Goal: Task Accomplishment & Management: Manage account settings

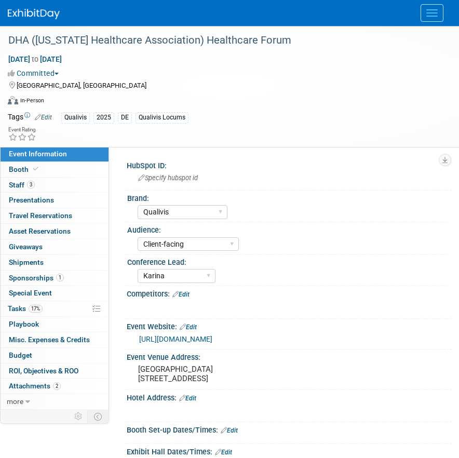
select select "Qualivis"
select select "Client-facing"
select select "Karina"
click at [426, 18] on button "Menu" at bounding box center [432, 13] width 23 height 18
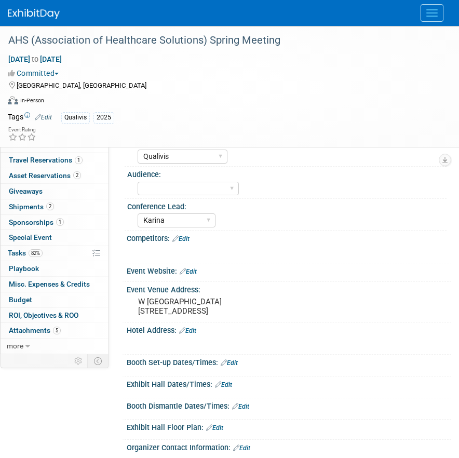
select select "Qualivis"
select select "Karina"
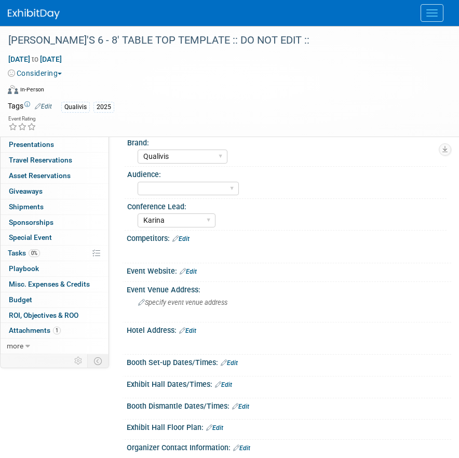
select select "Qualivis"
select select "Karina"
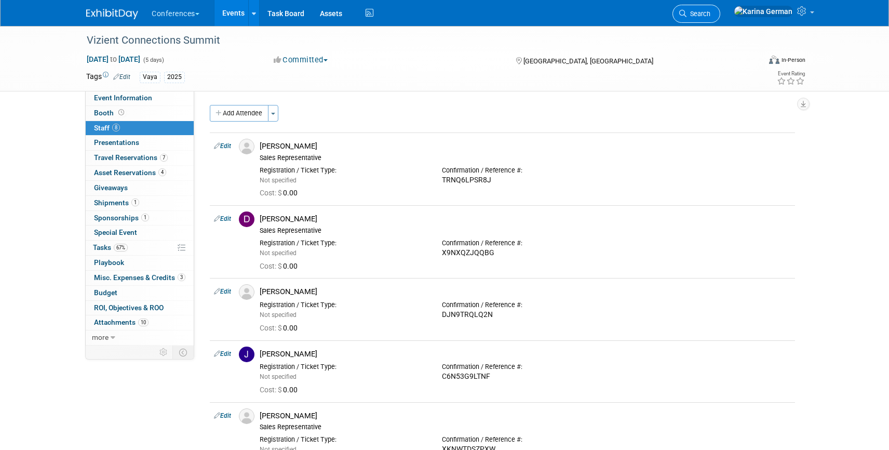
click at [720, 18] on link "Search" at bounding box center [697, 14] width 48 height 18
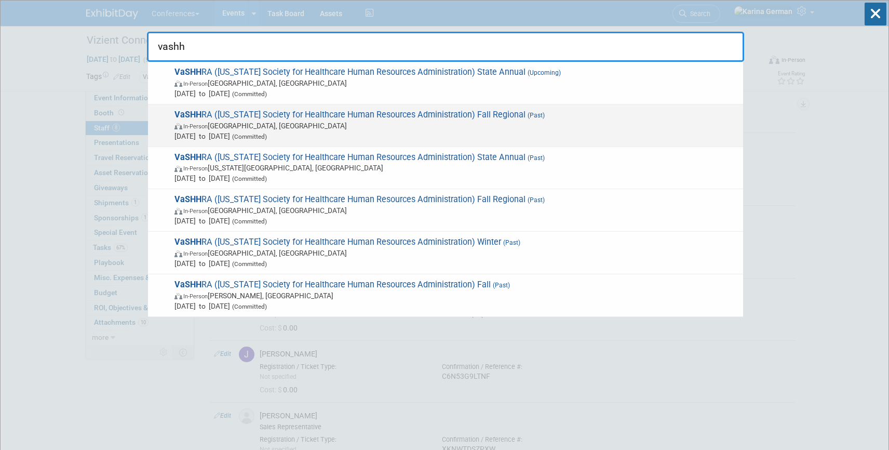
type input "vashh"
click at [259, 125] on span "In-Person Lynchburg, VA" at bounding box center [457, 125] width 564 height 10
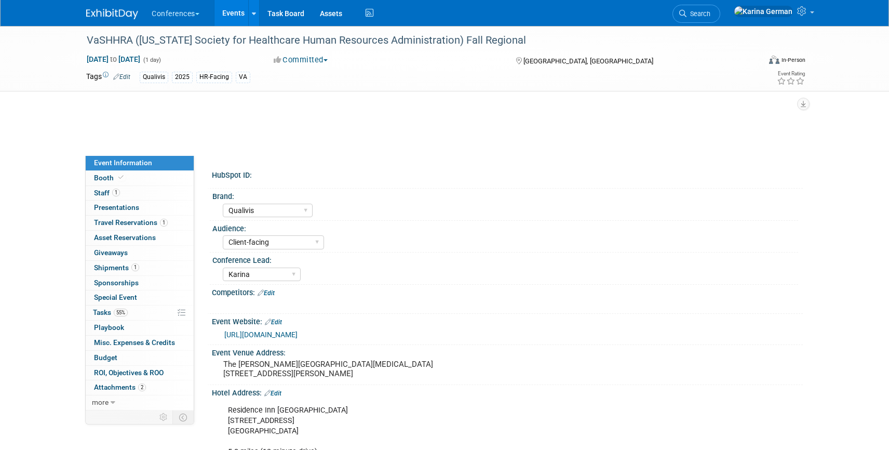
select select "Qualivis"
select select "Client-facing"
select select "Karina"
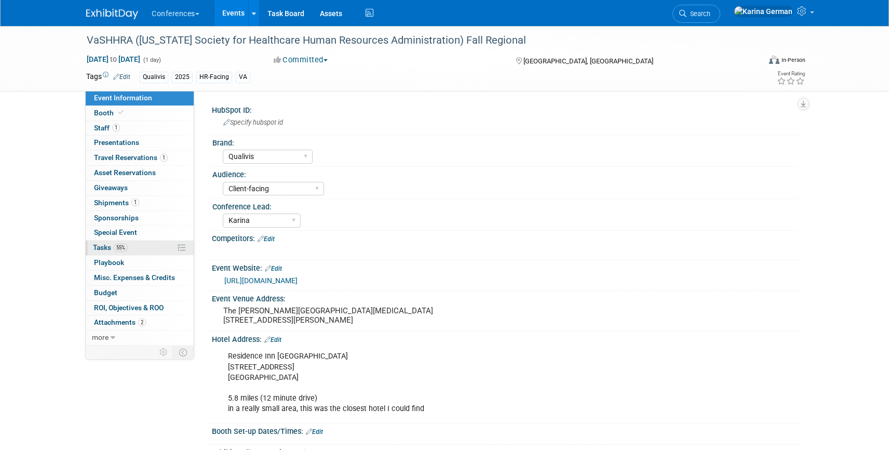
click at [131, 246] on link "55% Tasks 55%" at bounding box center [140, 247] width 108 height 15
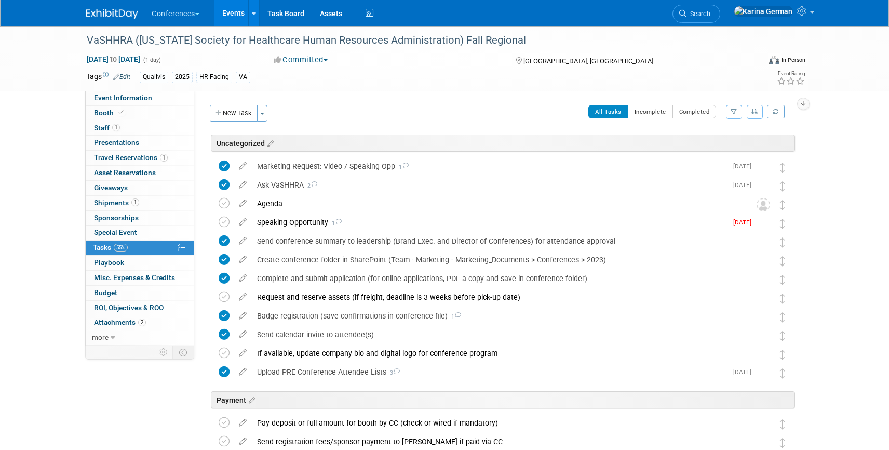
scroll to position [490, 0]
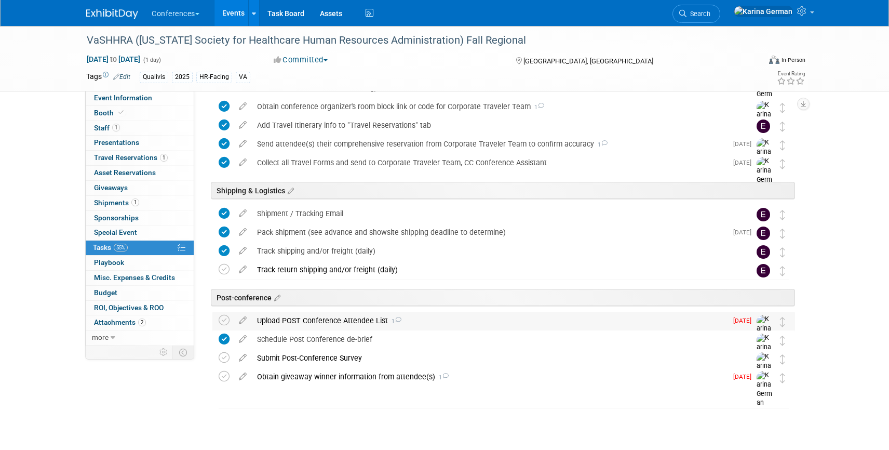
click at [223, 313] on td at bounding box center [226, 332] width 15 height 40
click at [223, 318] on icon at bounding box center [224, 320] width 11 height 11
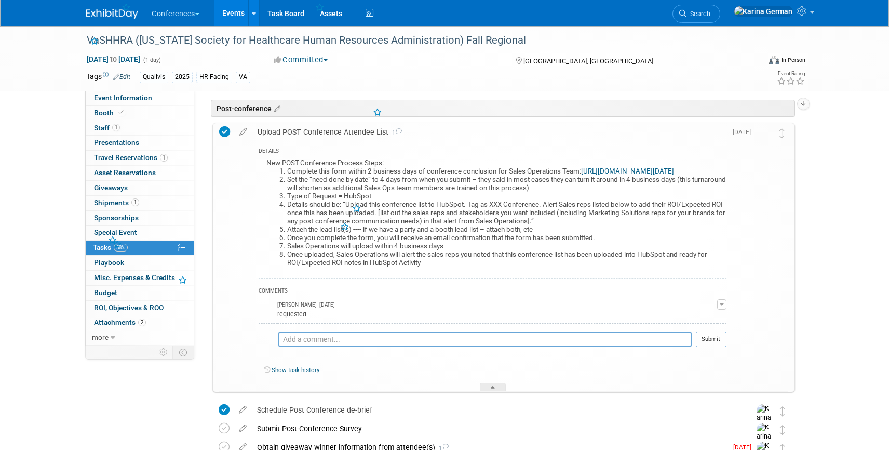
scroll to position [682, 0]
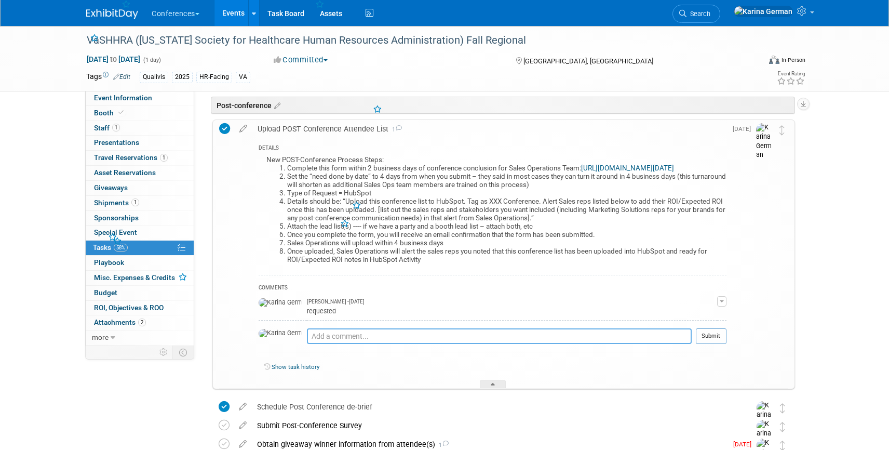
click at [323, 342] on textarea at bounding box center [499, 336] width 385 height 16
type textarea "sent to Joe and uploaded to hubspot"
click at [721, 344] on button "Submit" at bounding box center [711, 336] width 31 height 16
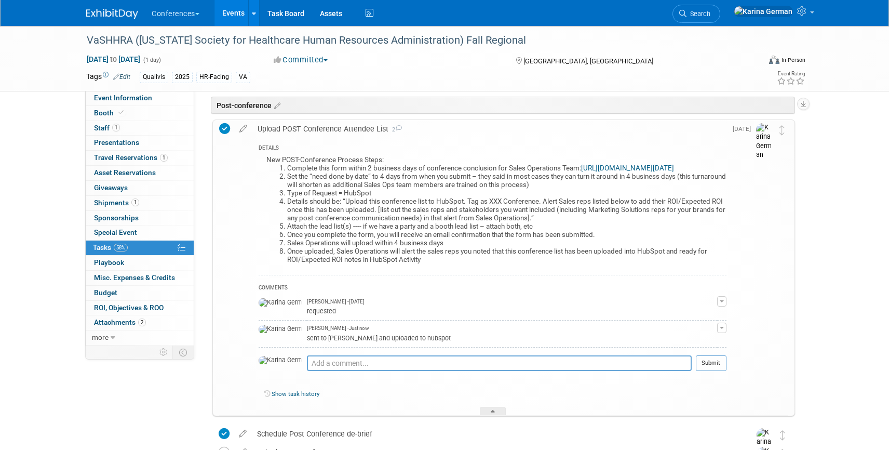
click at [581, 172] on link "https://forms.monday.com/forms/aae04596fff7cdb63096c70fe9d2b002?r=use1" at bounding box center [627, 168] width 93 height 8
click at [372, 41] on div "VaSHHRA (Virginia Society for Healthcare Human Resources Administration) Fall R…" at bounding box center [413, 40] width 661 height 19
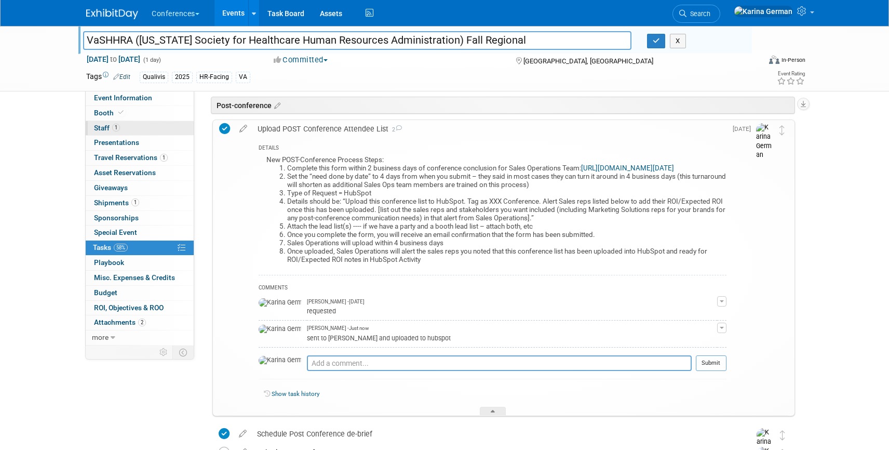
click at [147, 129] on link "1 Staff 1" at bounding box center [140, 128] width 108 height 15
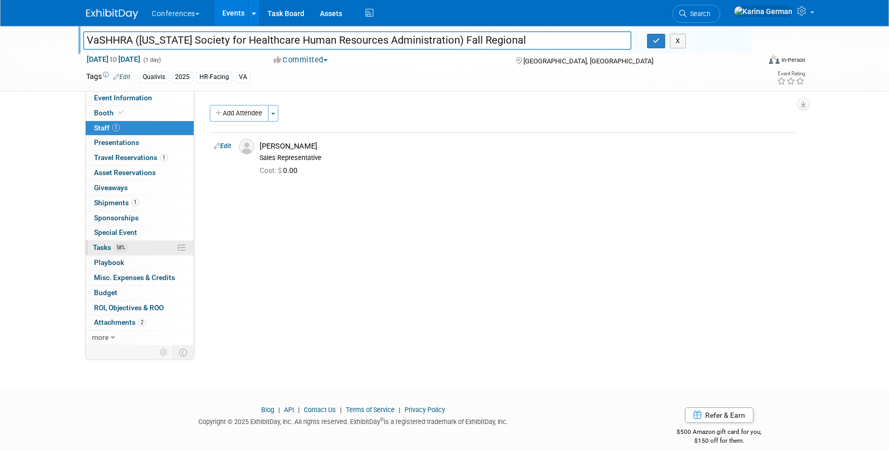
click at [136, 245] on link "58% Tasks 58%" at bounding box center [140, 247] width 108 height 15
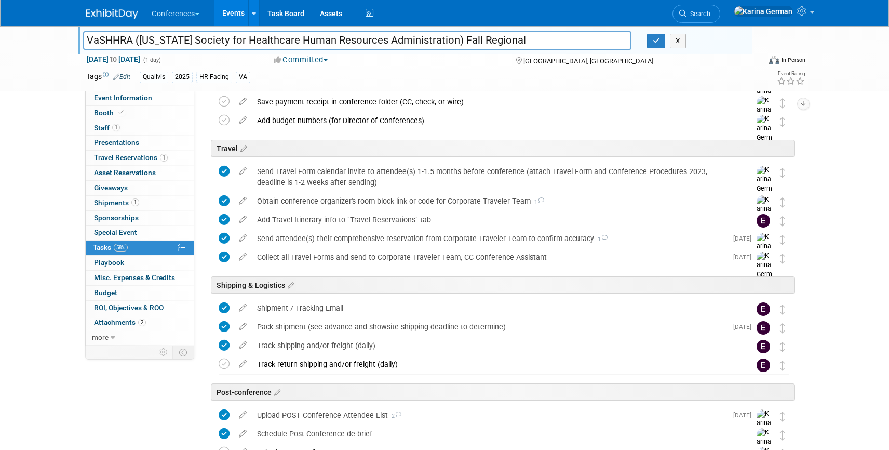
scroll to position [490, 0]
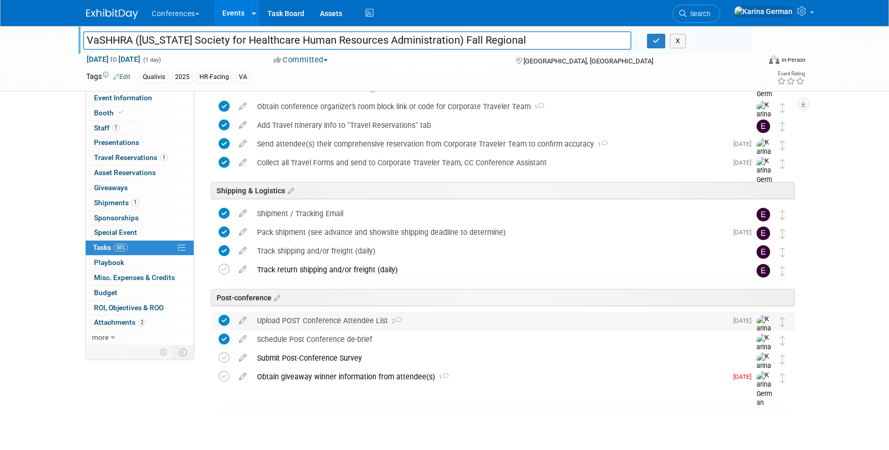
click at [356, 315] on div "Upload POST Conference Attendee List 2" at bounding box center [489, 321] width 475 height 18
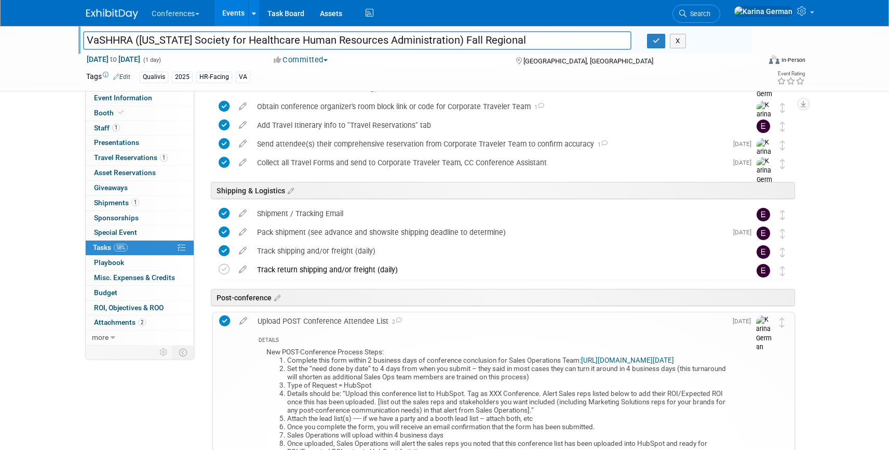
click at [356, 315] on div "Upload POST Conference Attendee List 2" at bounding box center [489, 321] width 474 height 18
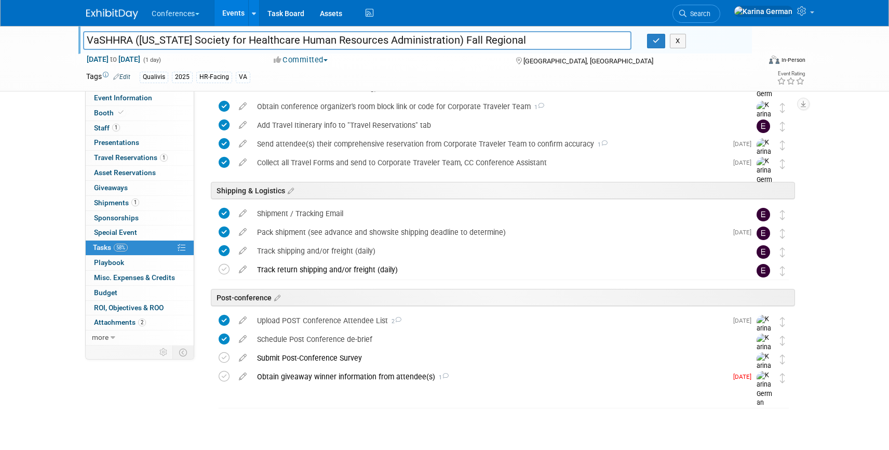
click at [460, 407] on div "Uncategorized VaSHHRA (Virginia Society for Healthcare Human Resources Administ…" at bounding box center [501, 36] width 588 height 784
click at [477, 380] on div "Obtain giveaway winner information from attendee(s) 1" at bounding box center [489, 377] width 475 height 18
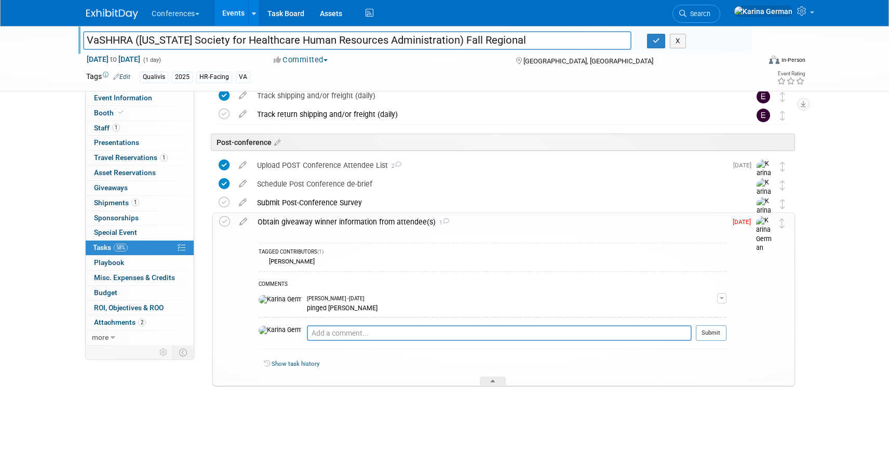
click at [420, 224] on div "Obtain giveaway winner information from attendee(s) 1" at bounding box center [489, 222] width 474 height 18
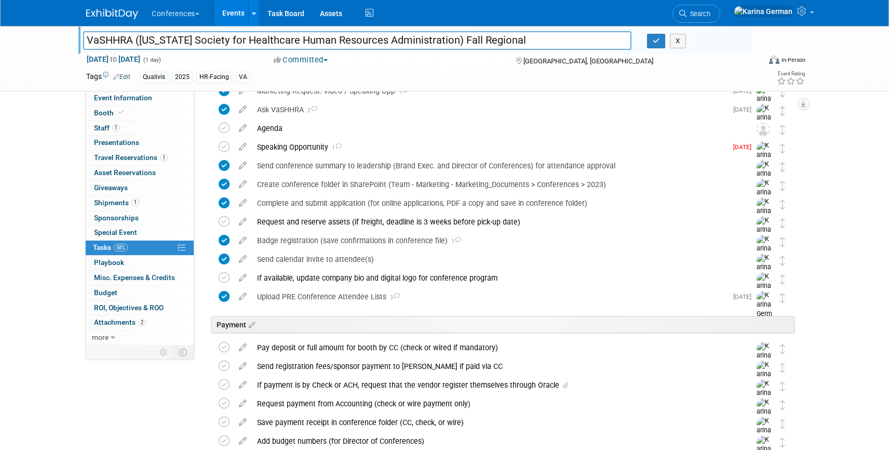
scroll to position [78, 0]
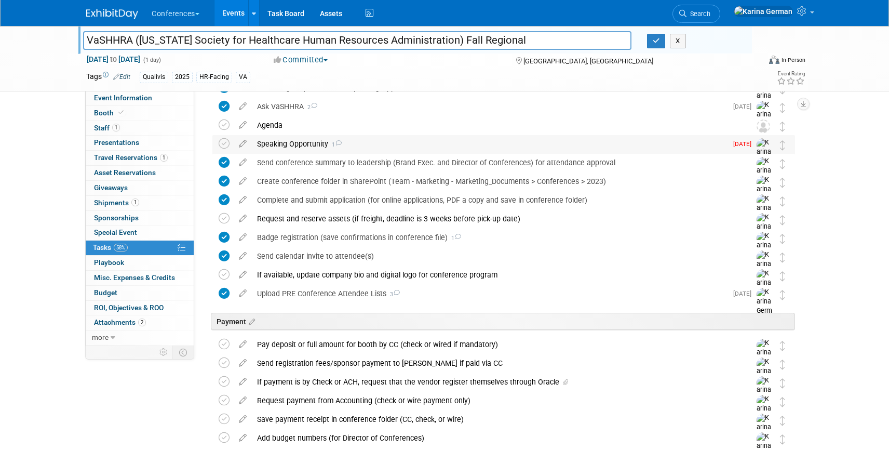
click at [443, 150] on div "Speaking Opportunity 1" at bounding box center [489, 144] width 475 height 18
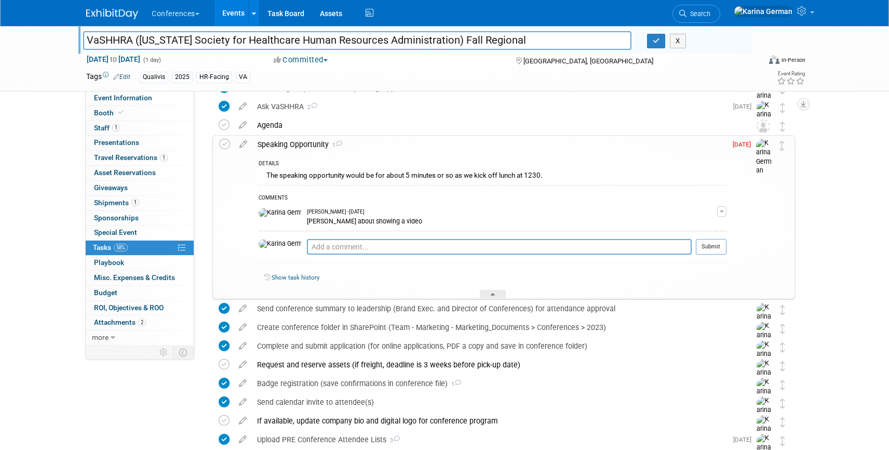
click at [443, 150] on div "Speaking Opportunity 1" at bounding box center [489, 145] width 474 height 18
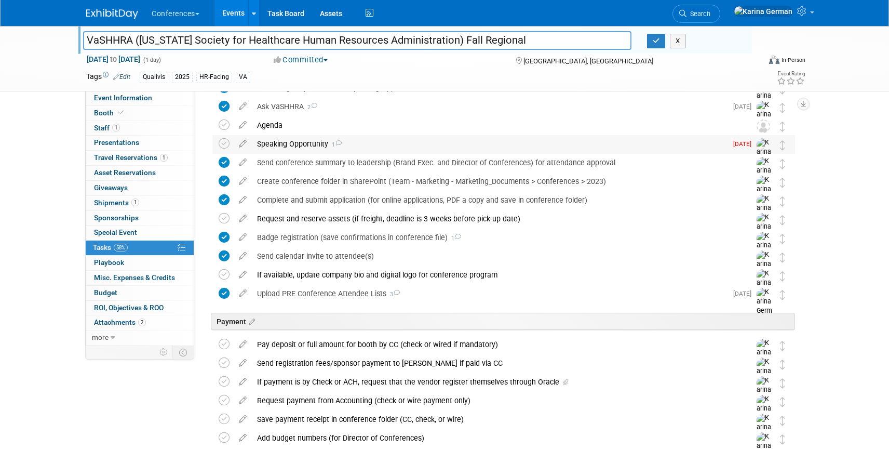
click at [443, 150] on div "Speaking Opportunity 1" at bounding box center [489, 144] width 475 height 18
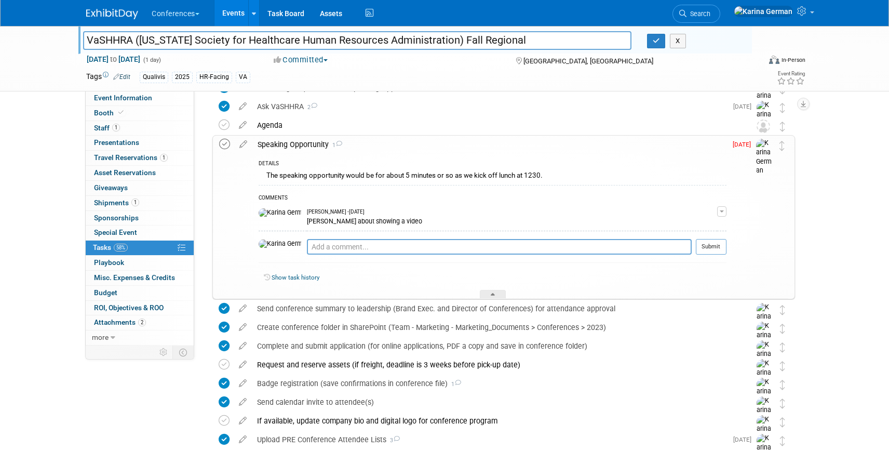
click at [224, 141] on icon at bounding box center [224, 144] width 11 height 11
click at [295, 141] on div "Speaking Opportunity 1" at bounding box center [489, 145] width 474 height 18
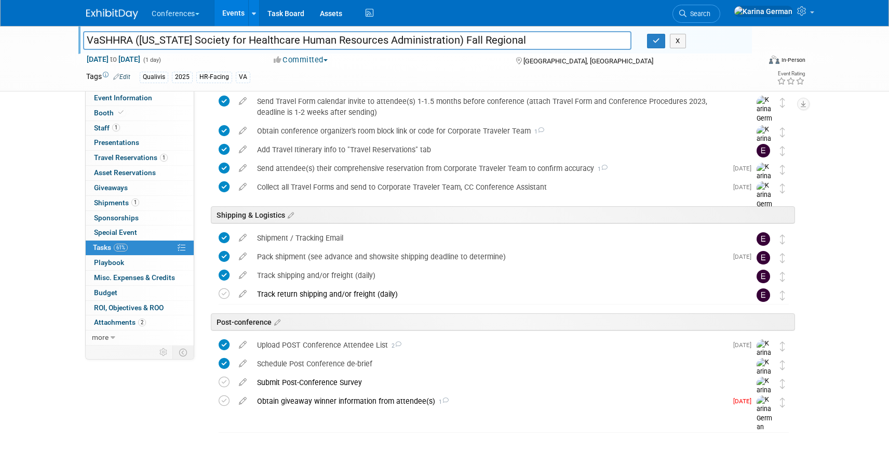
scroll to position [490, 0]
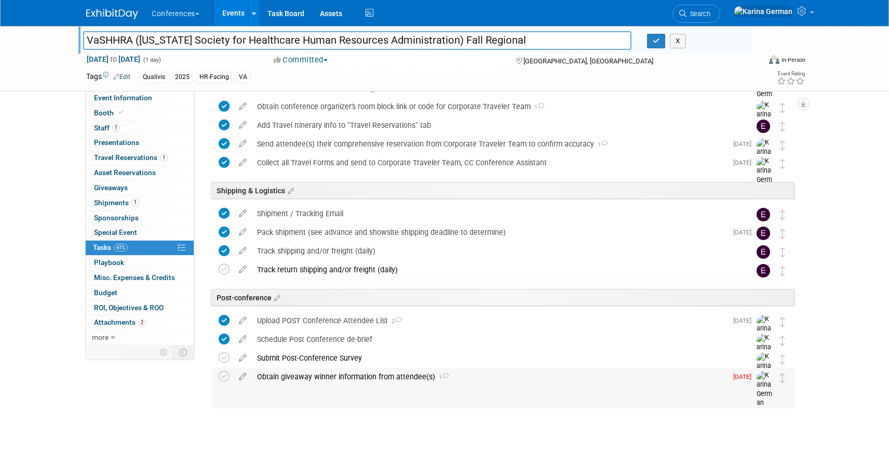
click at [380, 378] on div "Obtain giveaway winner information from attendee(s) 1" at bounding box center [489, 377] width 475 height 18
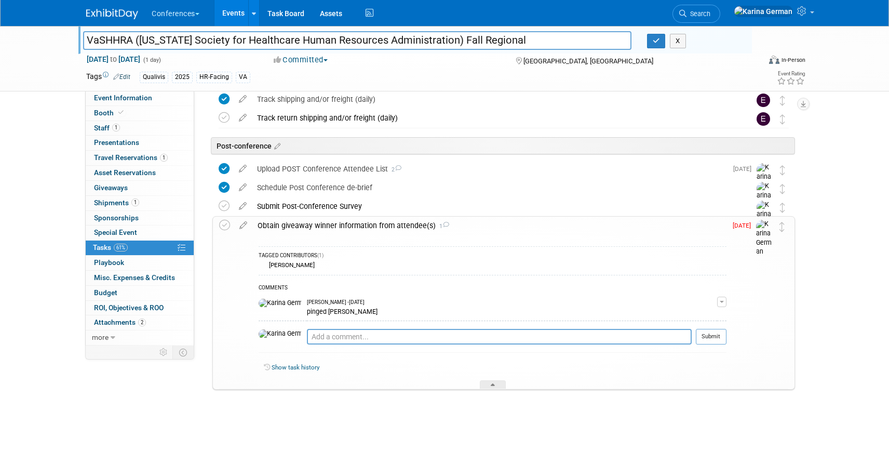
scroll to position [646, 0]
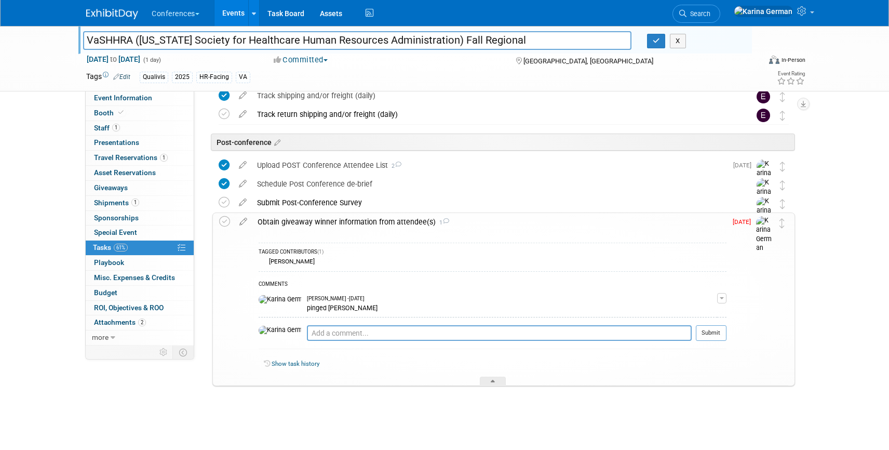
click at [339, 223] on div "Obtain giveaway winner information from attendee(s) 1" at bounding box center [489, 222] width 474 height 18
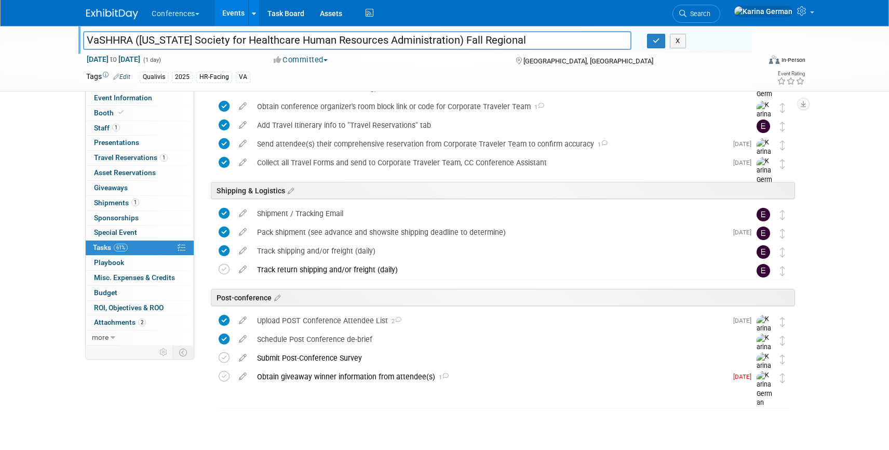
click at [525, 38] on input "VaSHHRA ([US_STATE] Society for Healthcare Human Resources Administration) Fall…" at bounding box center [357, 40] width 548 height 18
type input "VaSHHRA (Virginia Society for Healthcare Human Resources Administration) Fall R…"
click at [658, 41] on icon "button" at bounding box center [656, 40] width 7 height 7
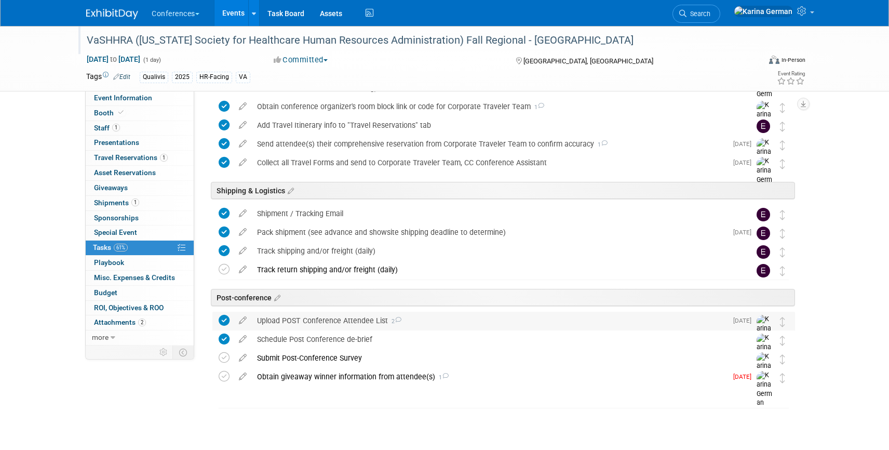
click at [350, 319] on div "Upload POST Conference Attendee List 2" at bounding box center [489, 321] width 475 height 18
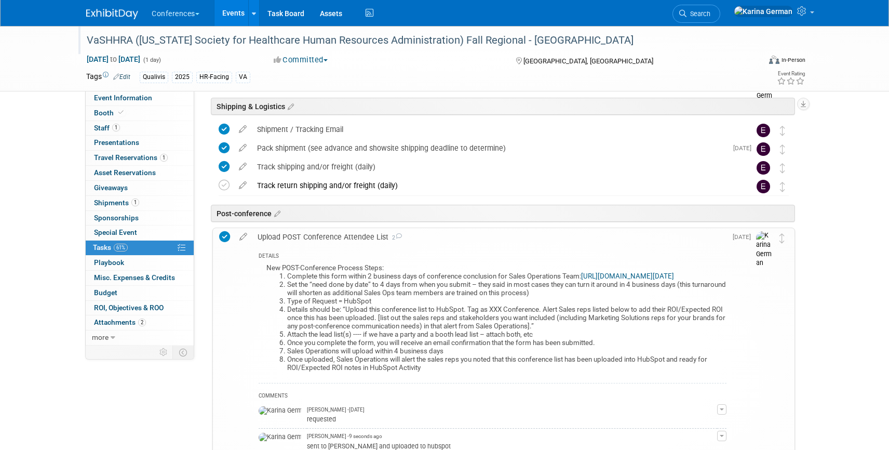
scroll to position [576, 0]
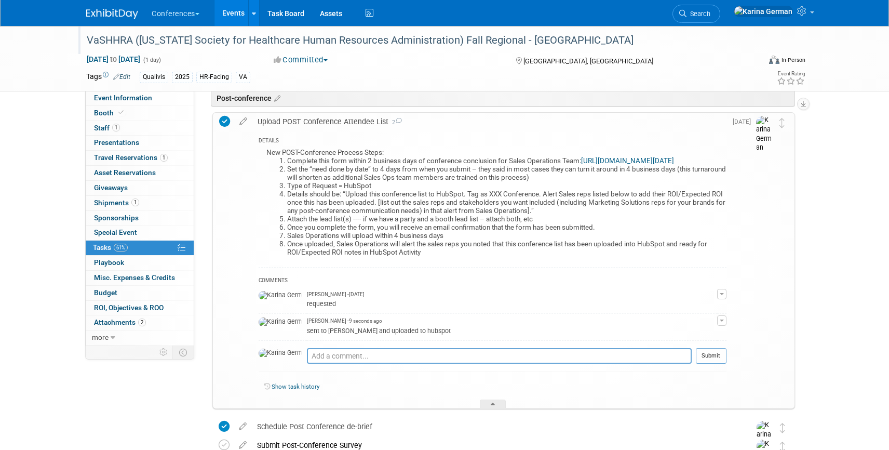
click at [321, 119] on div "Upload POST Conference Attendee List 2" at bounding box center [489, 122] width 474 height 18
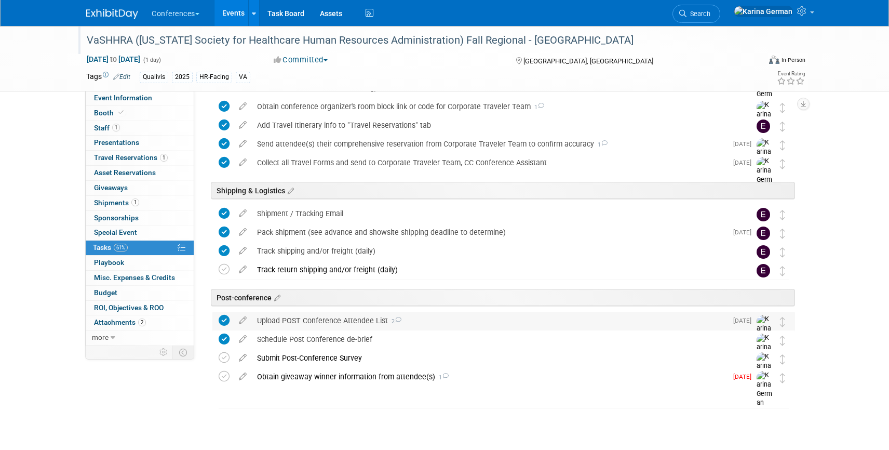
scroll to position [490, 0]
click at [720, 21] on link "Search" at bounding box center [697, 14] width 48 height 18
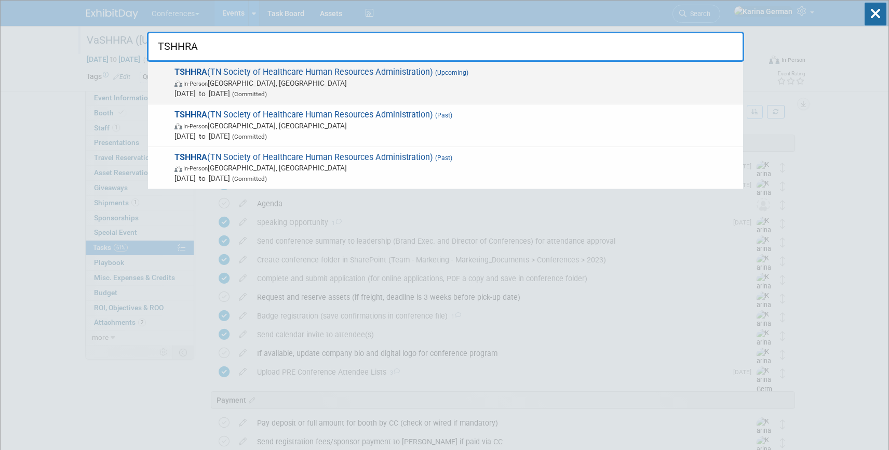
type input "TSHHRA"
click at [267, 72] on span "TSHHRA (TN Society of Healthcare Human Resources Administration) (Upcoming) In-…" at bounding box center [454, 83] width 567 height 32
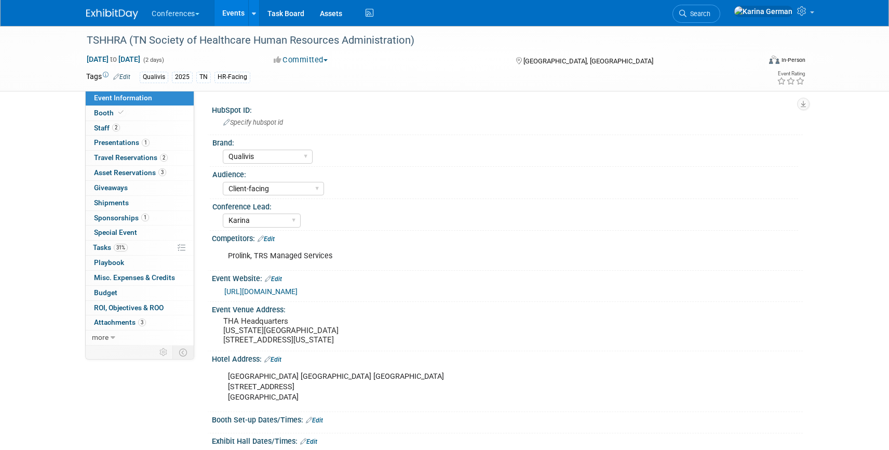
select select "Qualivis"
select select "Client-facing"
select select "Karina"
click at [127, 132] on link "2 Staff 2" at bounding box center [140, 128] width 108 height 15
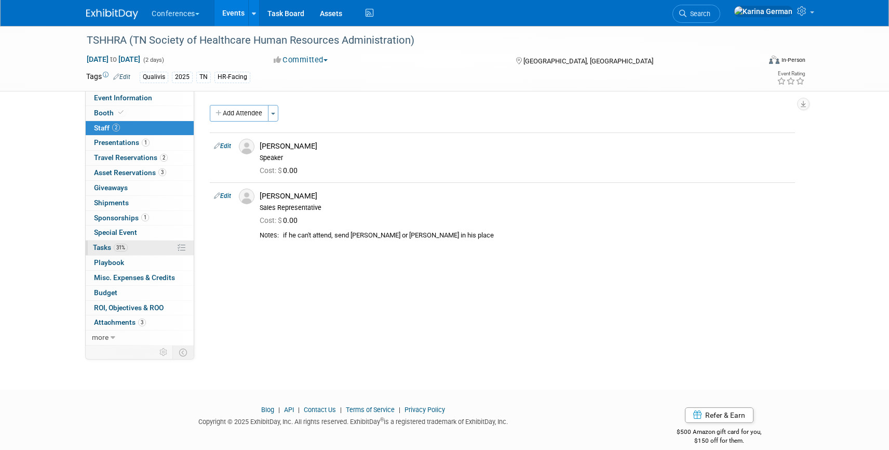
click at [135, 243] on link "31% Tasks 31%" at bounding box center [140, 247] width 108 height 15
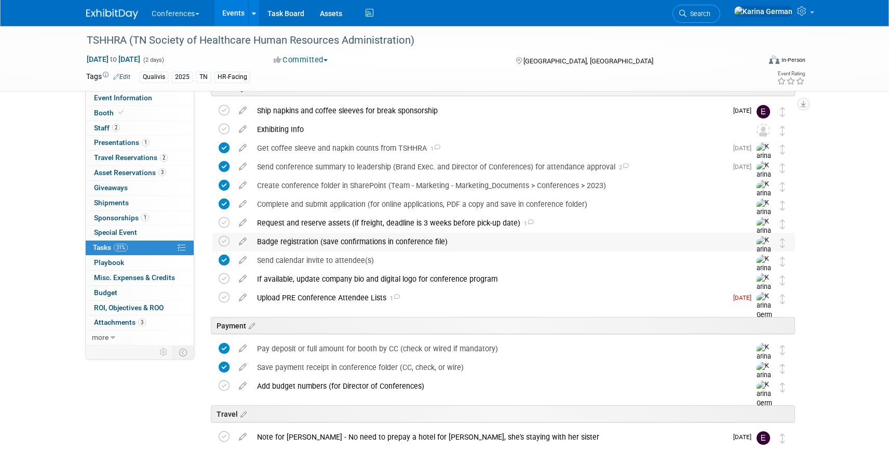
scroll to position [53, 0]
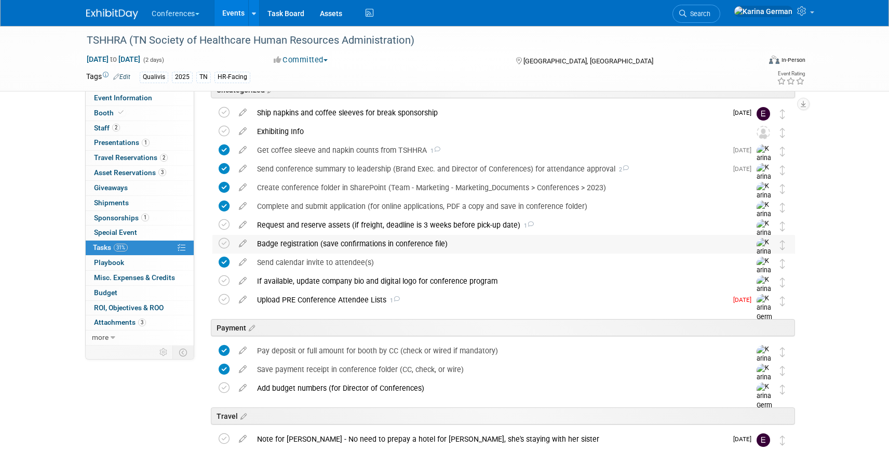
click at [332, 238] on div "Badge registration (save confirmations in conference file)" at bounding box center [494, 244] width 484 height 18
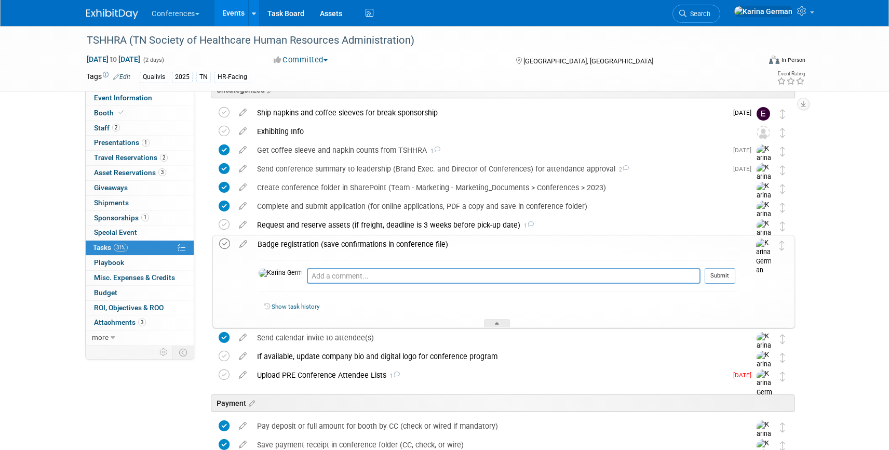
click at [226, 243] on icon at bounding box center [224, 243] width 11 height 11
click at [386, 244] on div "Badge registration (save confirmations in conference file)" at bounding box center [493, 244] width 483 height 18
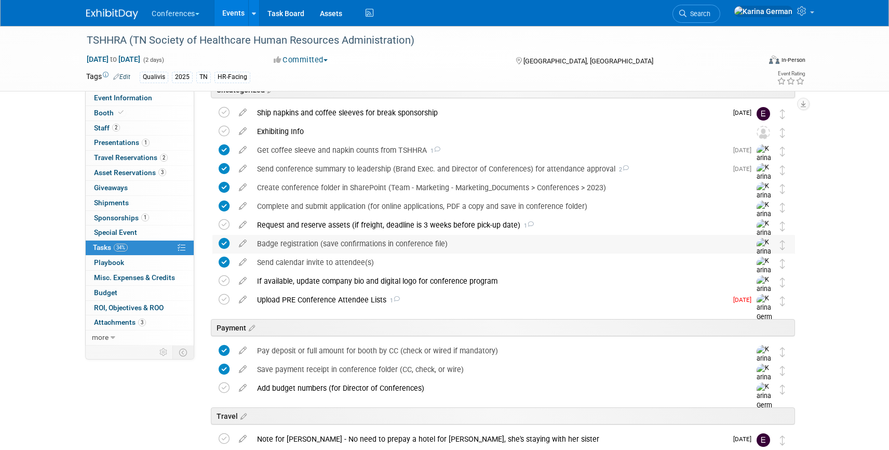
click at [299, 248] on div "Badge registration (save confirmations in conference file)" at bounding box center [494, 244] width 484 height 18
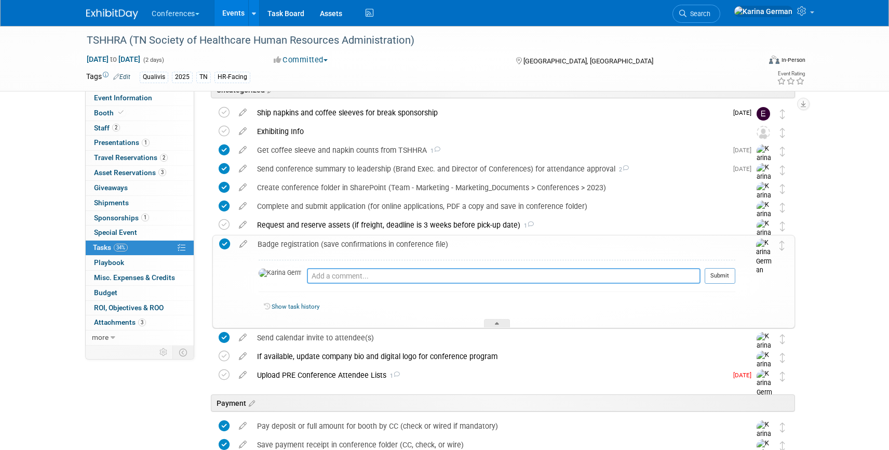
click at [316, 272] on textarea at bounding box center [504, 276] width 394 height 16
type textarea "r"
type textarea "[PERSON_NAME] confirmed [PERSON_NAME] is registered"
click at [723, 280] on button "Submit" at bounding box center [720, 276] width 31 height 16
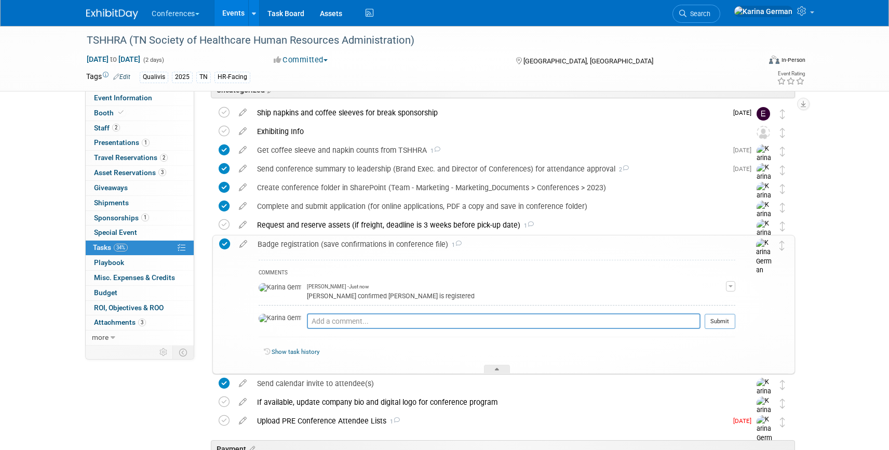
click at [393, 245] on div "Badge registration (save confirmations in conference file) 1" at bounding box center [493, 244] width 483 height 18
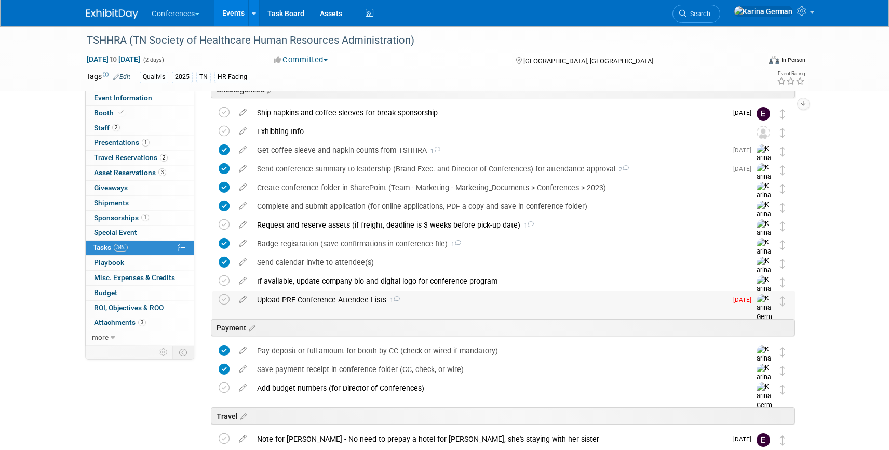
click at [350, 303] on div "Upload PRE Conference Attendee Lists 1" at bounding box center [489, 300] width 475 height 18
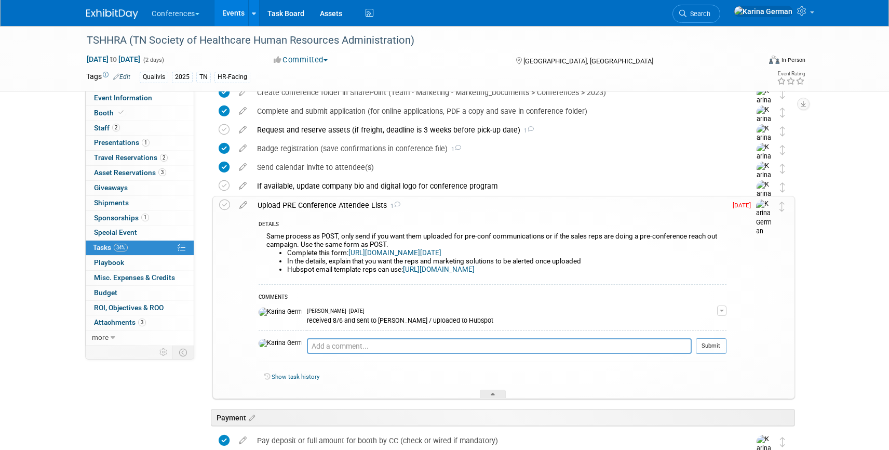
scroll to position [155, 0]
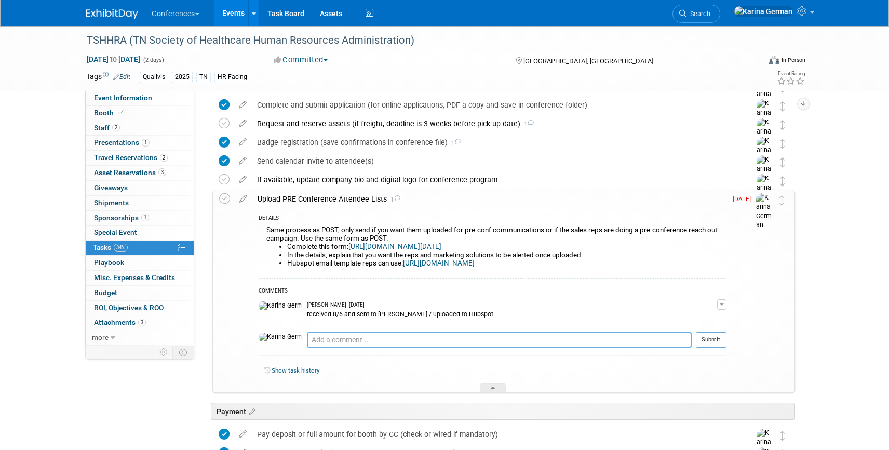
click at [355, 341] on textarea at bounding box center [499, 340] width 385 height 16
type textarea "r"
type textarea "sent new list to Joe and uploaded to Hubspot"
click at [722, 340] on button "Submit" at bounding box center [711, 340] width 31 height 16
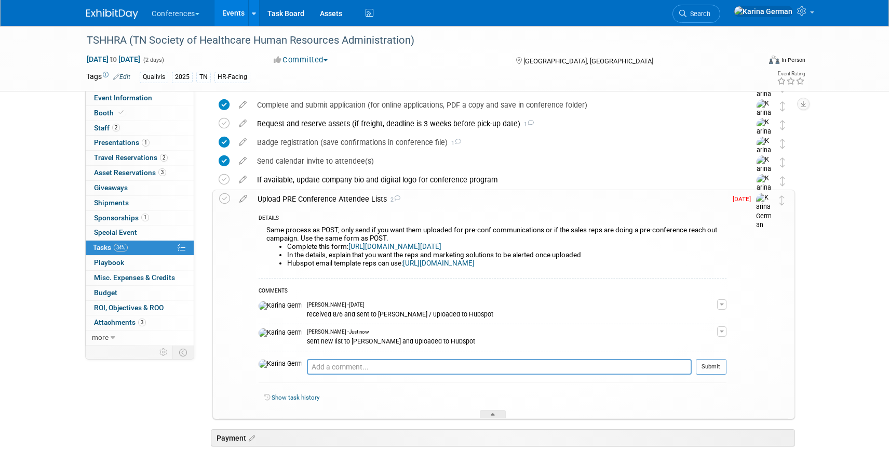
click at [441, 248] on link "https://forms.monday.com/forms/aae04596fff7cdb63096c70fe9d2b002?r=use1" at bounding box center [394, 247] width 93 height 8
click at [720, 4] on li "Search" at bounding box center [697, 12] width 48 height 25
click at [720, 7] on link "Search" at bounding box center [697, 14] width 48 height 18
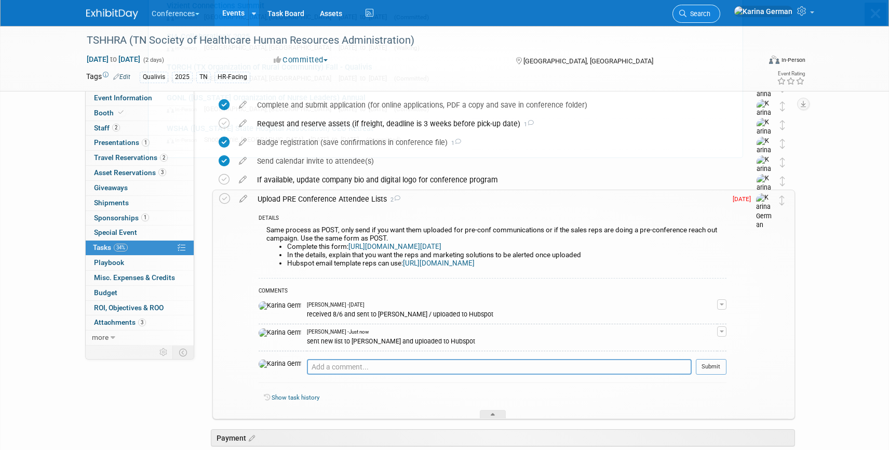
scroll to position [0, 0]
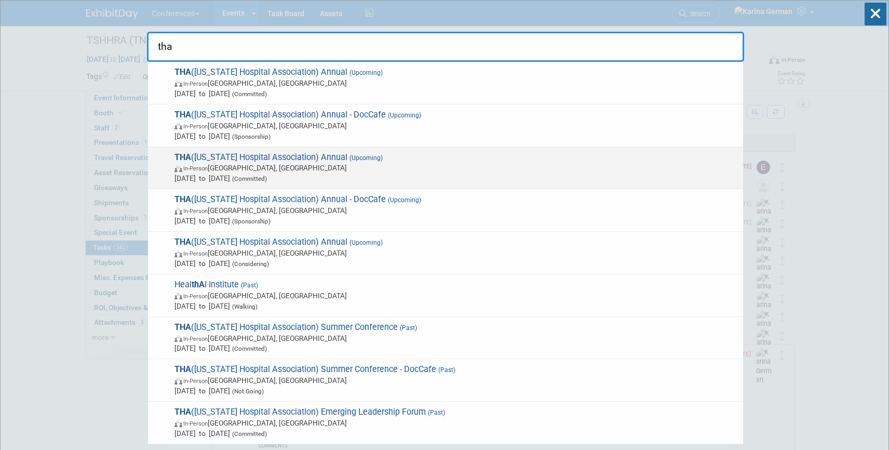
type input "tha"
click at [392, 166] on span "In-Person San Antonio, TX" at bounding box center [457, 168] width 564 height 10
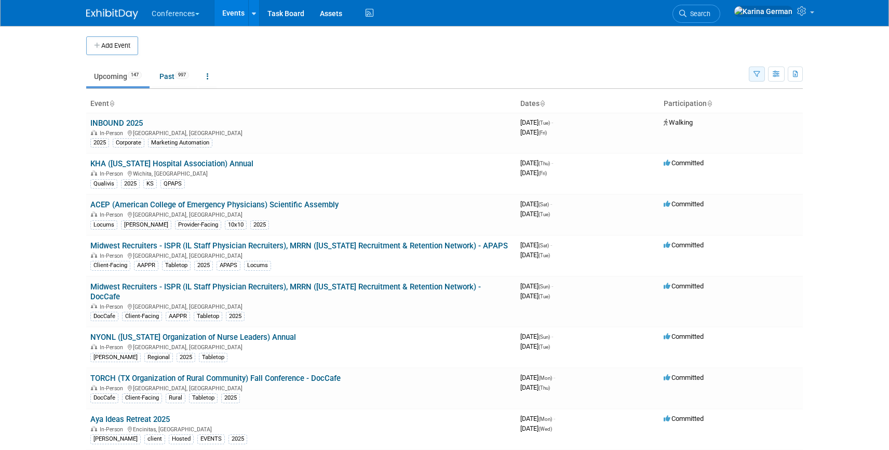
click at [752, 74] on button "button" at bounding box center [757, 73] width 16 height 15
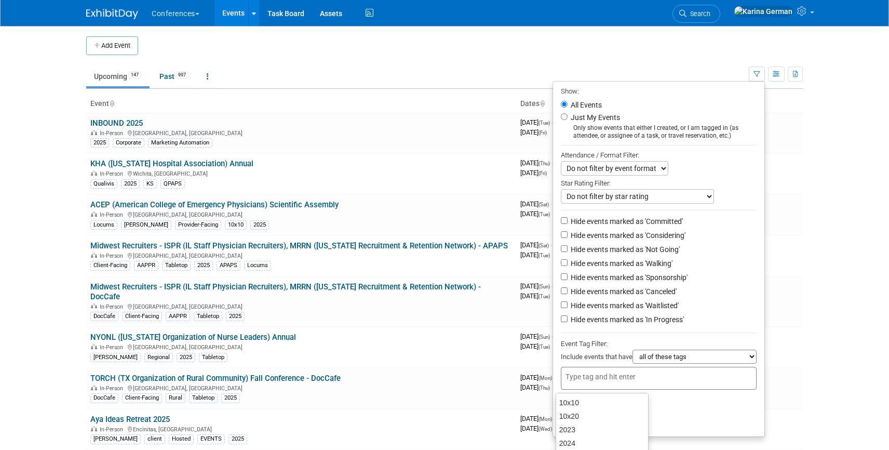
click at [573, 382] on input "text" at bounding box center [607, 376] width 83 height 10
type input "qualivis"
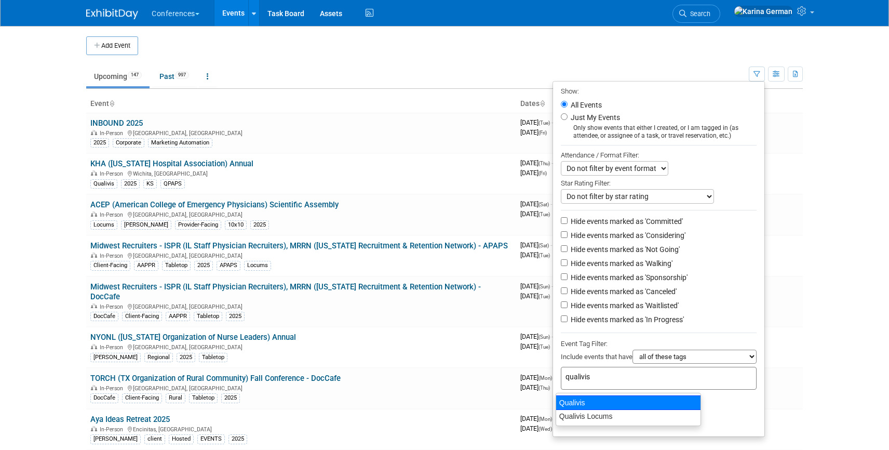
click at [573, 399] on div "Qualivis" at bounding box center [628, 402] width 145 height 15
type input "Qualivis"
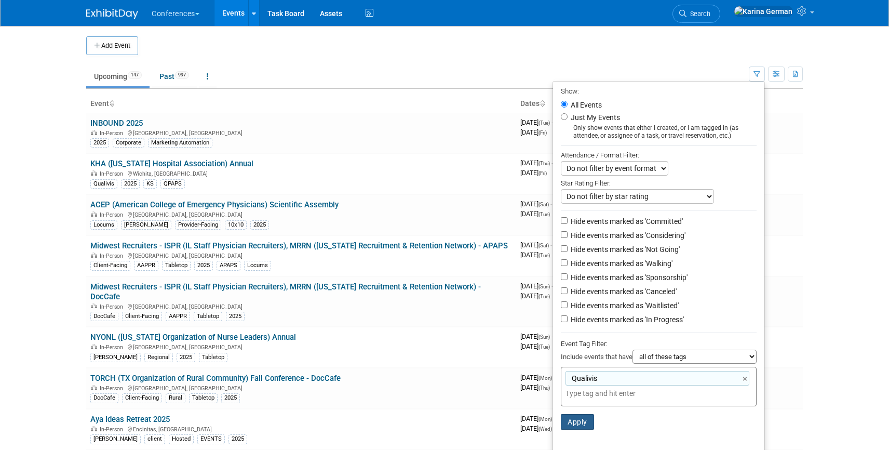
click at [578, 430] on button "Apply" at bounding box center [577, 422] width 33 height 16
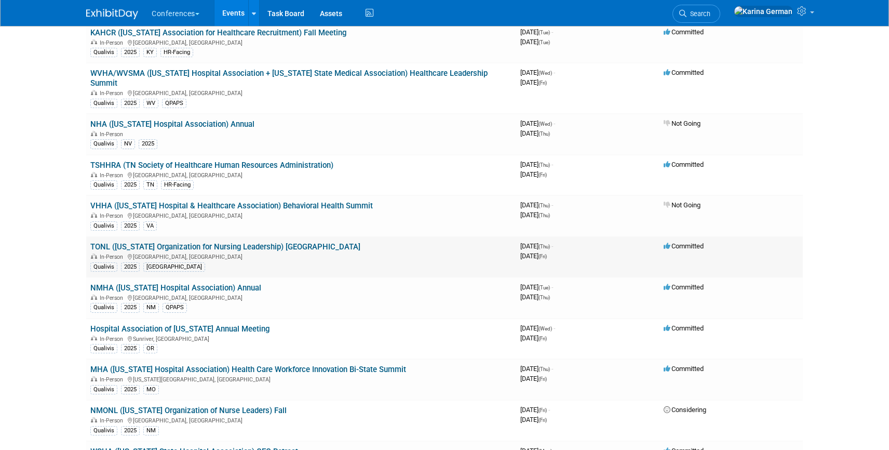
scroll to position [428, 0]
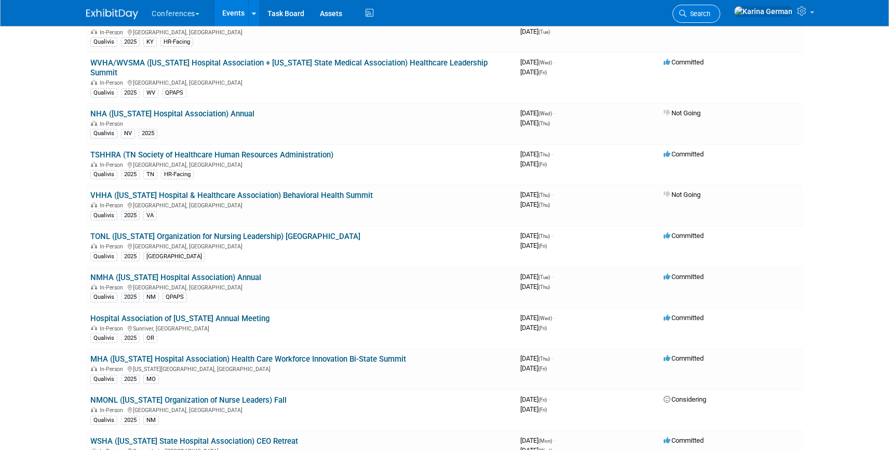
click at [710, 12] on span "Search" at bounding box center [699, 14] width 24 height 8
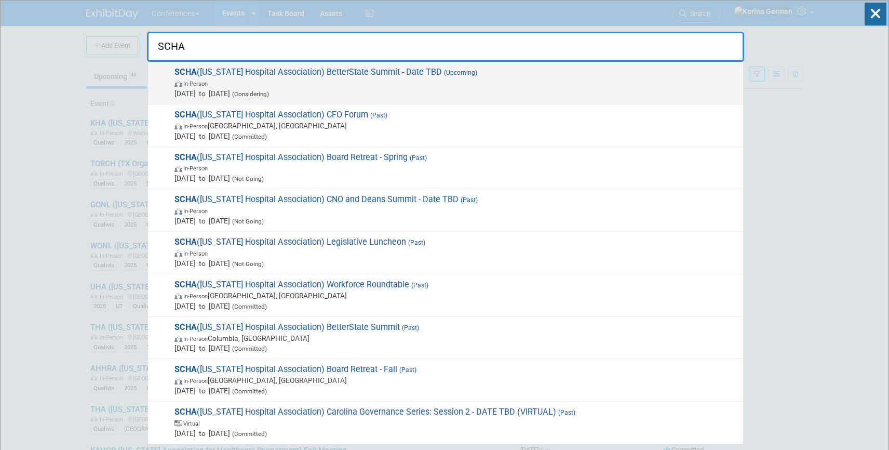
type input "SCHA"
click at [485, 79] on span "In-Person" at bounding box center [457, 83] width 564 height 10
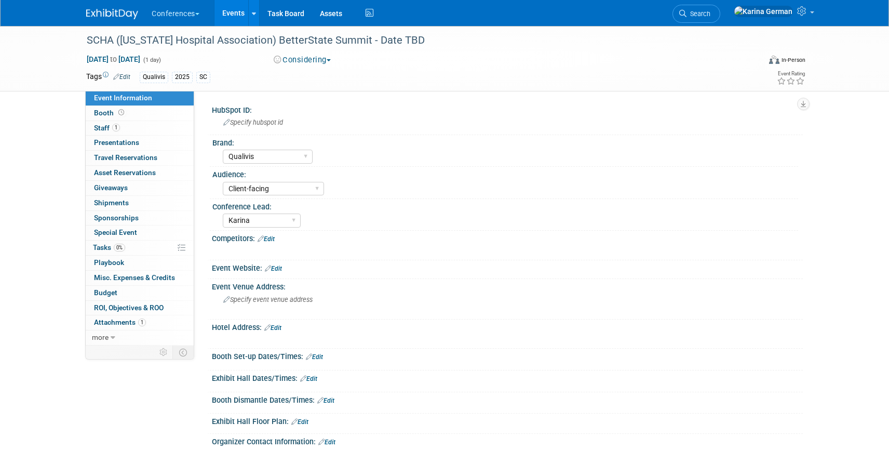
select select "Qualivis"
select select "Client-facing"
select select "Karina"
click at [238, 43] on div "SCHA ([US_STATE] Hospital Association) BetterState Summit - Date TBD" at bounding box center [413, 40] width 661 height 19
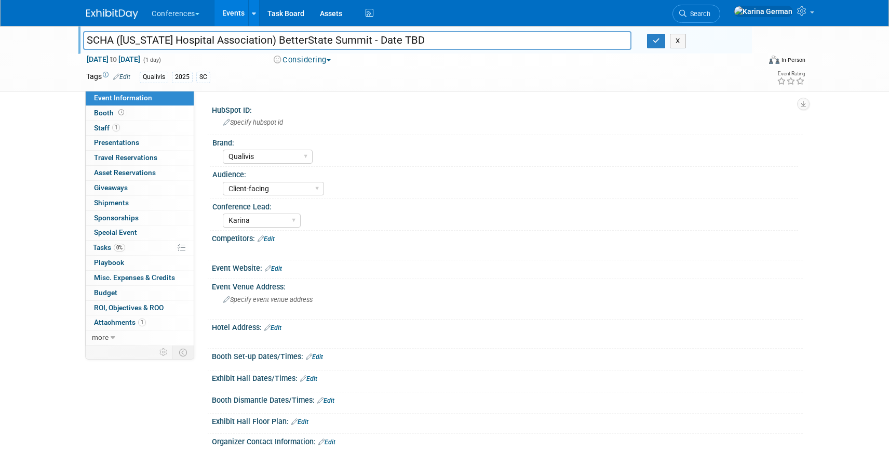
drag, startPoint x: 385, startPoint y: 41, endPoint x: 80, endPoint y: 36, distance: 304.9
click at [80, 36] on div "SCHA ([US_STATE] Hospital Association) BetterState Summit - Date TBD" at bounding box center [357, 42] width 564 height 16
click at [656, 43] on icon "button" at bounding box center [656, 40] width 7 height 7
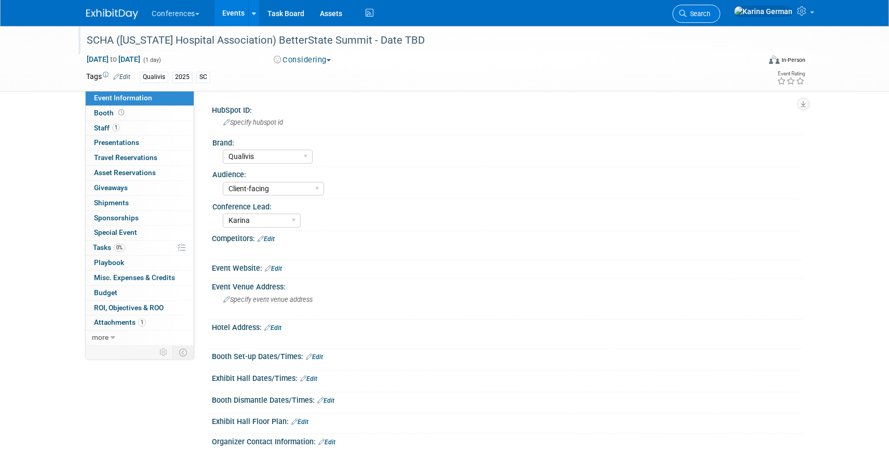
click at [720, 9] on link "Search" at bounding box center [697, 14] width 48 height 18
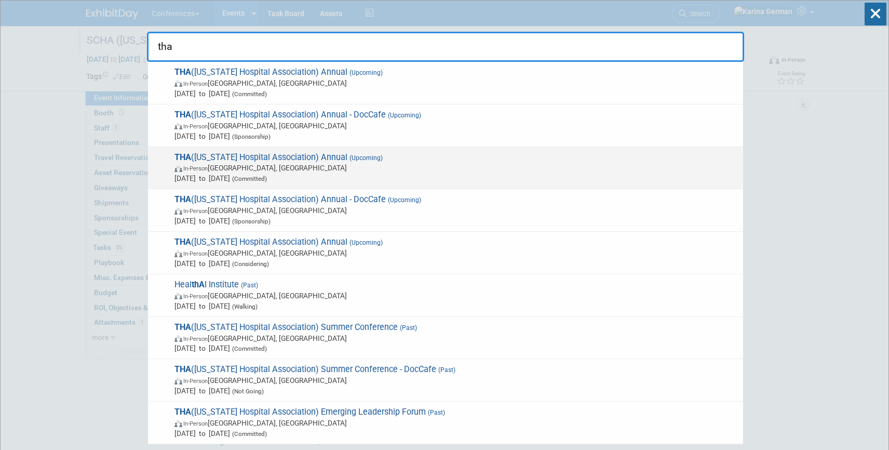
type input "tha"
click at [262, 172] on span "In-Person San Antonio, TX" at bounding box center [457, 168] width 564 height 10
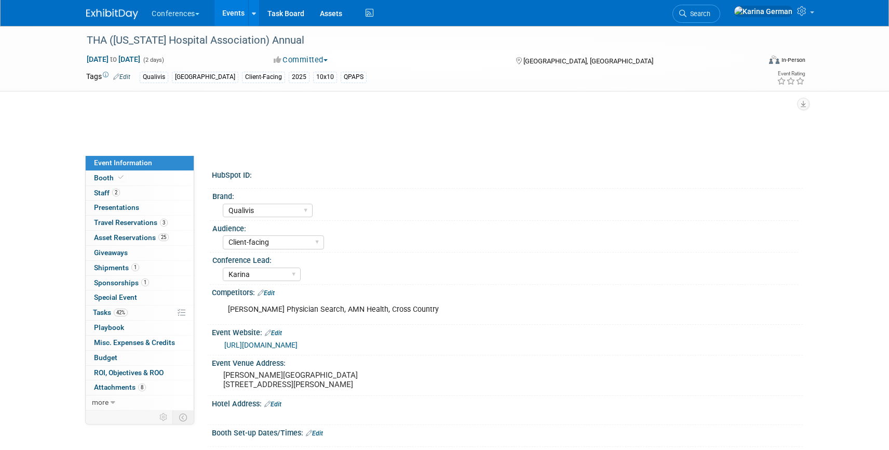
select select "Qualivis"
select select "Client-facing"
select select "Karina"
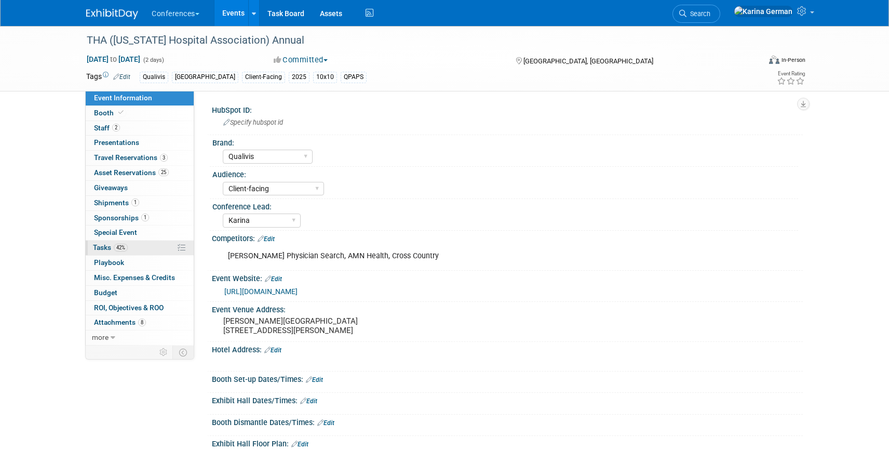
click at [126, 242] on link "42% Tasks 42%" at bounding box center [140, 247] width 108 height 15
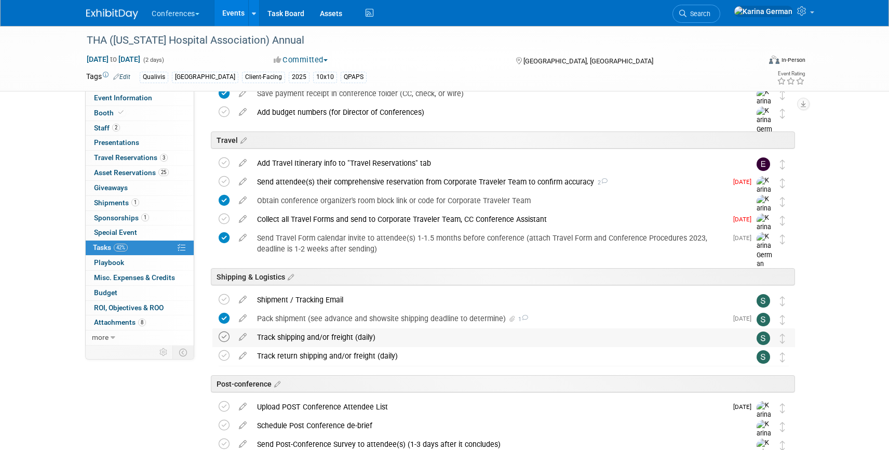
scroll to position [400, 0]
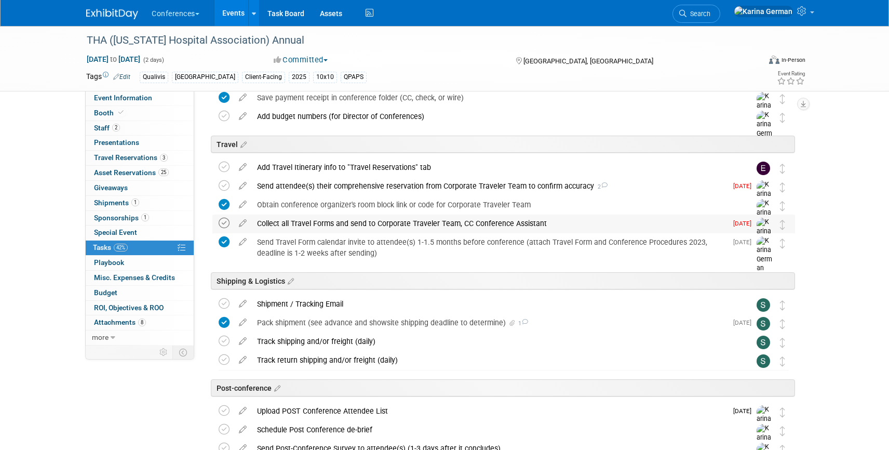
click at [223, 224] on icon at bounding box center [224, 223] width 11 height 11
click at [315, 238] on div "Send Travel Form calendar invite to attendee(s) 1-1.5 months before conference …" at bounding box center [489, 247] width 475 height 29
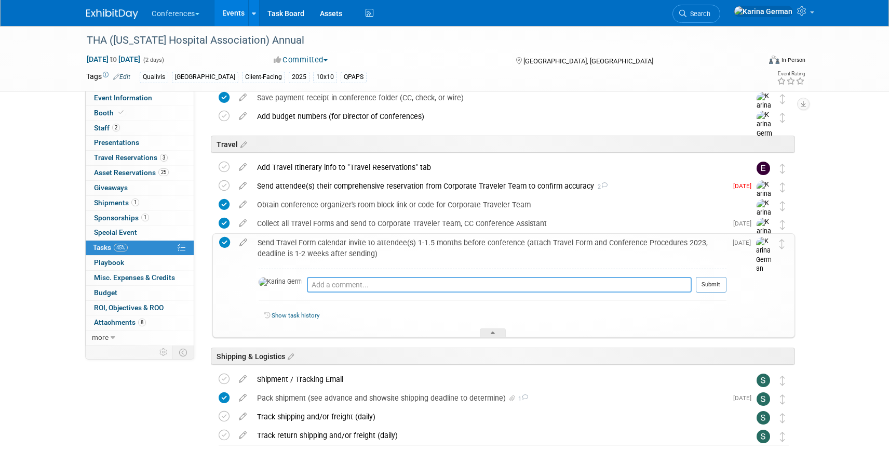
click at [354, 284] on textarea at bounding box center [499, 285] width 385 height 16
type textarea "[PERSON_NAME] and [PERSON_NAME] are all"
click at [419, 277] on textarea "Andrea and Aaron are all" at bounding box center [499, 285] width 385 height 16
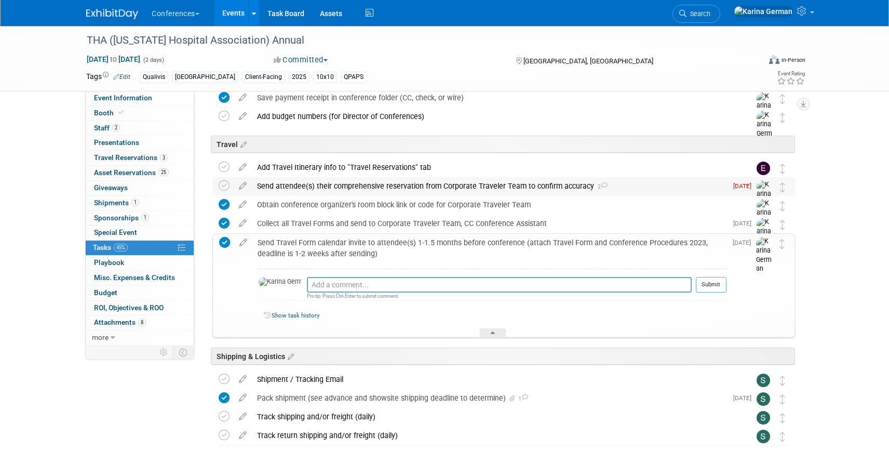
click at [378, 193] on div "Send attendee(s) their comprehensive reservation from Corporate Traveler Team t…" at bounding box center [489, 186] width 475 height 18
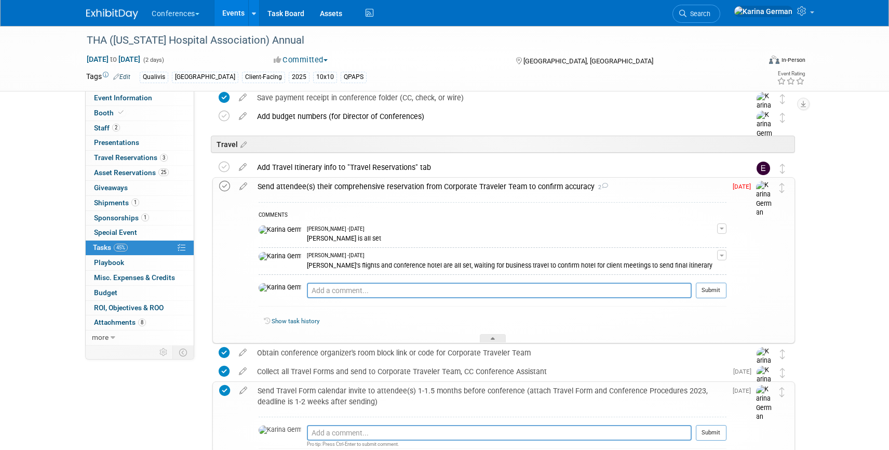
click at [225, 186] on icon at bounding box center [224, 186] width 11 height 11
click at [326, 292] on textarea at bounding box center [499, 291] width 385 height 16
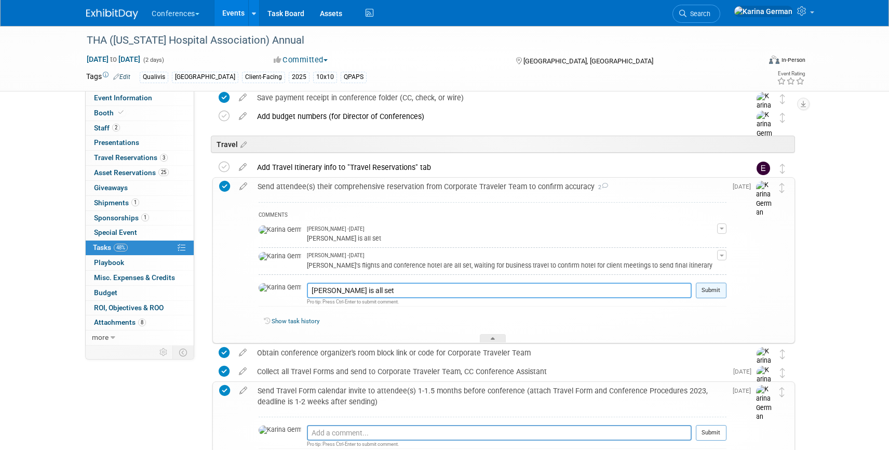
type textarea "Andrea is all set"
click at [721, 295] on button "Submit" at bounding box center [711, 291] width 31 height 16
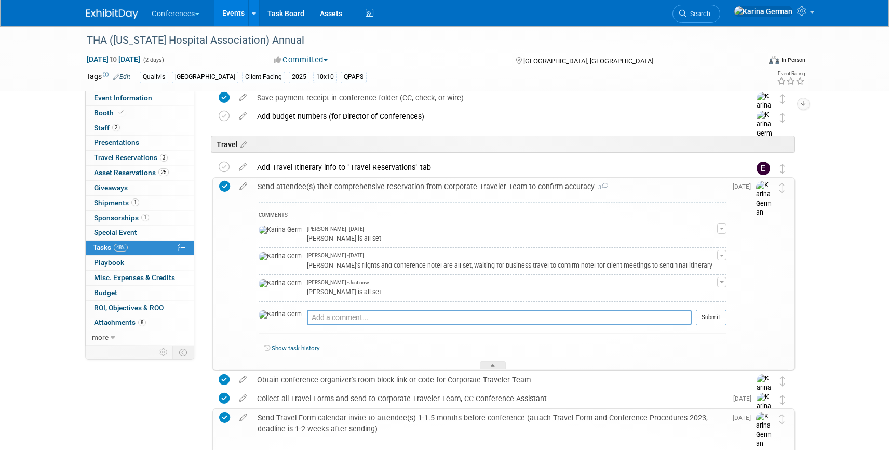
click at [365, 185] on div "Send attendee(s) their comprehensive reservation from Corporate Traveler Team t…" at bounding box center [489, 187] width 474 height 18
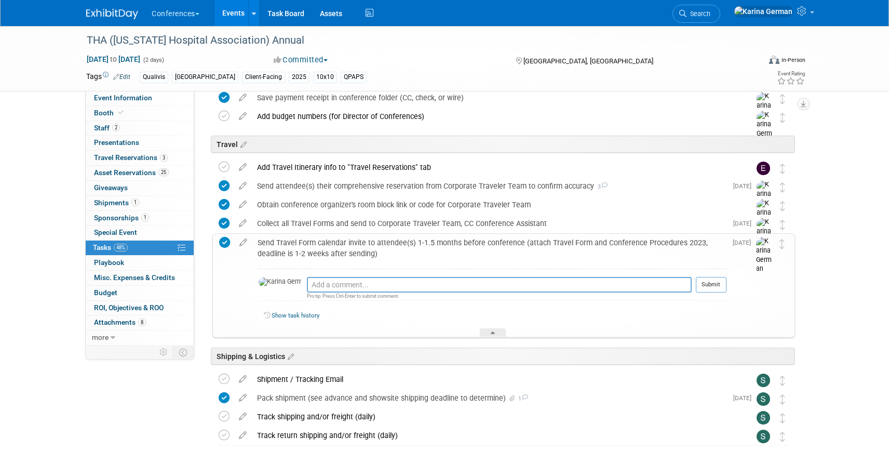
click at [344, 256] on div "Send Travel Form calendar invite to attendee(s) 1-1.5 months before conference …" at bounding box center [489, 248] width 474 height 29
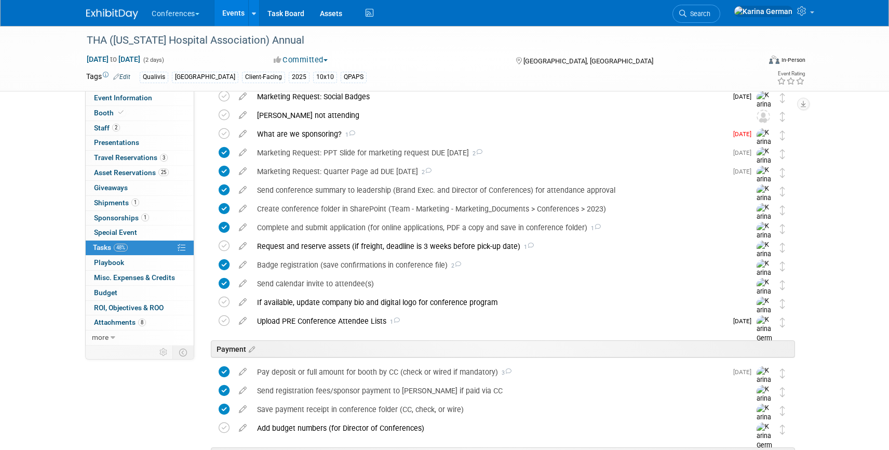
scroll to position [0, 0]
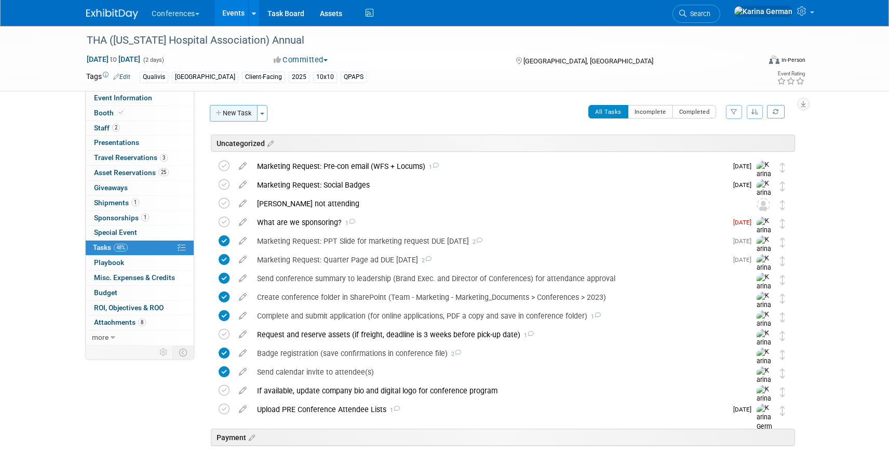
click at [237, 107] on button "New Task" at bounding box center [234, 113] width 48 height 17
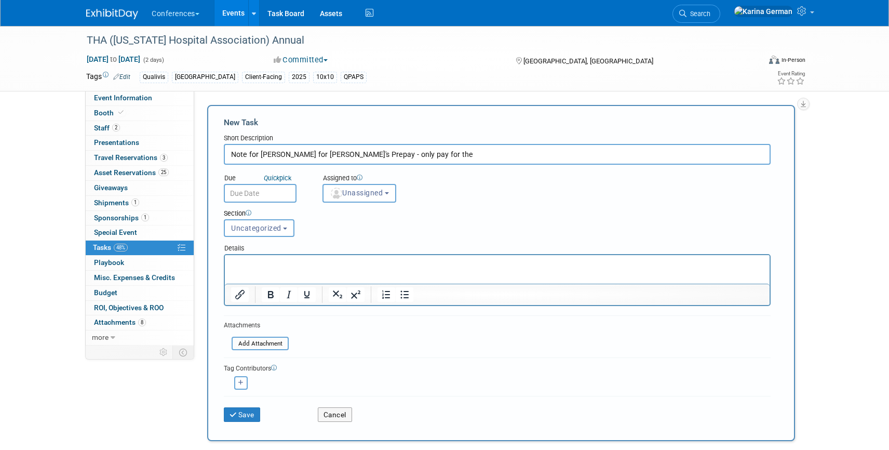
paste input "La Cantera Resort and Spa"
click at [403, 155] on input "Note for Erin for Andrea's Prepay - only pay for the La Cantera Resort and Spa" at bounding box center [497, 154] width 547 height 21
type input "Note for Erin for Andrea's Prepay - only pay La Cantera Resort and Spa"
click at [358, 191] on span "Unassigned" at bounding box center [356, 193] width 53 height 8
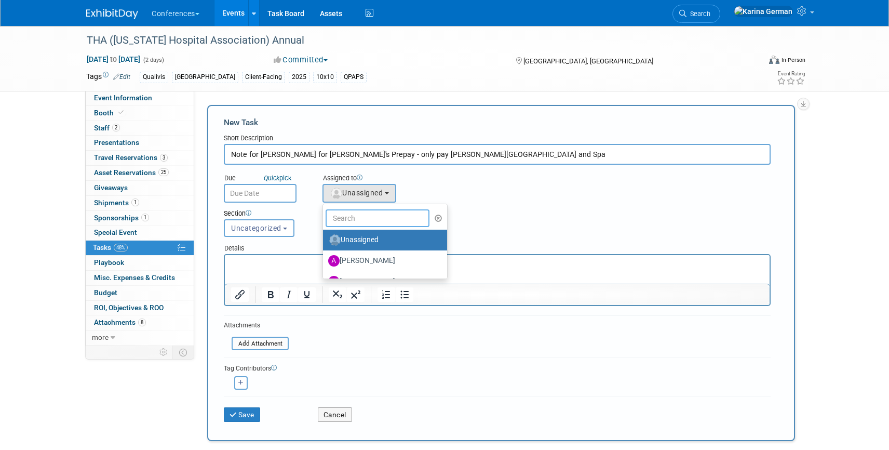
click at [359, 217] on input "text" at bounding box center [378, 218] width 104 height 18
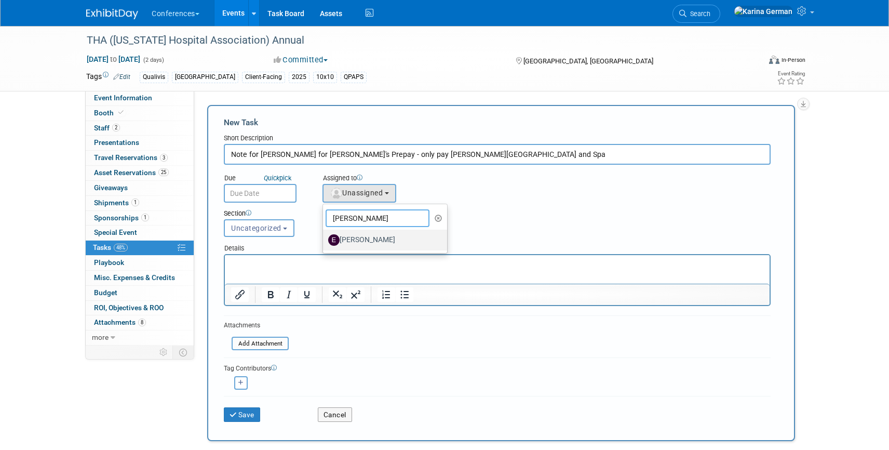
type input "erin"
click at [360, 239] on label "[PERSON_NAME]" at bounding box center [382, 240] width 109 height 17
click at [325, 239] on input "[PERSON_NAME]" at bounding box center [321, 238] width 7 height 7
select select "05738ff0-bddb-4e68-890b-b446aa749597"
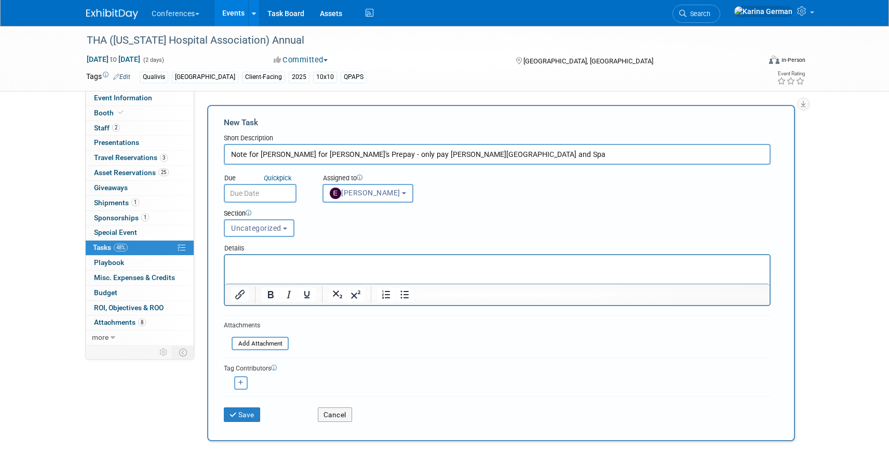
click at [262, 198] on input "text" at bounding box center [260, 193] width 73 height 19
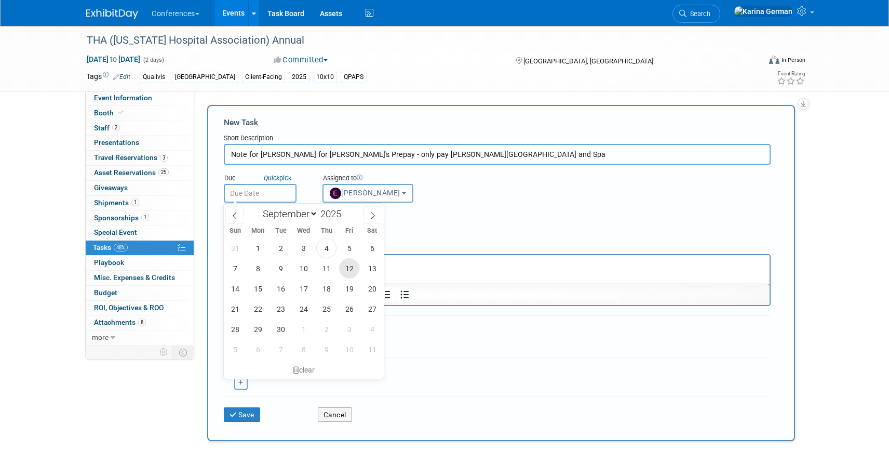
click at [342, 266] on span "12" at bounding box center [349, 268] width 20 height 20
type input "Sep 12, 2025"
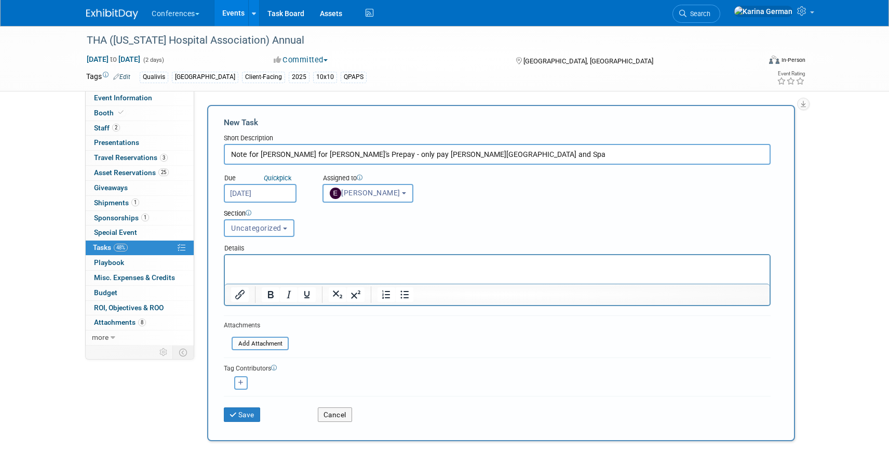
click at [264, 229] on span "Uncategorized" at bounding box center [256, 228] width 50 height 8
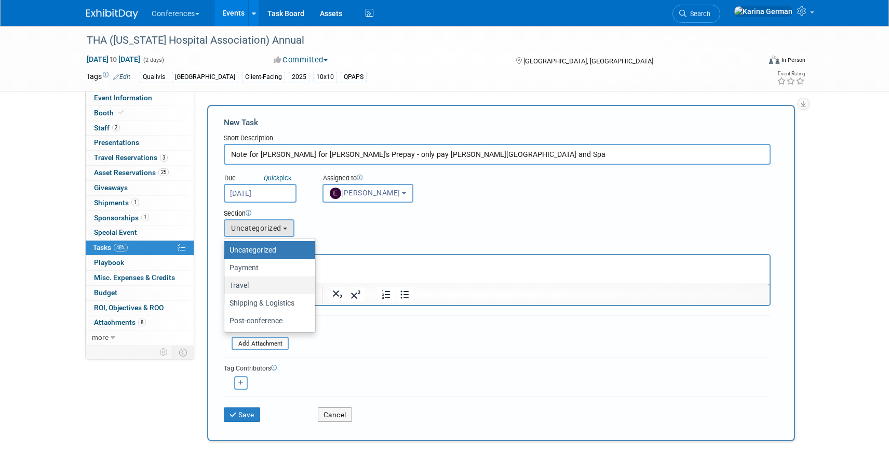
click at [264, 280] on label "Travel" at bounding box center [267, 285] width 75 height 14
click at [226, 282] on input "Travel" at bounding box center [222, 285] width 7 height 7
select select "11248694"
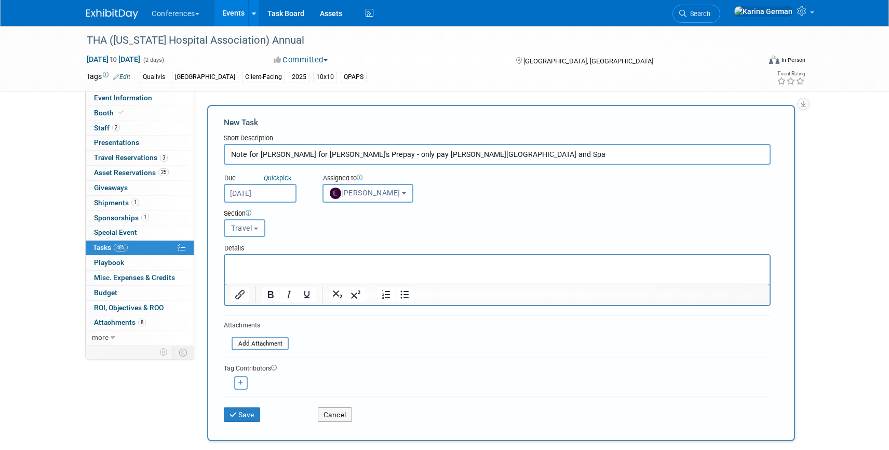
click at [301, 270] on html at bounding box center [497, 262] width 545 height 15
click at [247, 408] on button "Save" at bounding box center [242, 414] width 36 height 15
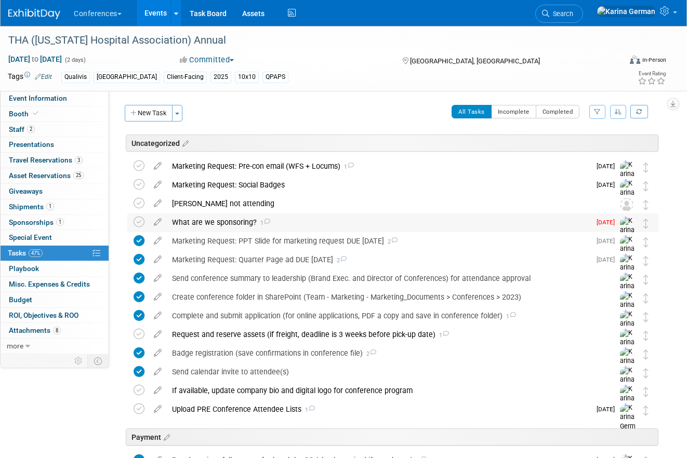
scroll to position [26, 0]
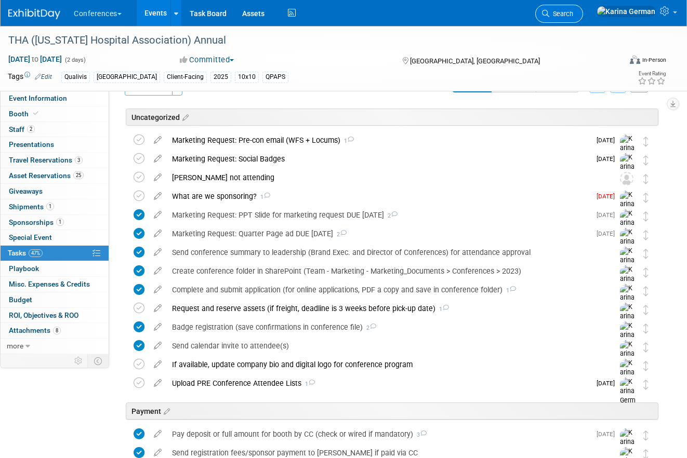
click at [583, 18] on link "Search" at bounding box center [559, 14] width 48 height 18
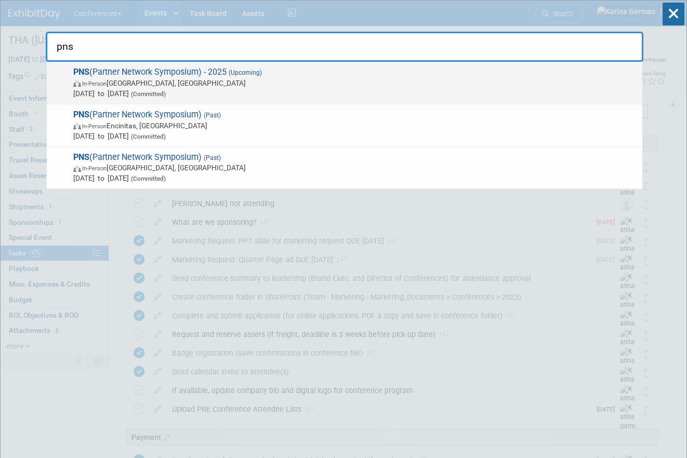
type input "pns"
click at [197, 87] on span "In-Person San Diego, CA" at bounding box center [355, 83] width 564 height 10
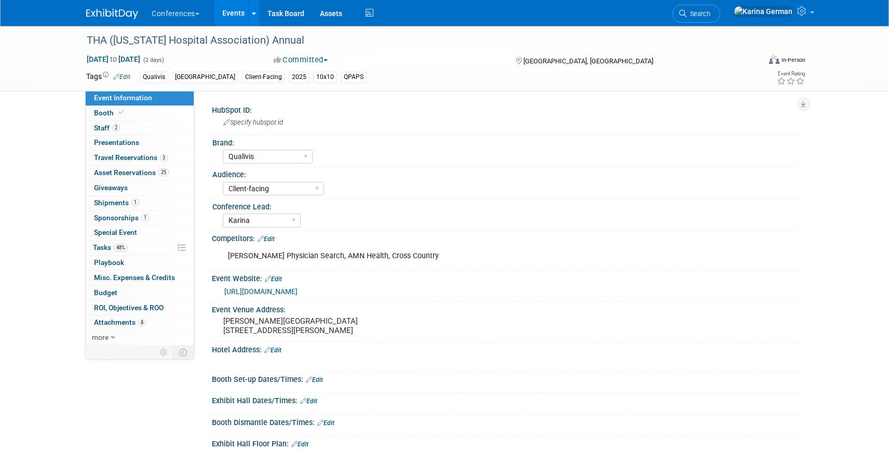
select select "Qualivis"
select select "Client-facing"
select select "Karina"
click at [169, 102] on link "Event Information" at bounding box center [140, 98] width 108 height 15
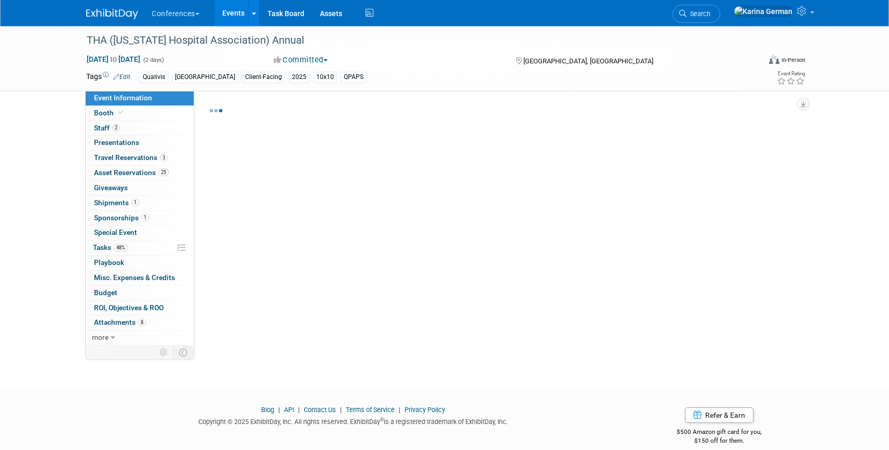
select select "Qualivis"
select select "Client-facing"
select select "Karina"
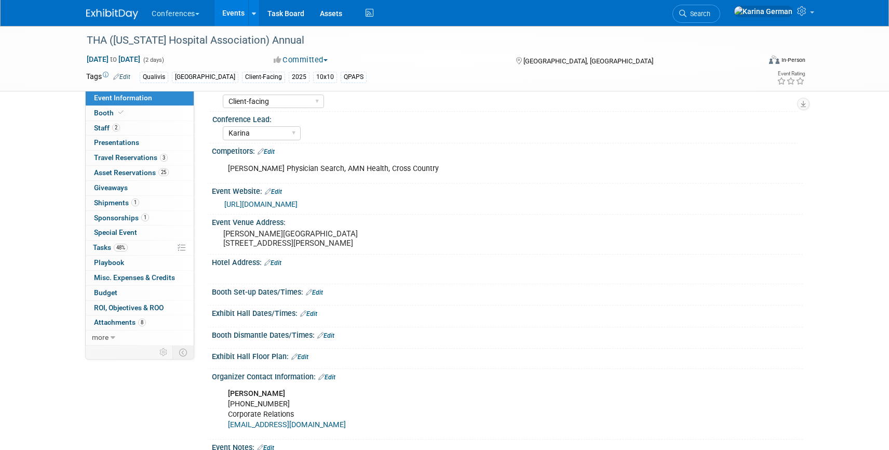
scroll to position [100, 0]
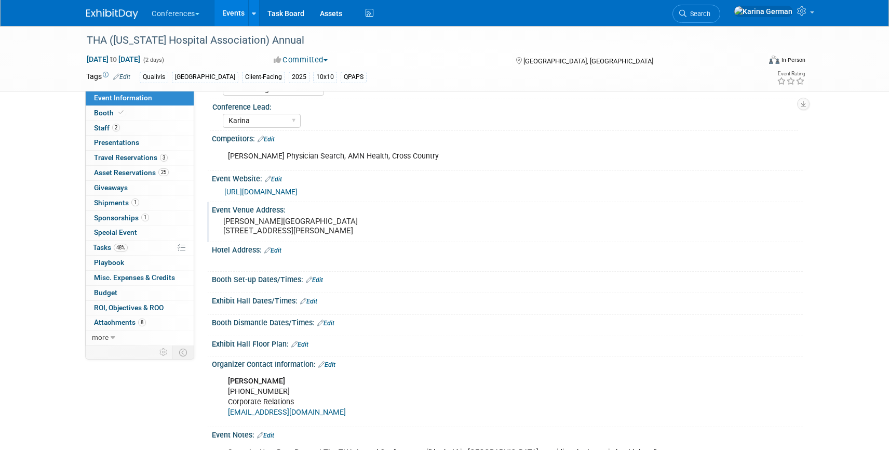
click at [255, 221] on pre "La Cantera Resort and Spa 16641 La Cantera Pkwy San Antonio, TX 78256" at bounding box center [334, 226] width 223 height 19
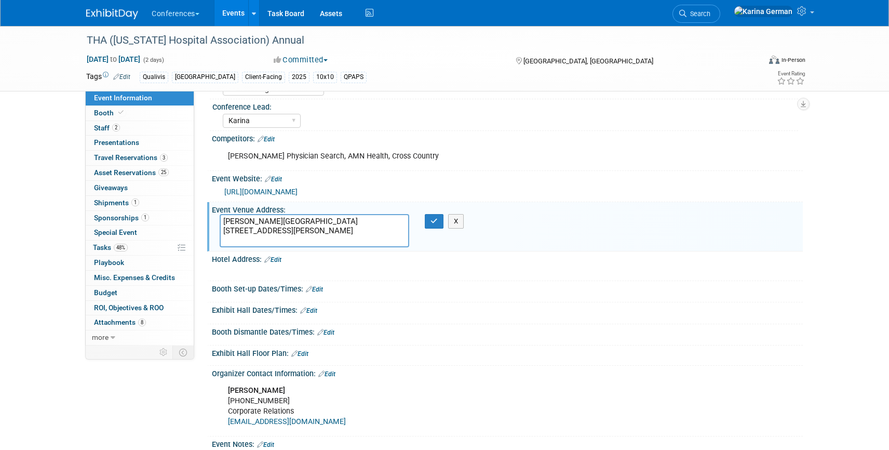
drag, startPoint x: 225, startPoint y: 221, endPoint x: 328, endPoint y: 220, distance: 103.4
click at [328, 220] on textarea "La Cantera Resort and Spa 16641 La Cantera Pkwy San Antonio, TX 78256" at bounding box center [315, 230] width 190 height 33
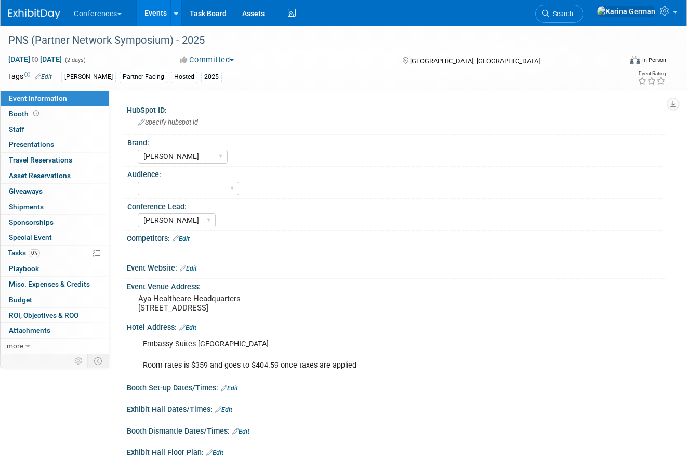
select select "[PERSON_NAME]"
click at [32, 259] on link "0% Tasks 0%" at bounding box center [55, 253] width 108 height 15
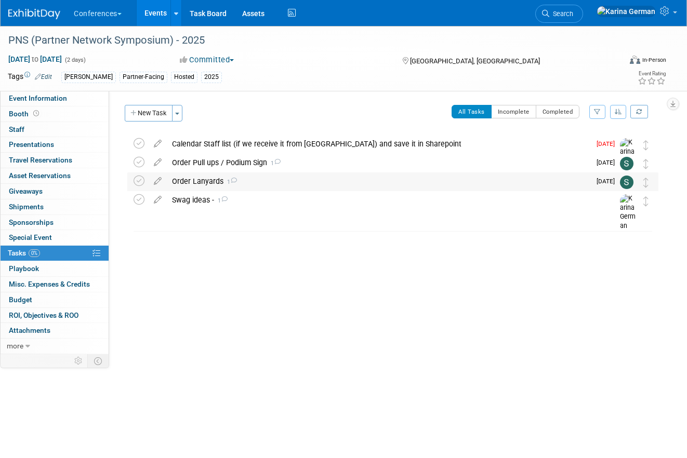
click at [186, 181] on div "Order Lanyards 1" at bounding box center [378, 181] width 423 height 18
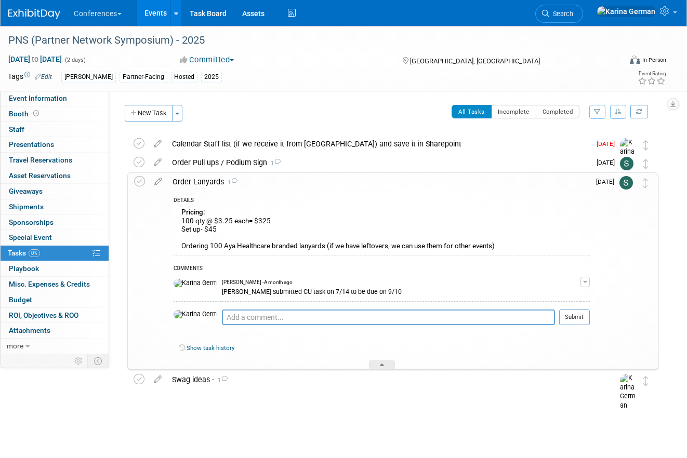
click at [186, 181] on div "Order Lanyards 1" at bounding box center [378, 182] width 422 height 18
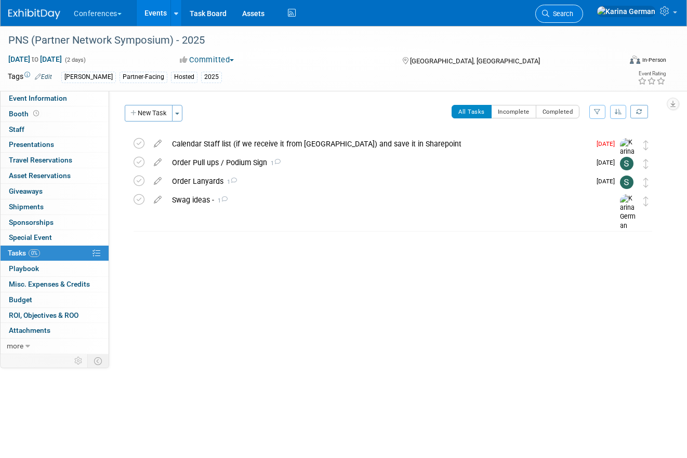
click at [573, 16] on span "Search" at bounding box center [561, 14] width 24 height 8
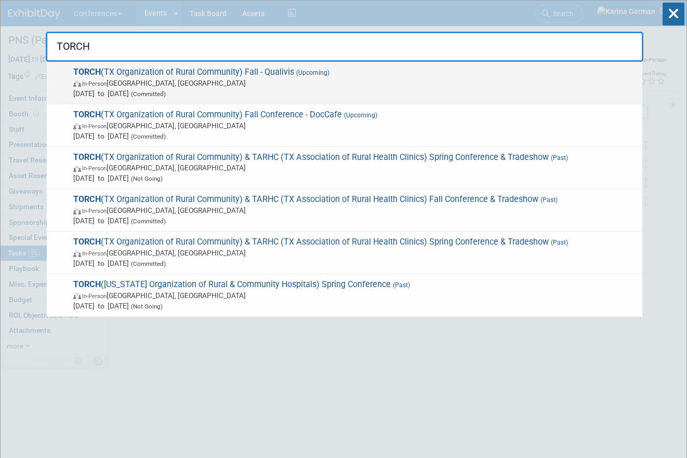
type input "TORCH"
click at [258, 81] on span "In-Person [GEOGRAPHIC_DATA], [GEOGRAPHIC_DATA]" at bounding box center [355, 83] width 564 height 10
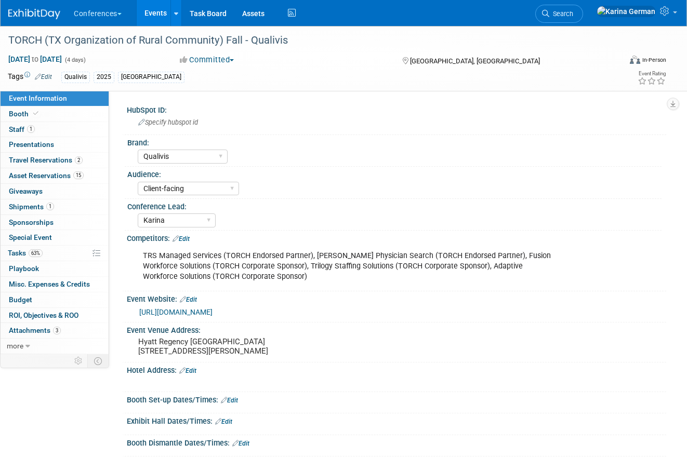
select select "Qualivis"
select select "Client-facing"
select select "Karina"
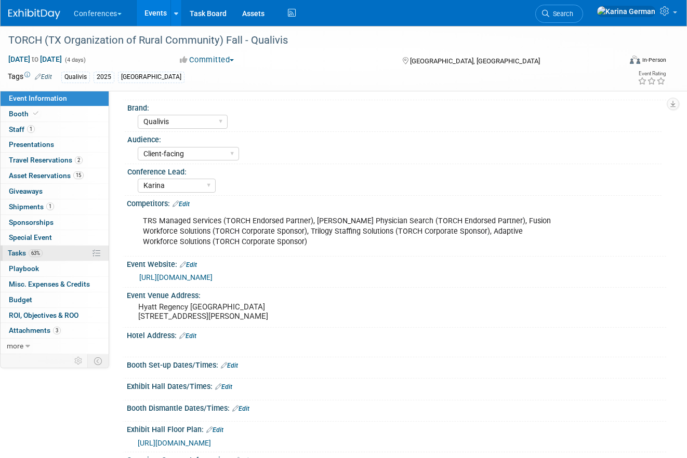
click at [55, 246] on link "63% Tasks 63%" at bounding box center [55, 253] width 108 height 15
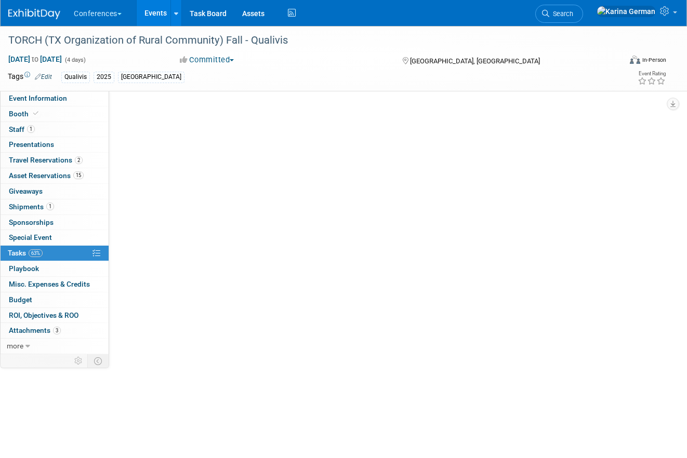
scroll to position [0, 0]
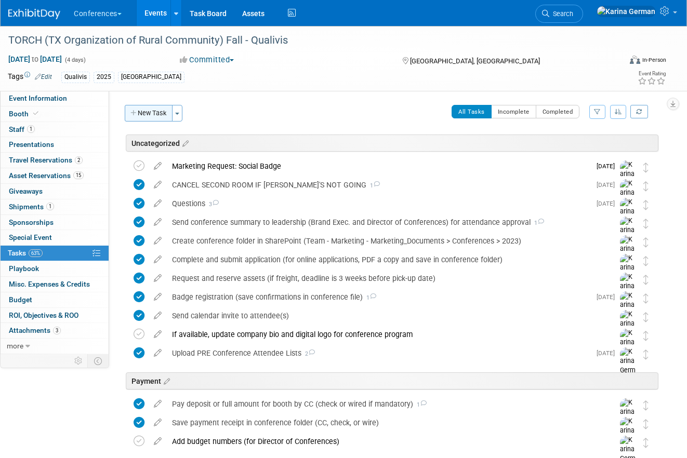
click at [141, 116] on button "New Task" at bounding box center [149, 113] width 48 height 17
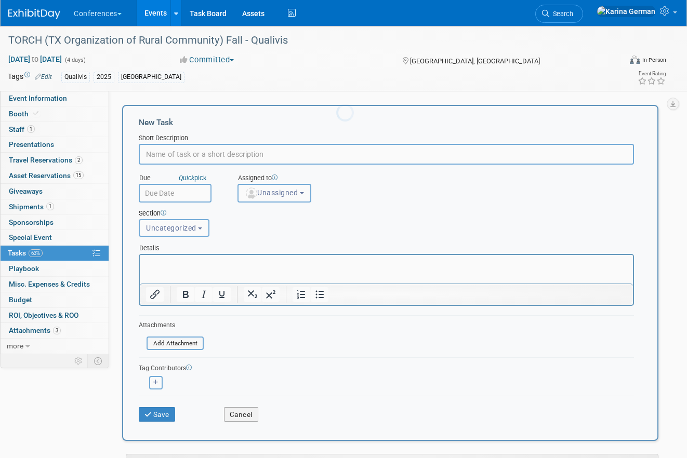
type input "m"
type input "Marketing Request: Pre-con"
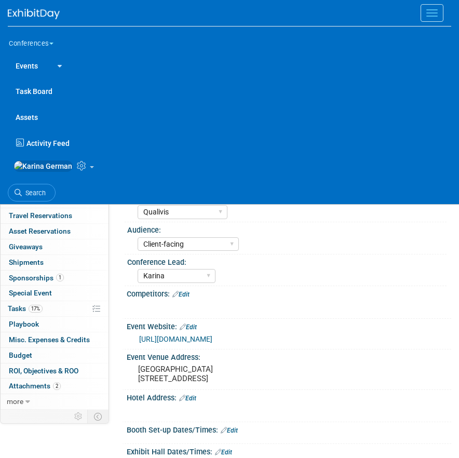
select select "Qualivis"
select select "Client-facing"
select select "Karina"
click at [431, 17] on button "Menu" at bounding box center [432, 13] width 23 height 18
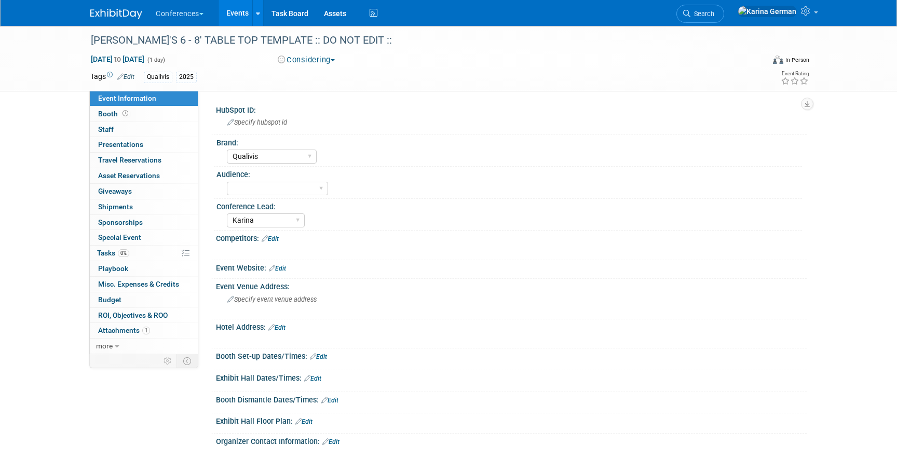
select select "Qualivis"
select select "Karina"
click at [715, 17] on span "Search" at bounding box center [703, 14] width 24 height 8
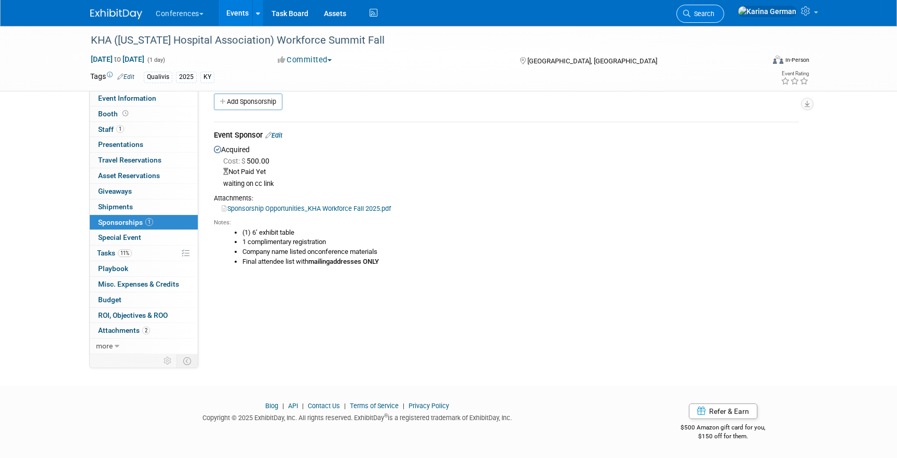
click at [715, 13] on span "Search" at bounding box center [703, 14] width 24 height 8
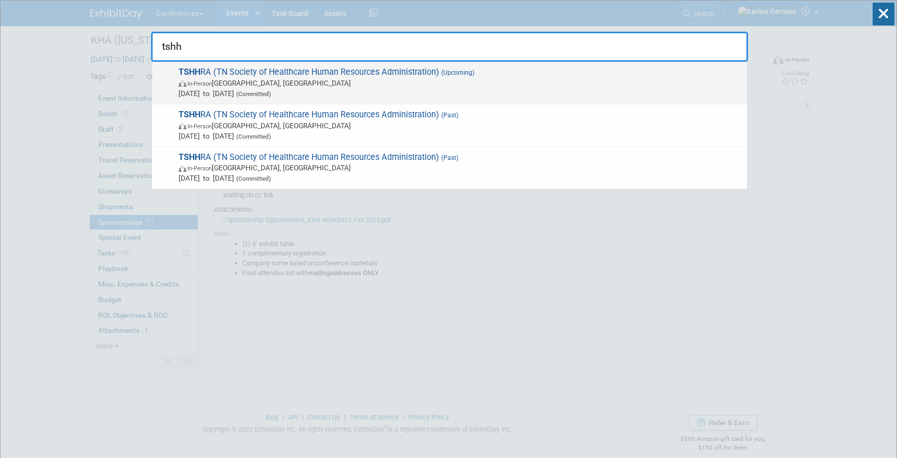
type input "tshh"
click at [203, 93] on span "[DATE] to [DATE] (Committed)" at bounding box center [461, 93] width 564 height 10
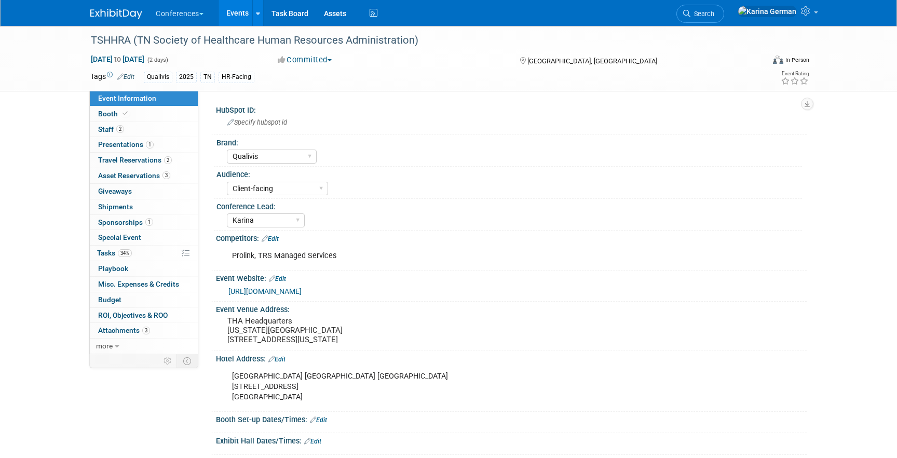
select select "Qualivis"
select select "Client-facing"
select select "Karina"
click at [147, 134] on link "2 Staff 2" at bounding box center [144, 129] width 108 height 15
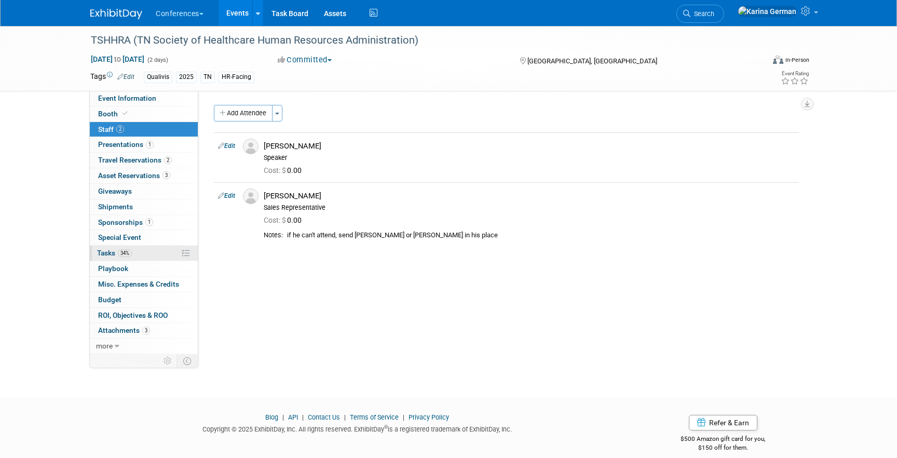
click at [149, 254] on link "34% Tasks 34%" at bounding box center [144, 253] width 108 height 15
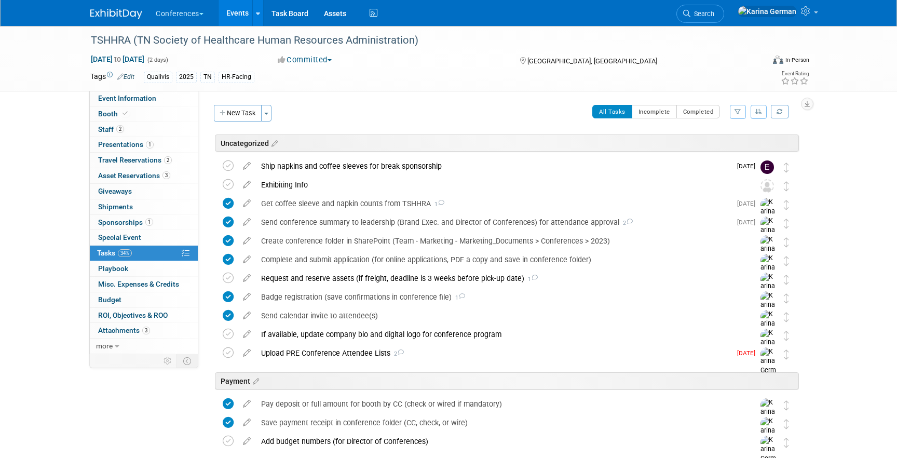
scroll to position [1, 0]
click at [725, 20] on link "Search" at bounding box center [701, 14] width 48 height 18
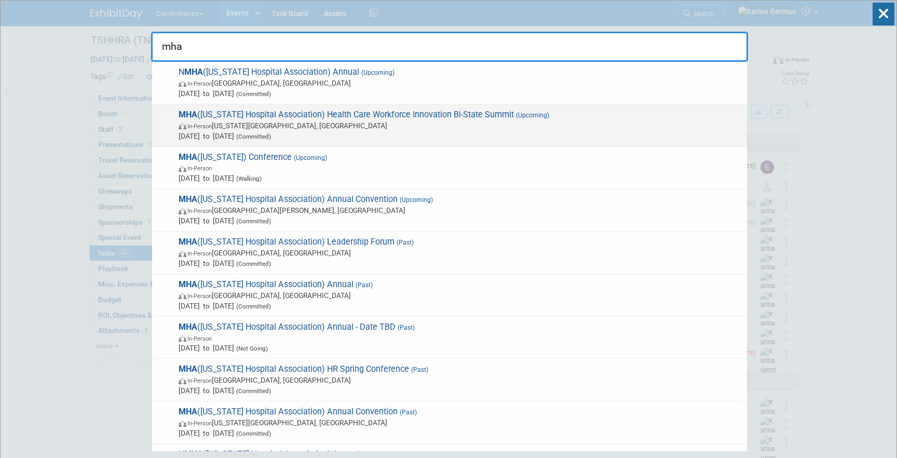
type input "mha"
click at [366, 131] on span "Oct 2, 2025 to Oct 3, 2025 (Committed)" at bounding box center [461, 136] width 564 height 10
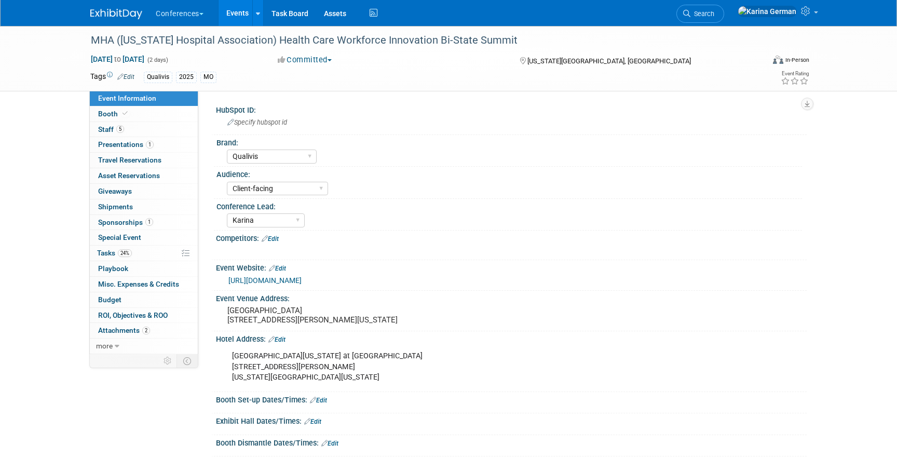
select select "Qualivis"
select select "Client-facing"
select select "Karina"
click at [144, 133] on link "5 Staff 5" at bounding box center [144, 129] width 108 height 15
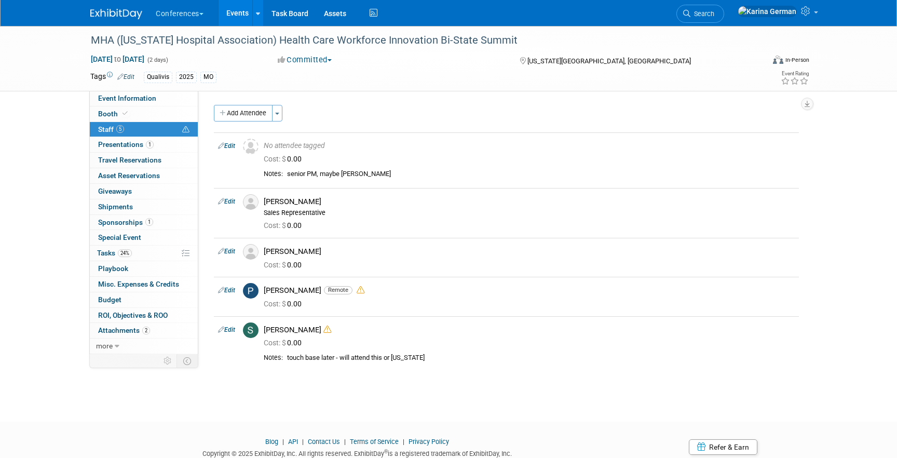
click at [247, 19] on link "Events" at bounding box center [238, 13] width 38 height 26
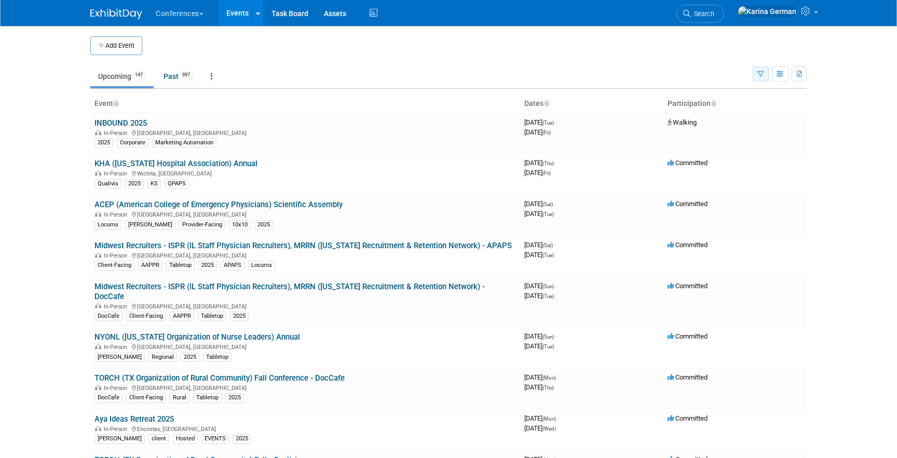
click at [761, 75] on icon "button" at bounding box center [761, 74] width 7 height 7
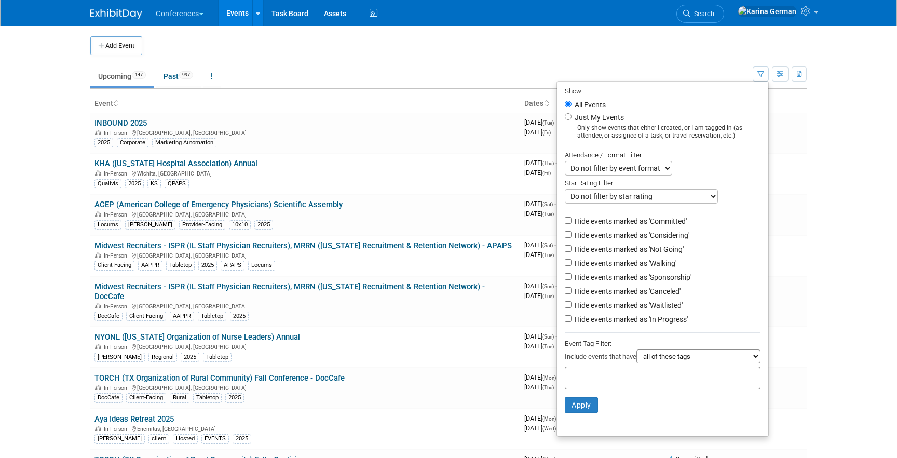
click at [592, 382] on input "text" at bounding box center [611, 376] width 83 height 10
type input "qua"
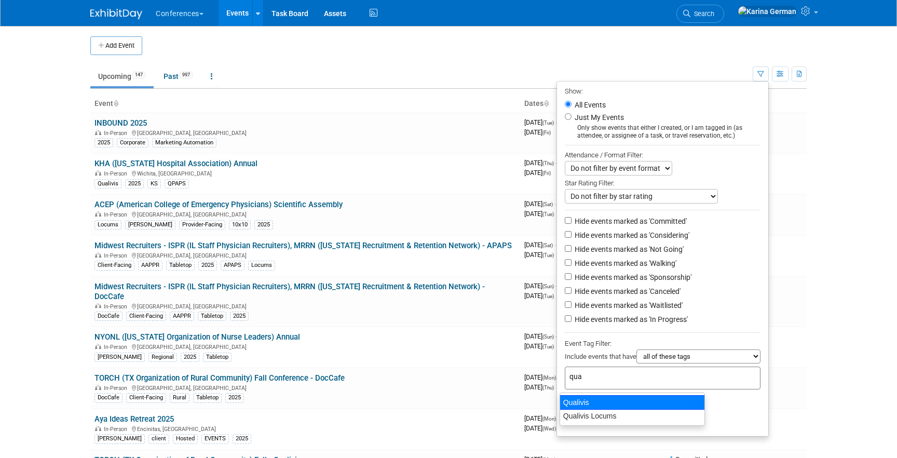
click at [622, 404] on div "Qualivis" at bounding box center [632, 402] width 145 height 15
type input "Qualivis"
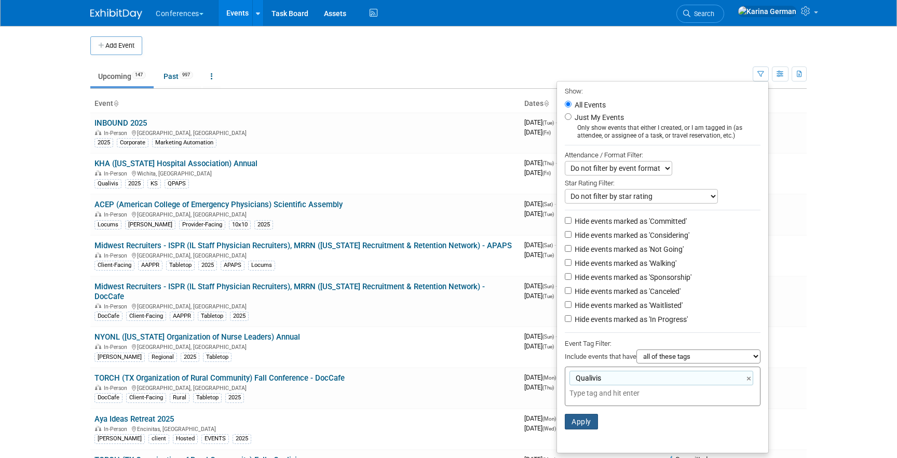
click at [583, 430] on button "Apply" at bounding box center [581, 422] width 33 height 16
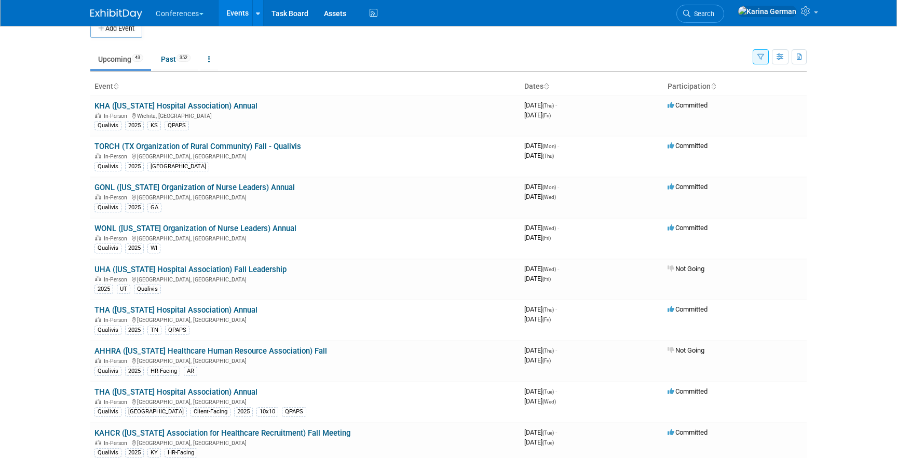
scroll to position [18, 0]
click at [56, 267] on body "Conferences Explore: My Workspaces 2 Go to Workspace: Conferences Marketing Req…" at bounding box center [448, 211] width 897 height 458
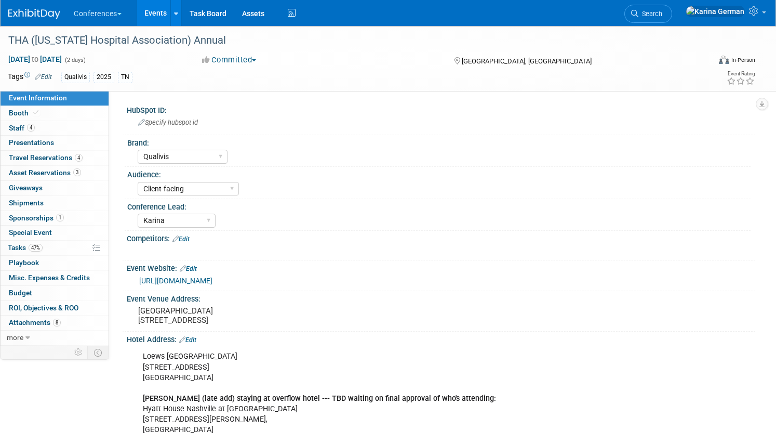
select select "Qualivis"
select select "Client-facing"
select select "Karina"
click at [662, 13] on span "Search" at bounding box center [650, 14] width 24 height 8
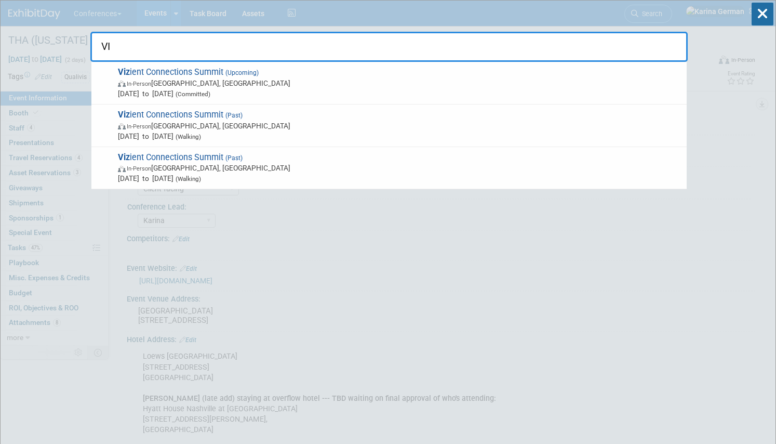
type input "V"
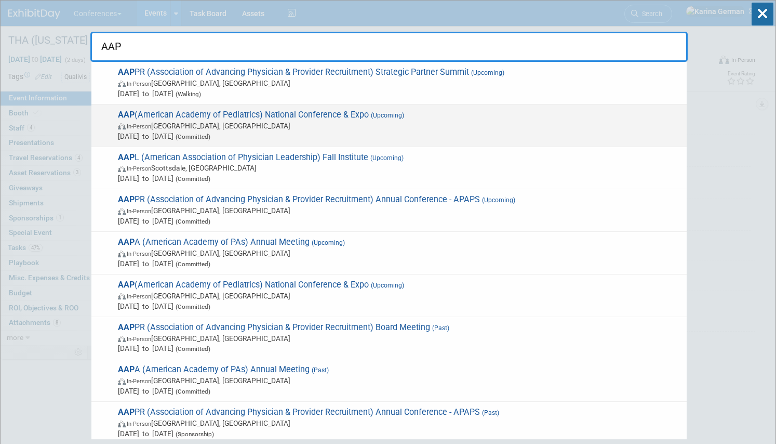
type input "AAP"
click at [373, 123] on span "In-Person Denver, CO" at bounding box center [400, 125] width 564 height 10
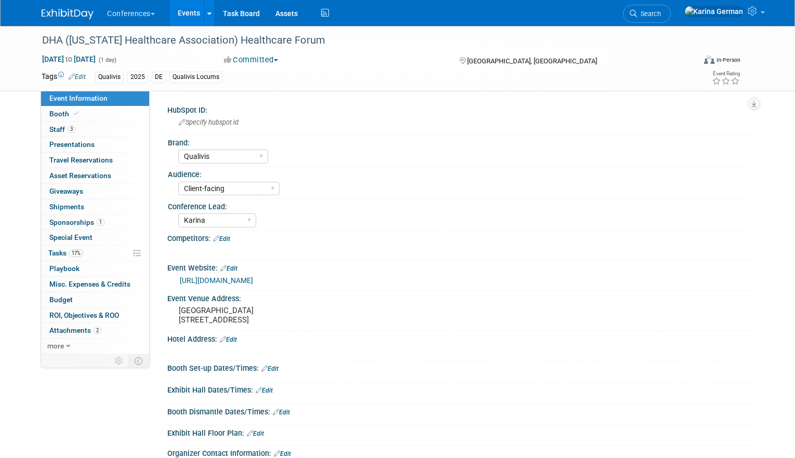
select select "Qualivis"
select select "Client-facing"
select select "Karina"
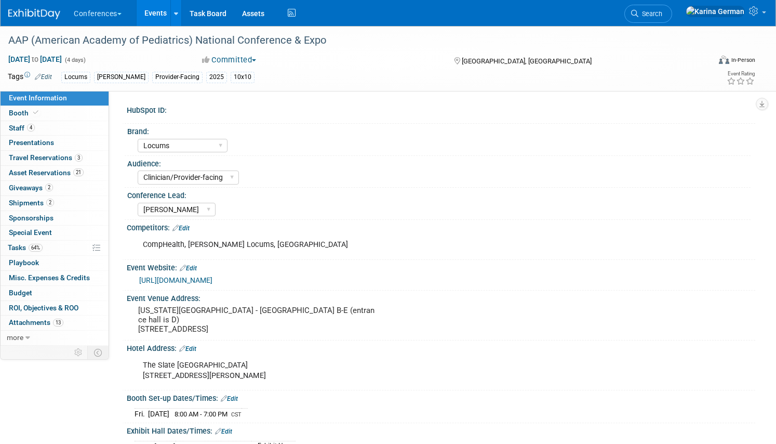
select select "Locums"
select select "Clinician/Provider-facing"
select select "[PERSON_NAME]"
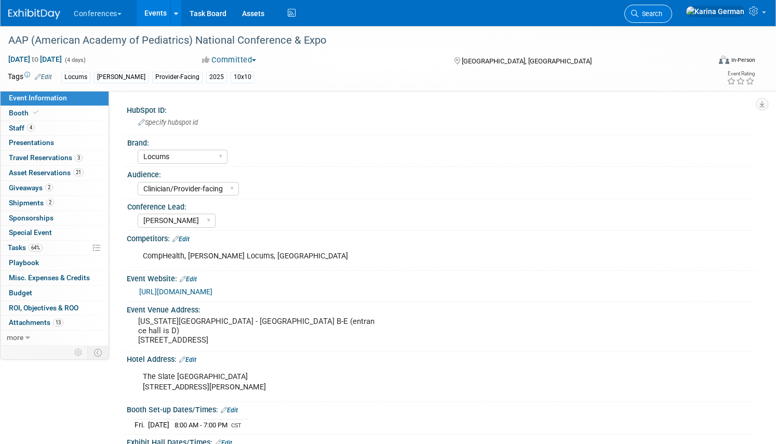
click at [662, 16] on span "Search" at bounding box center [650, 14] width 24 height 8
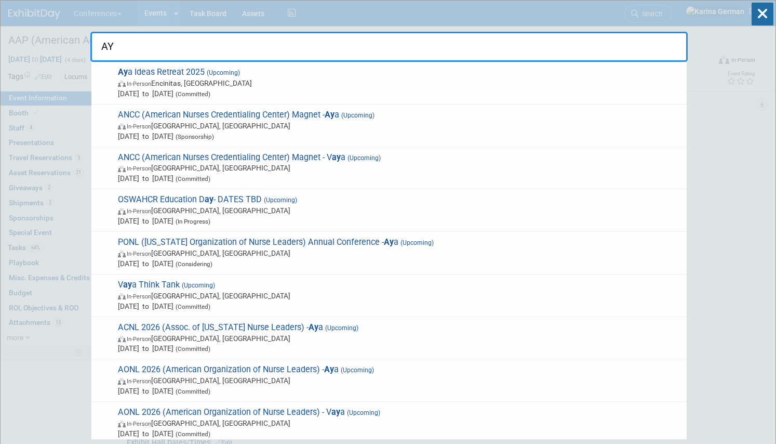
type input "A"
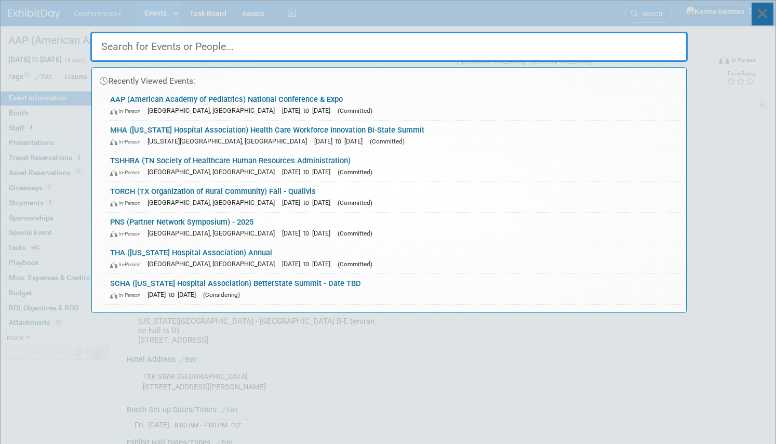
click at [764, 18] on icon at bounding box center [763, 14] width 22 height 23
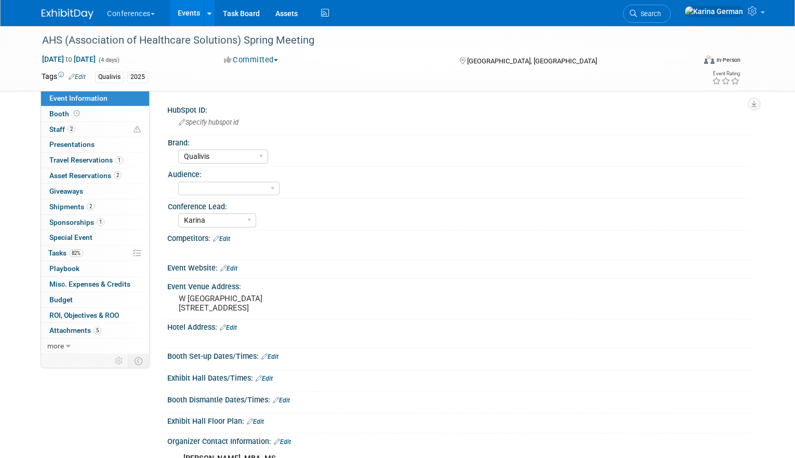
select select "Qualivis"
select select "Karina"
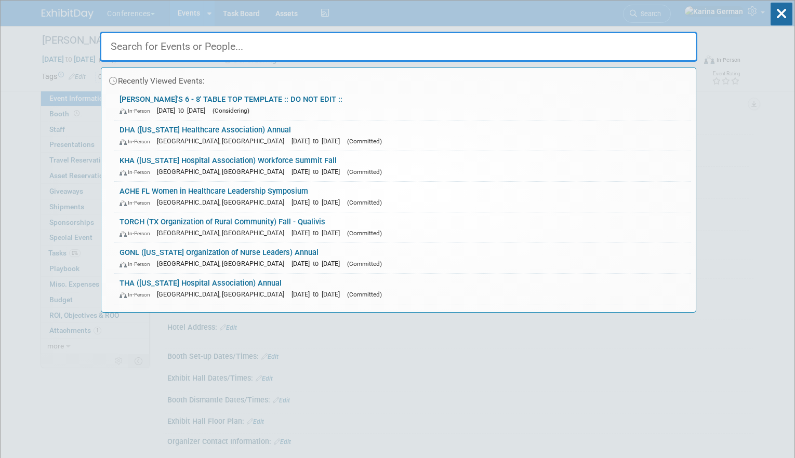
select select "Qualivis"
select select "Karina"
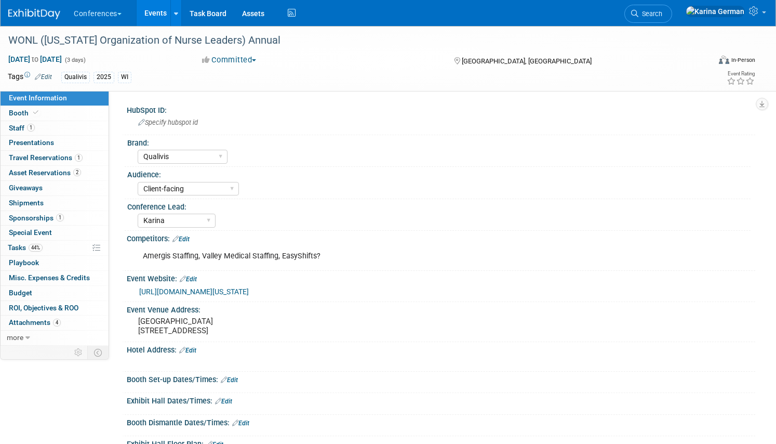
select select "Qualivis"
select select "Client-facing"
select select "Karina"
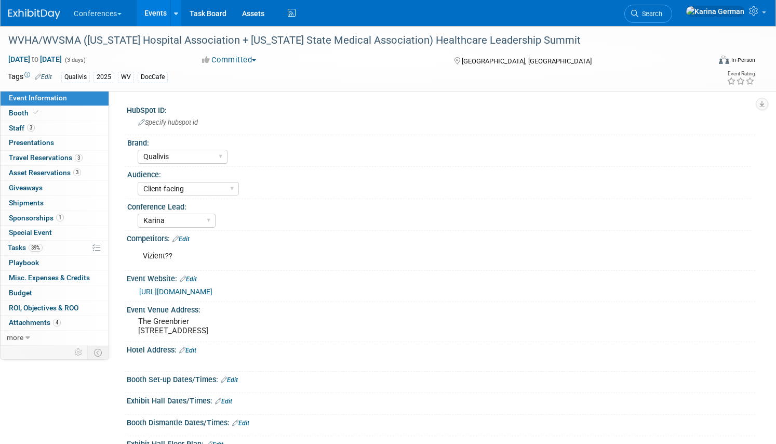
select select "Qualivis"
select select "Client-facing"
select select "Karina"
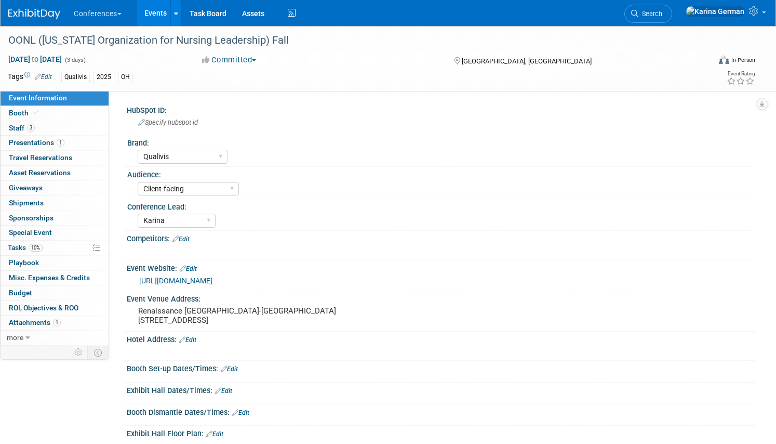
select select "Qualivis"
select select "Client-facing"
select select "Karina"
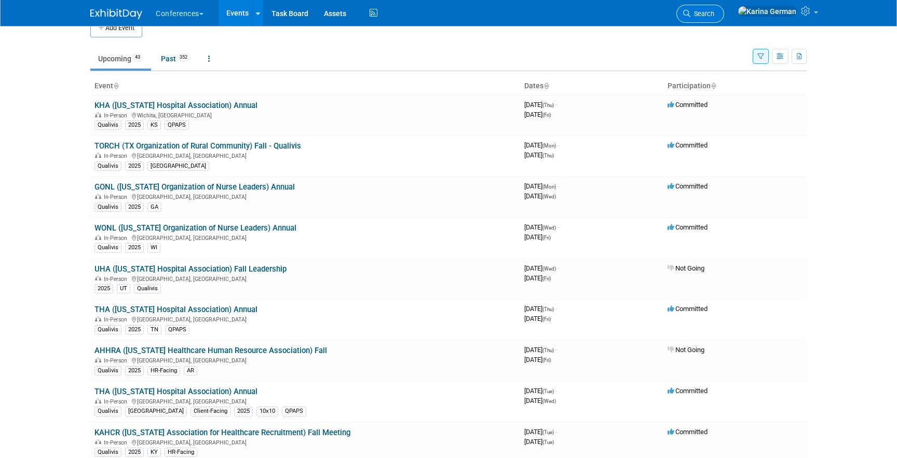
click at [715, 12] on span "Search" at bounding box center [703, 14] width 24 height 8
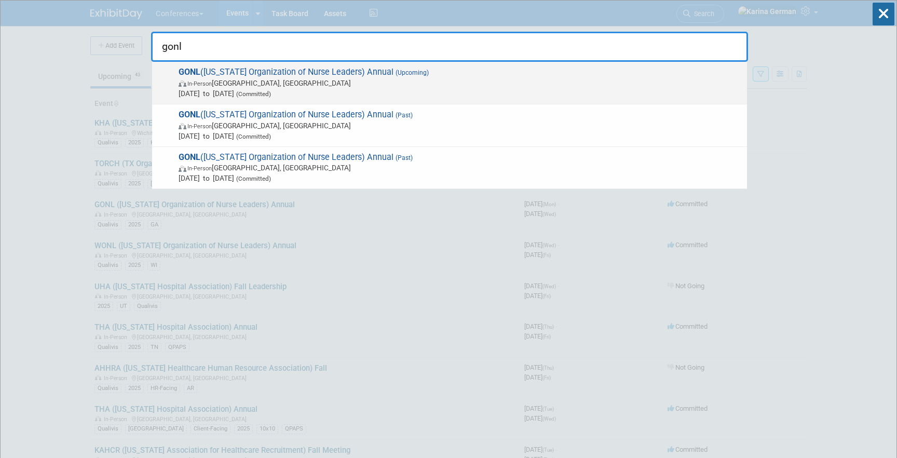
type input "gonl"
click at [339, 93] on span "Sep 15, 2025 to Sep 17, 2025 (Committed)" at bounding box center [461, 93] width 564 height 10
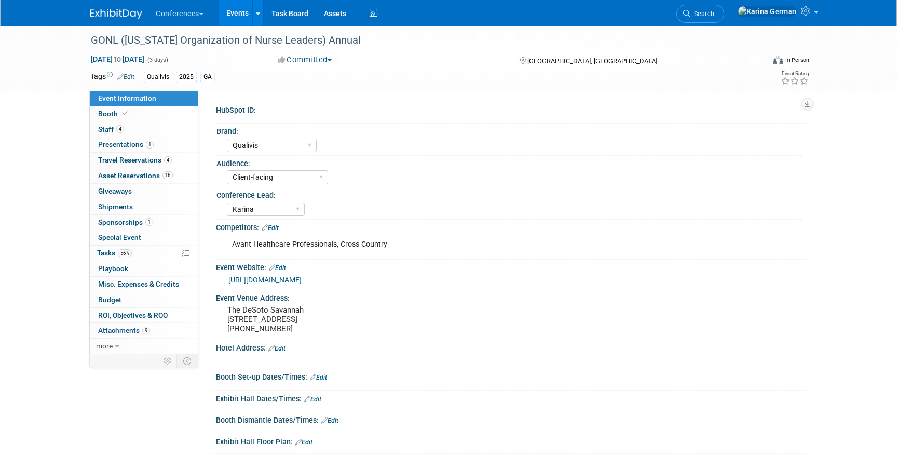
select select "Qualivis"
select select "Client-facing"
select select "Karina"
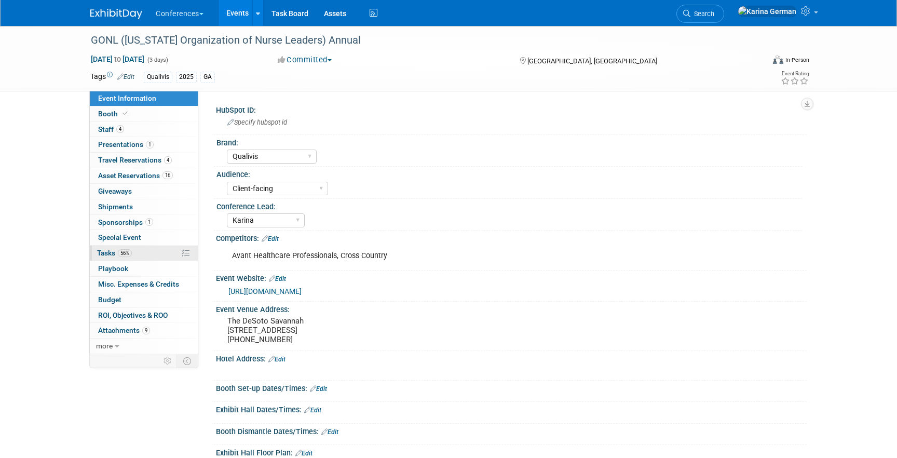
click at [113, 251] on span "Tasks 56%" at bounding box center [114, 253] width 35 height 8
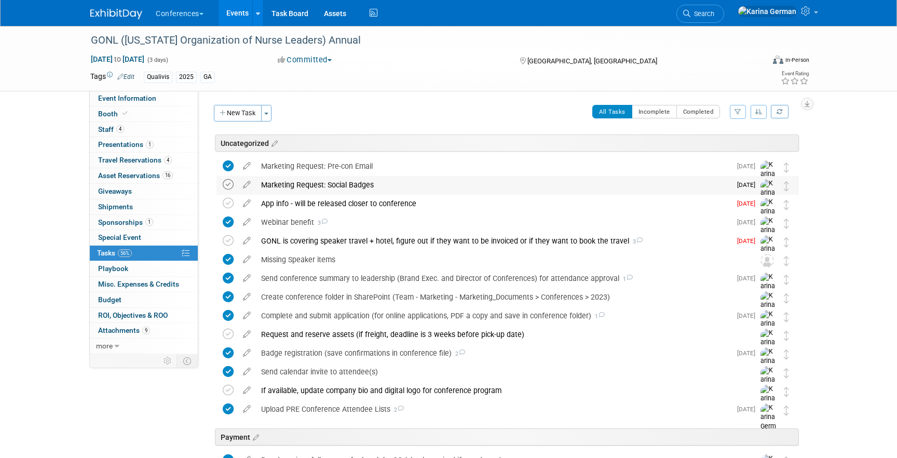
click at [225, 187] on icon at bounding box center [228, 184] width 11 height 11
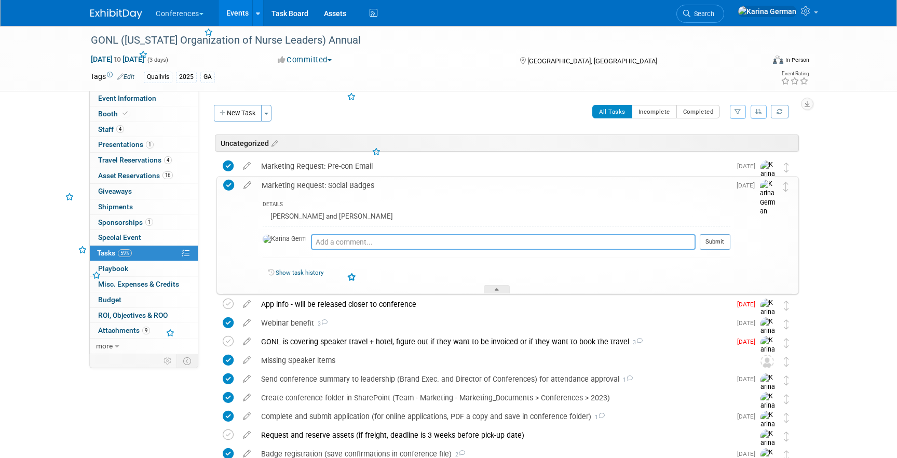
click at [316, 248] on textarea at bounding box center [503, 242] width 385 height 16
type textarea "sent"
click at [720, 241] on button "Submit" at bounding box center [715, 242] width 31 height 16
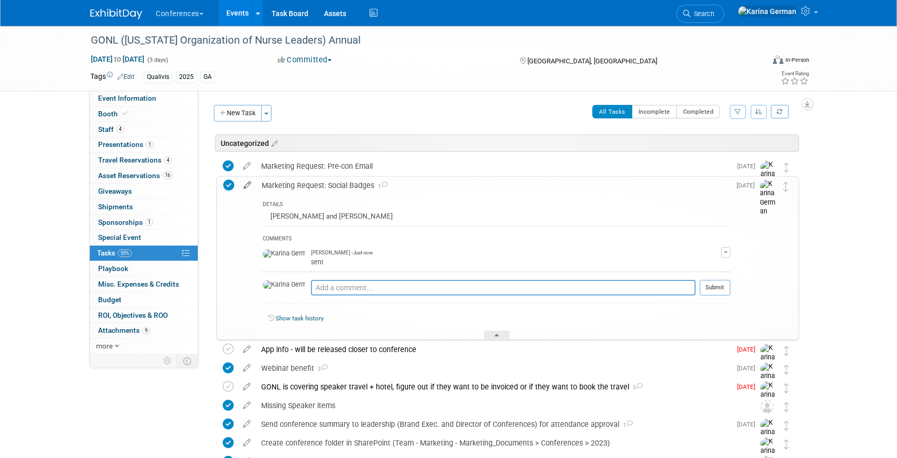
click at [246, 182] on icon at bounding box center [247, 183] width 18 height 13
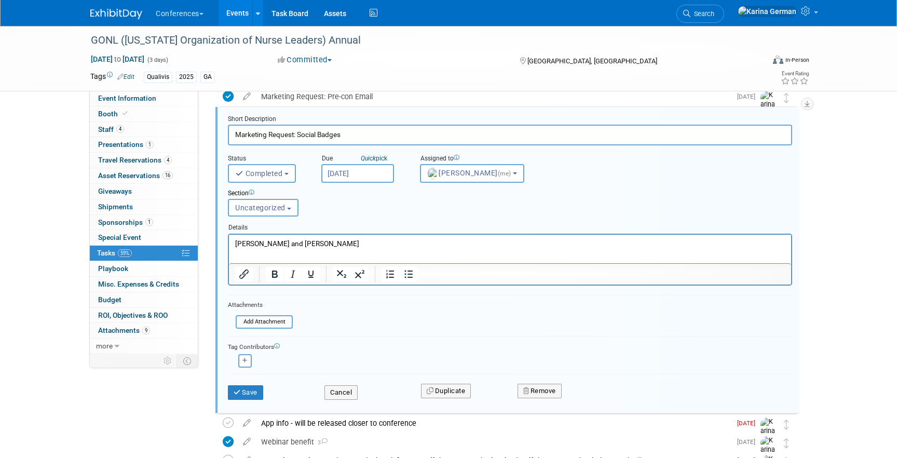
scroll to position [79, 0]
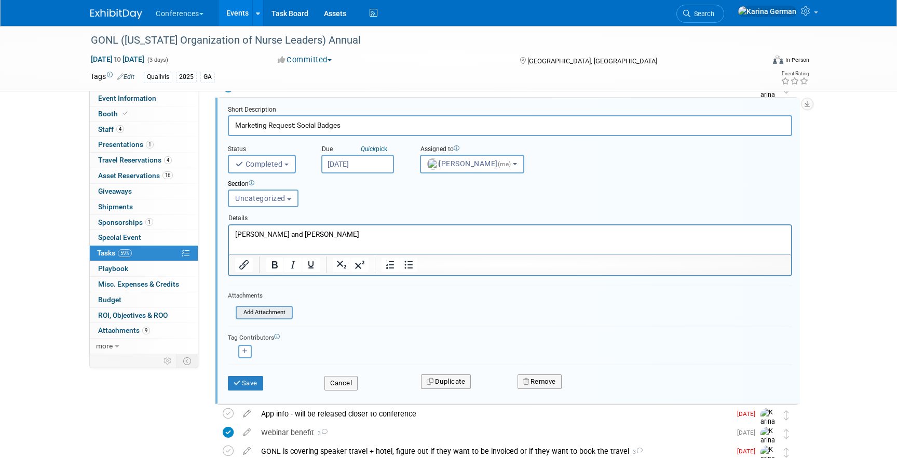
click at [279, 317] on input "file" at bounding box center [239, 312] width 106 height 11
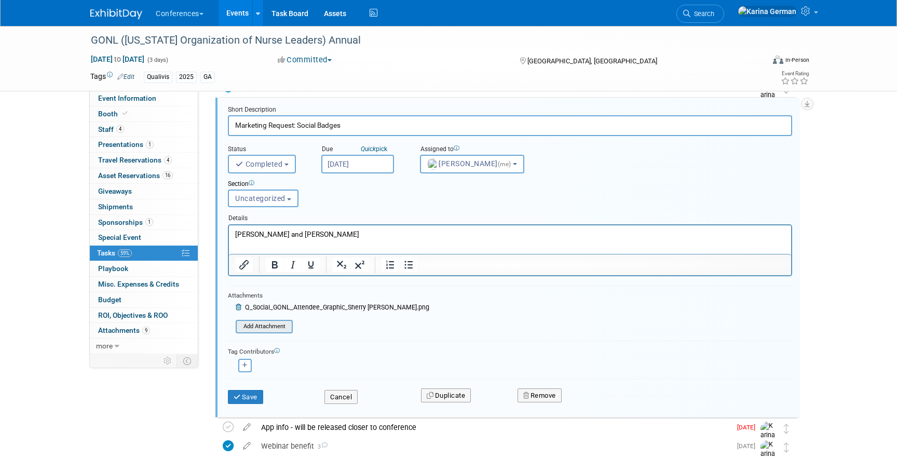
click at [274, 325] on input "file" at bounding box center [239, 326] width 106 height 11
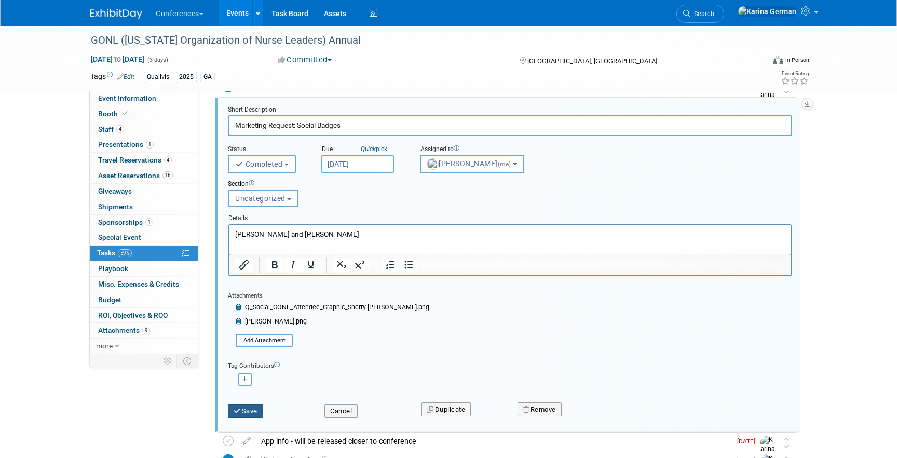
click at [244, 411] on button "Save" at bounding box center [245, 411] width 35 height 15
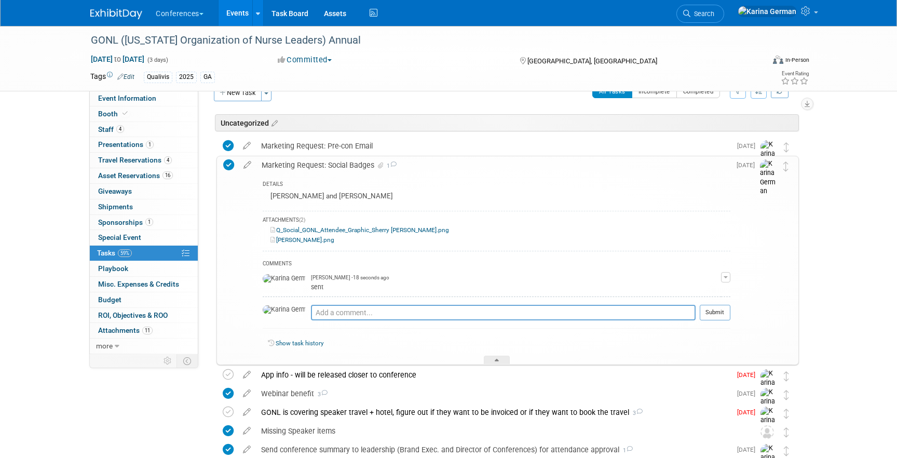
scroll to position [0, 0]
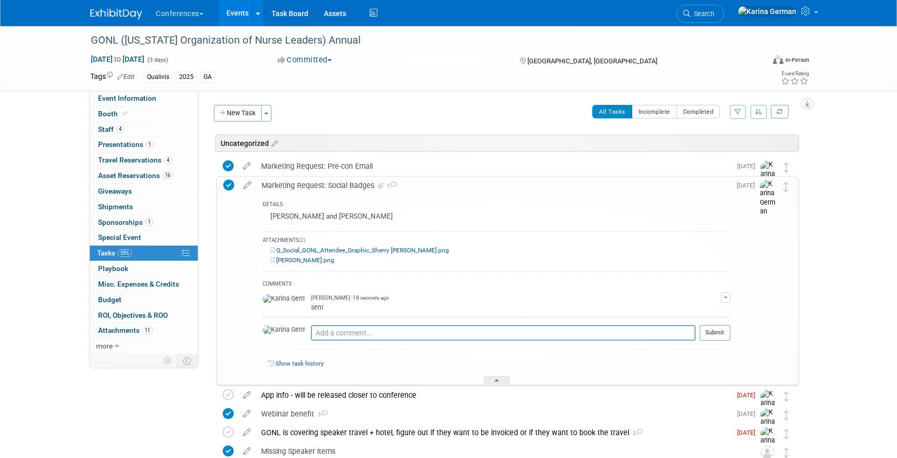
click at [327, 178] on div "Marketing Request: Social Badges 1" at bounding box center [494, 186] width 474 height 18
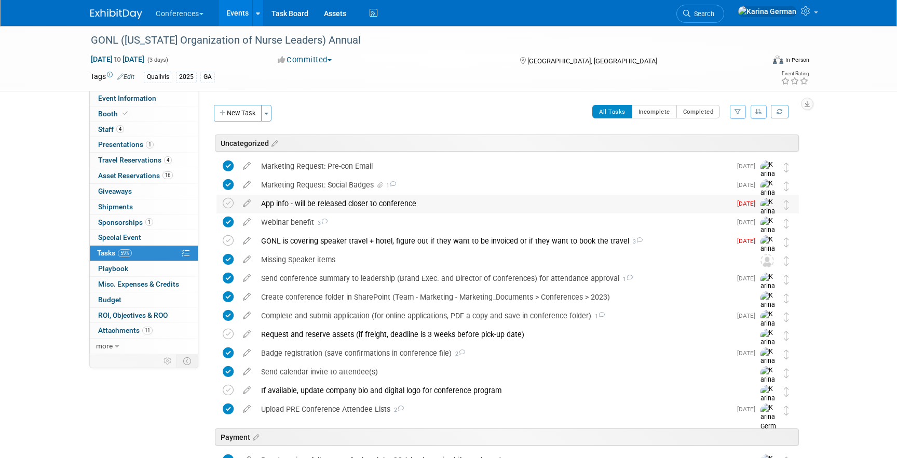
click at [351, 204] on div "App info - will be released closer to conference" at bounding box center [493, 204] width 475 height 18
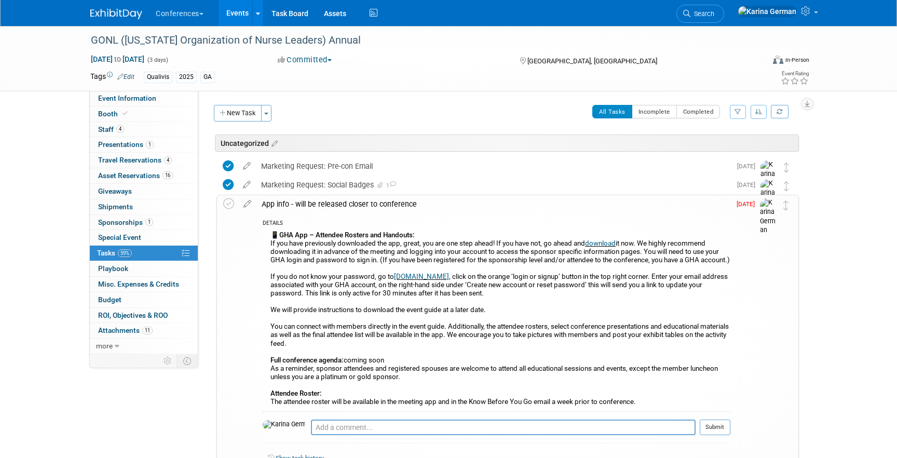
click at [351, 203] on div "App info - will be released closer to conference" at bounding box center [494, 204] width 474 height 18
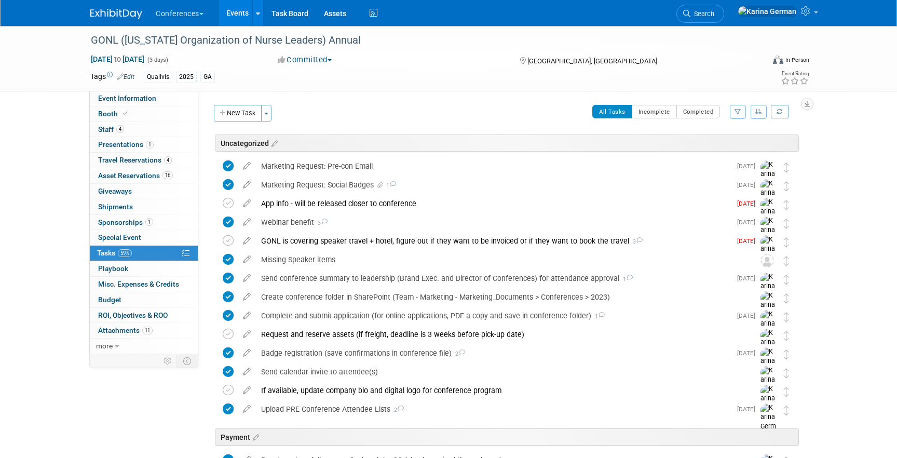
click at [725, 23] on li "Search" at bounding box center [701, 12] width 48 height 25
click at [715, 16] on span "Search" at bounding box center [703, 14] width 24 height 8
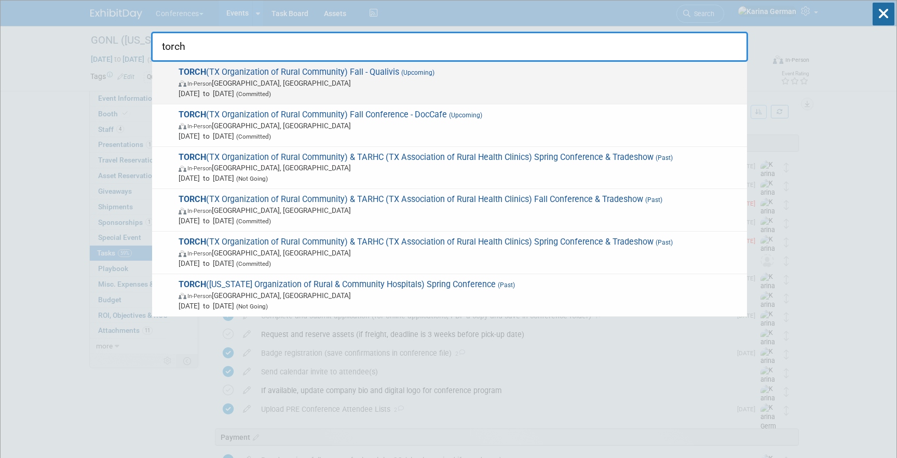
type input "torch"
click at [395, 70] on span "TORCH (TX Organization of Rural Community) Fall - Qualivis (Upcoming) In-Person…" at bounding box center [459, 83] width 567 height 32
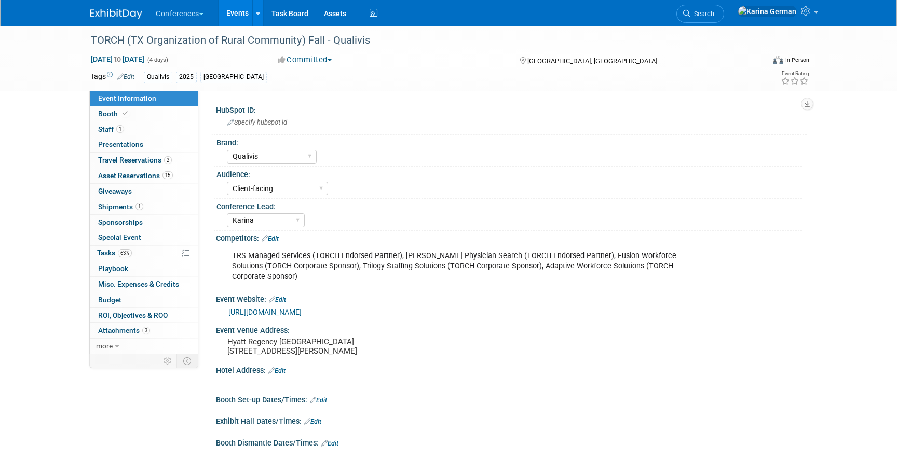
select select "Qualivis"
select select "Client-facing"
select select "Karina"
click at [141, 252] on link "63% Tasks 63%" at bounding box center [144, 253] width 108 height 15
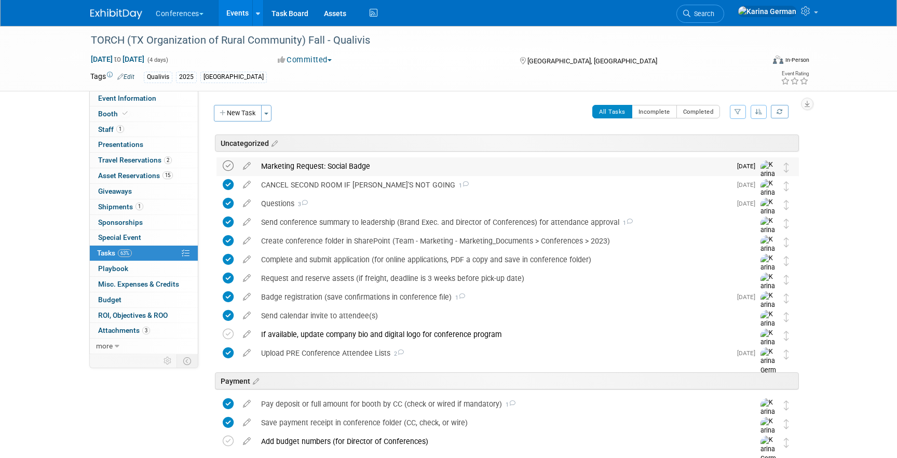
click at [231, 166] on icon at bounding box center [228, 165] width 11 height 11
click at [334, 172] on div "Marketing Request: Social Badge" at bounding box center [493, 166] width 475 height 18
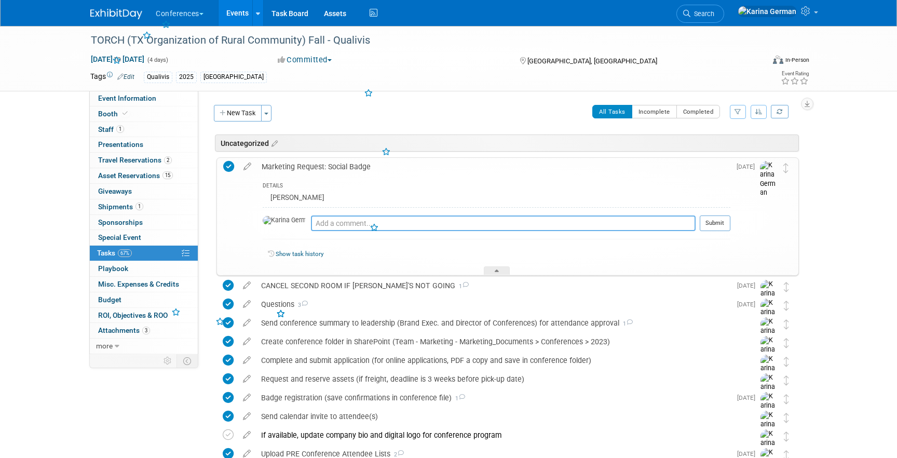
click at [323, 222] on textarea at bounding box center [503, 224] width 385 height 16
click at [249, 168] on icon at bounding box center [247, 164] width 18 height 13
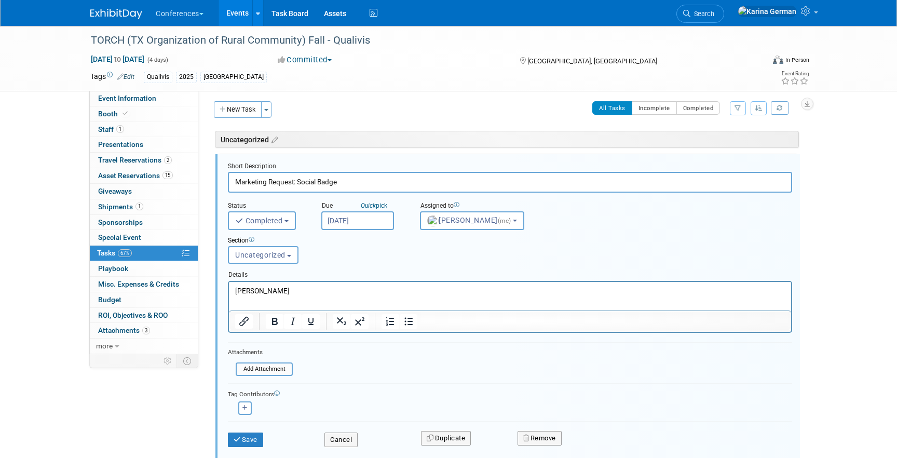
scroll to position [6, 0]
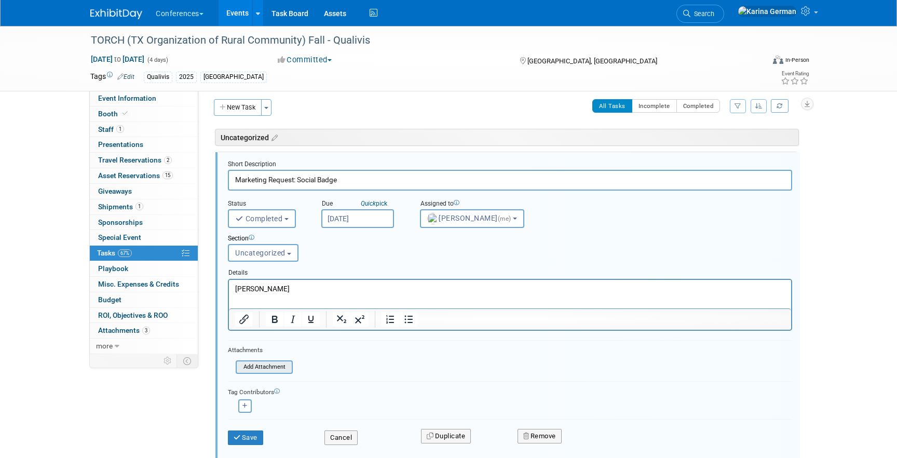
click at [271, 368] on input "file" at bounding box center [239, 366] width 106 height 11
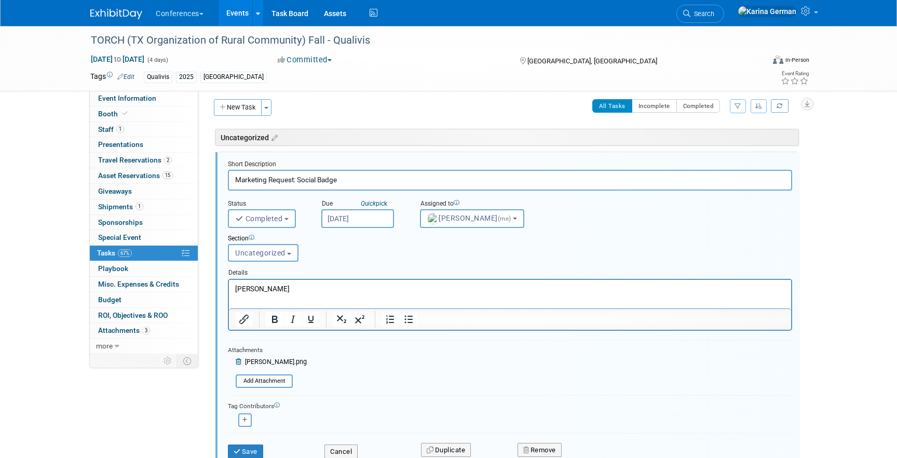
scroll to position [65, 0]
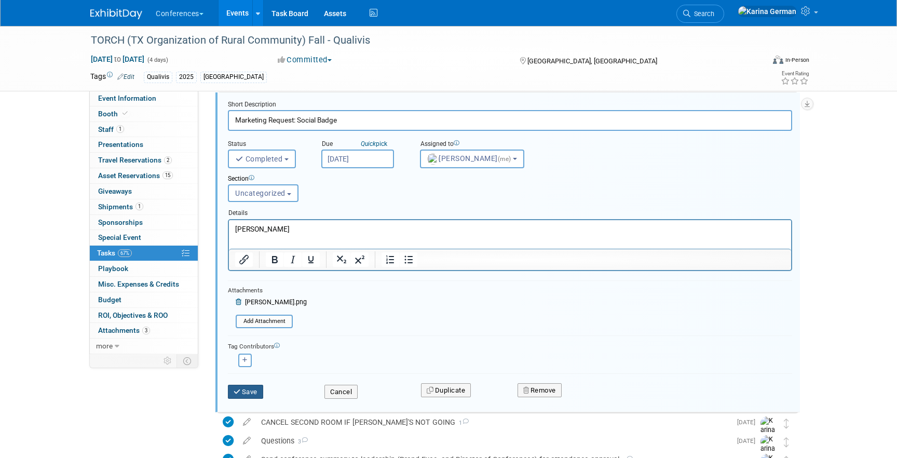
click at [248, 390] on button "Save" at bounding box center [245, 392] width 35 height 15
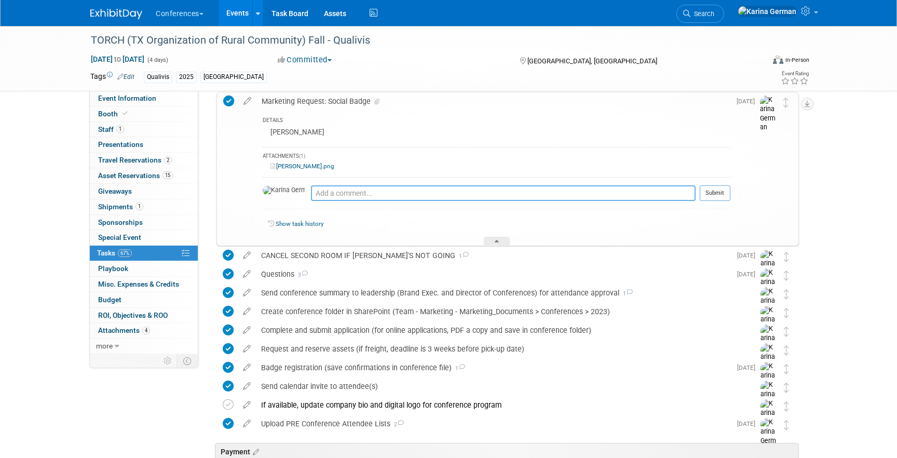
click at [319, 196] on textarea at bounding box center [503, 193] width 385 height 16
type textarea "S"
type textarea "sent"
click at [723, 196] on button "Submit" at bounding box center [715, 193] width 31 height 16
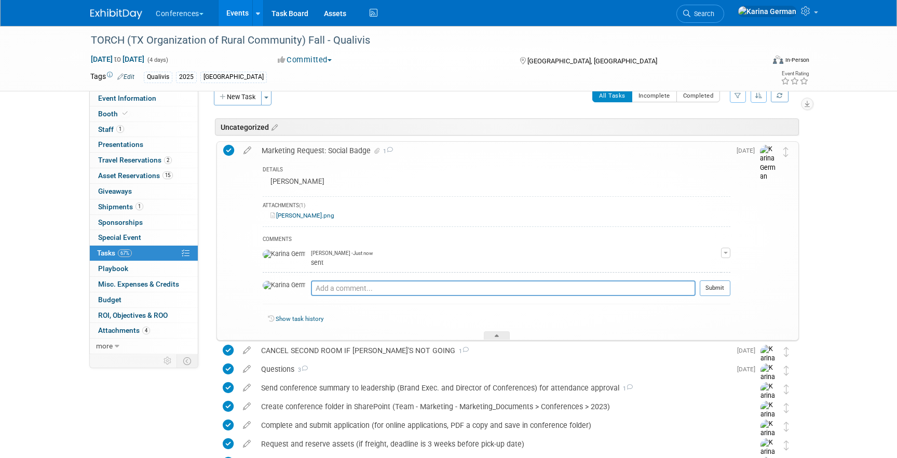
scroll to position [4, 0]
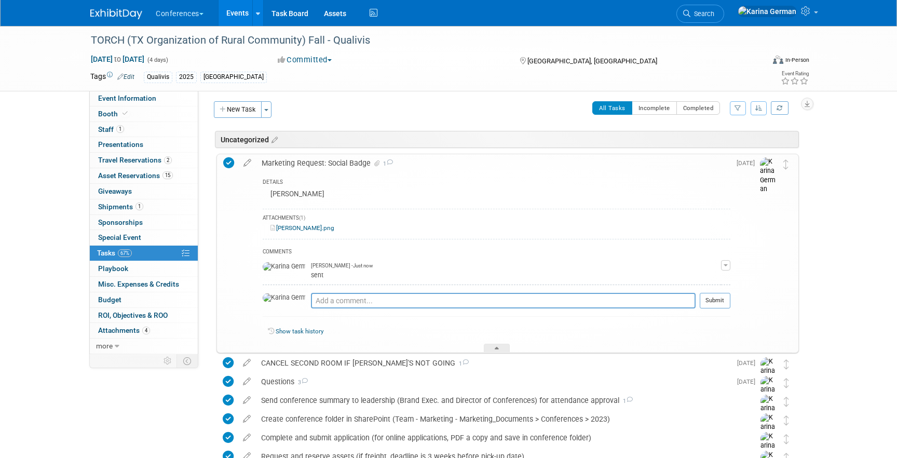
click at [303, 165] on div "Marketing Request: Social Badge 1" at bounding box center [494, 163] width 474 height 18
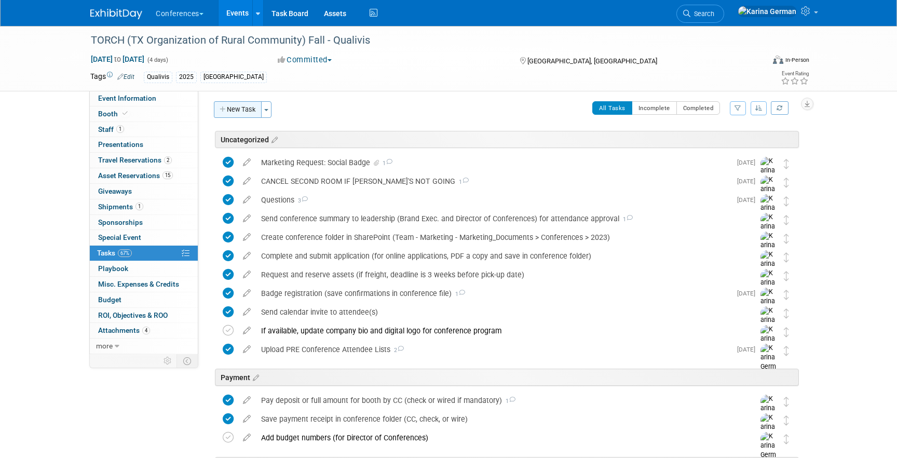
click at [243, 111] on button "New Task" at bounding box center [238, 109] width 48 height 17
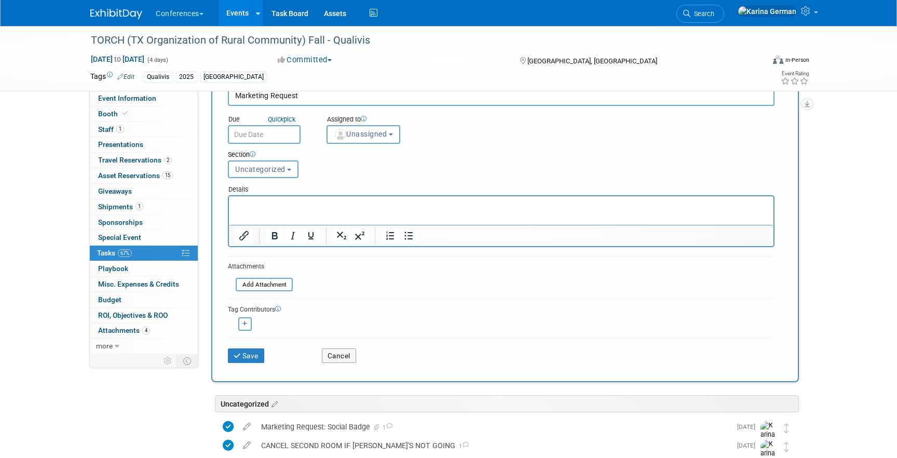
scroll to position [0, 0]
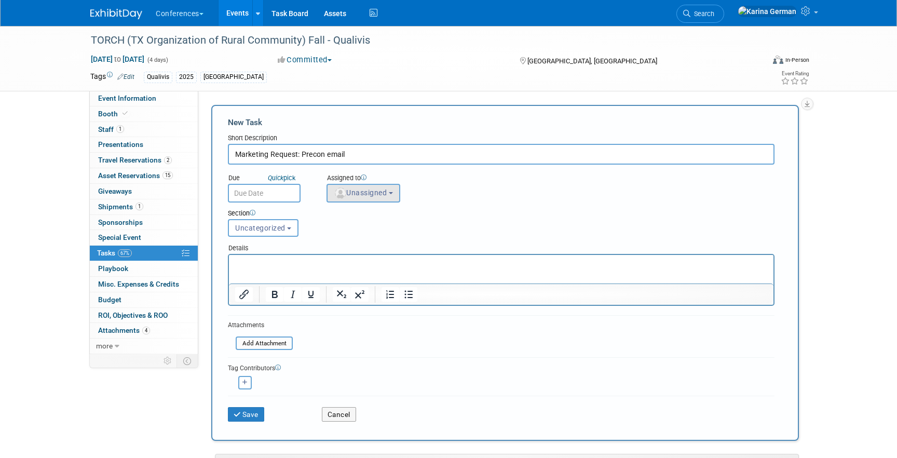
type input "Marketing Request: Precon email"
click at [394, 198] on button "Unassigned" at bounding box center [364, 193] width 74 height 19
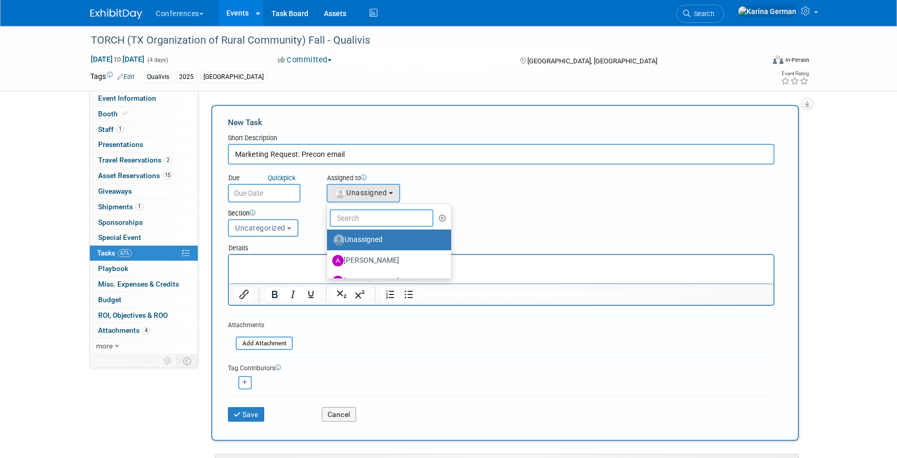
click at [386, 211] on input "text" at bounding box center [382, 218] width 104 height 18
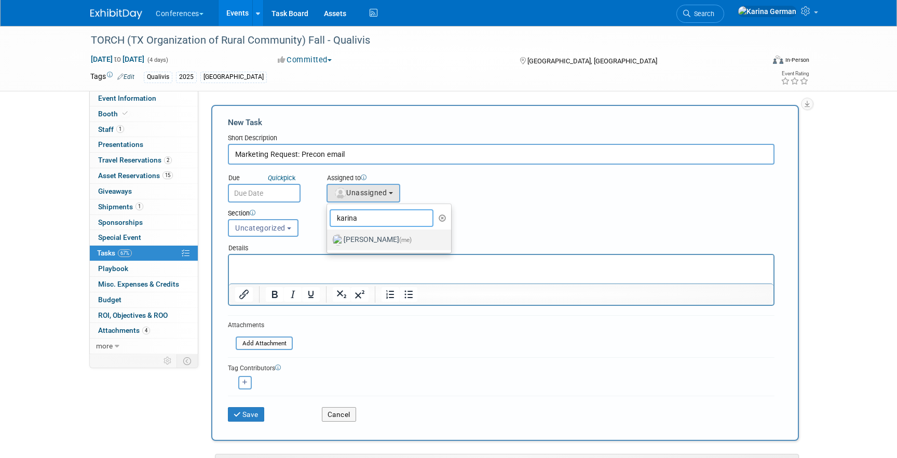
type input "karina"
click at [384, 245] on label "[PERSON_NAME] (me)" at bounding box center [386, 240] width 109 height 17
click at [329, 242] on input "[PERSON_NAME] (me)" at bounding box center [325, 238] width 7 height 7
select select "eb9a80ed-01df-455e-b7c9-ebccef2a47a7"
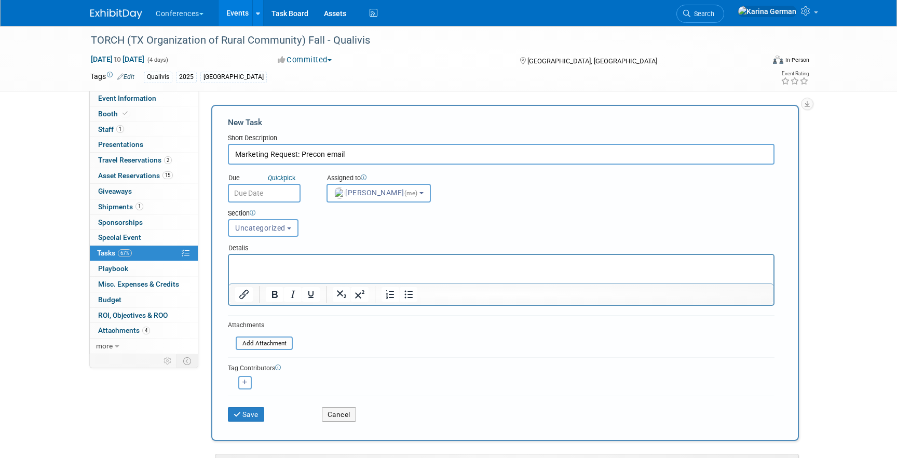
click at [273, 198] on input "text" at bounding box center [264, 193] width 73 height 19
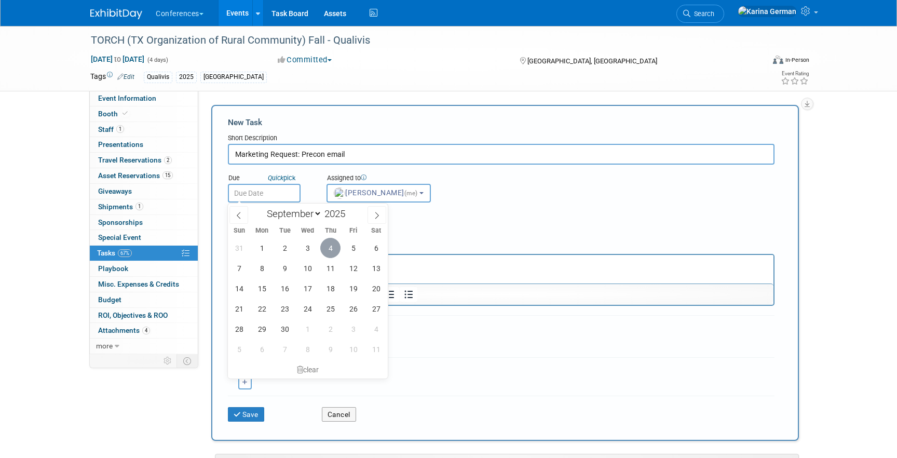
click at [332, 250] on span "4" at bounding box center [330, 248] width 20 height 20
type input "[DATE]"
click at [433, 265] on p "Rich Text Area. Press ALT-0 for help." at bounding box center [501, 264] width 533 height 10
click at [475, 228] on div "Section Uncategorized Payment Travel Shipping & Logistics Post-conference Uncat…" at bounding box center [478, 221] width 516 height 36
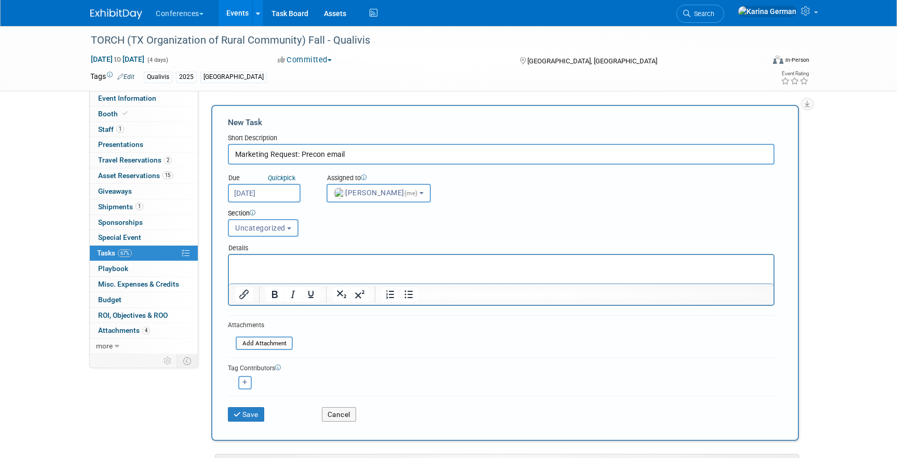
click at [414, 259] on p "Rich Text Area. Press ALT-0 for help." at bounding box center [501, 264] width 533 height 10
click at [253, 416] on button "Save" at bounding box center [246, 414] width 36 height 15
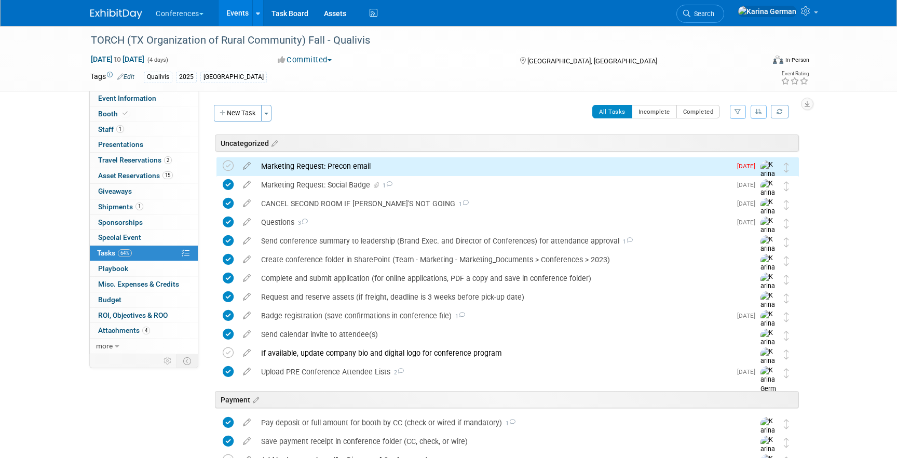
click at [327, 164] on div "Marketing Request: Precon email" at bounding box center [493, 166] width 475 height 18
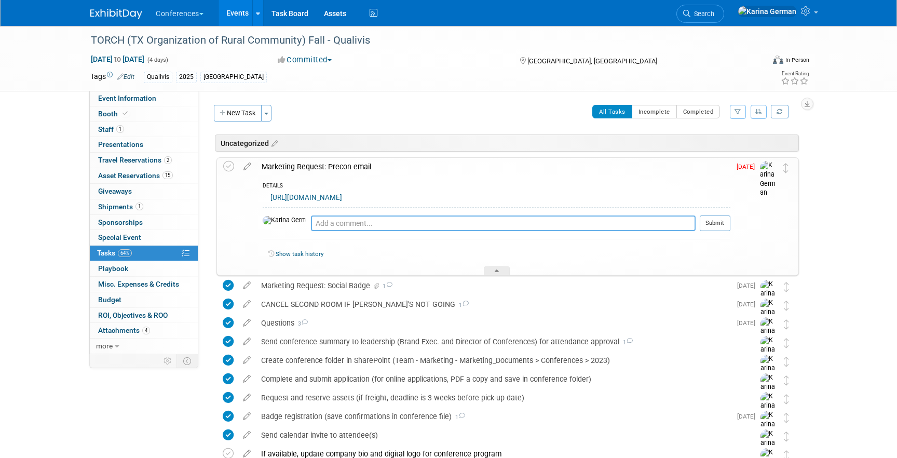
click at [323, 223] on textarea at bounding box center [503, 224] width 385 height 16
type textarea "sent"
click at [722, 225] on button "Submit" at bounding box center [715, 224] width 31 height 16
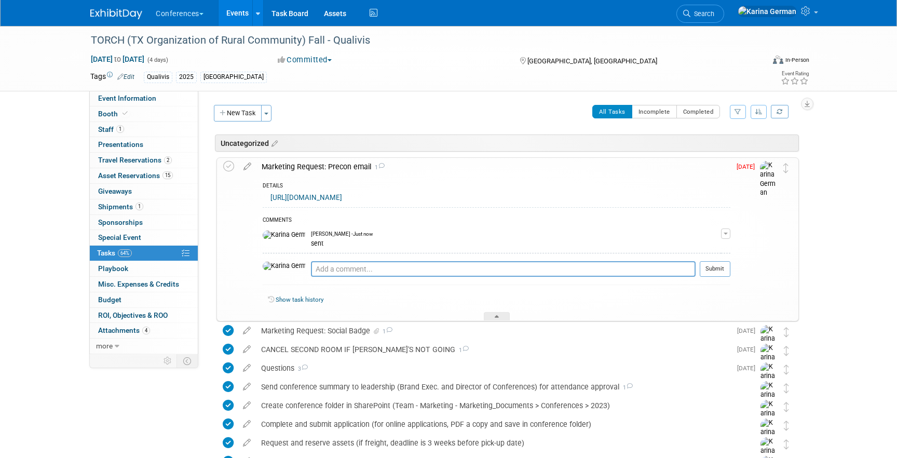
click at [314, 171] on div "Marketing Request: Precon email 1" at bounding box center [494, 167] width 474 height 18
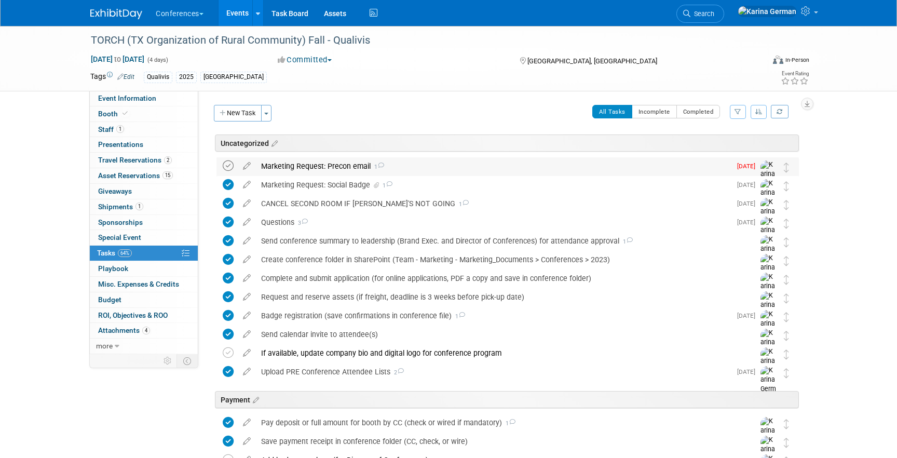
click at [230, 166] on icon at bounding box center [228, 165] width 11 height 11
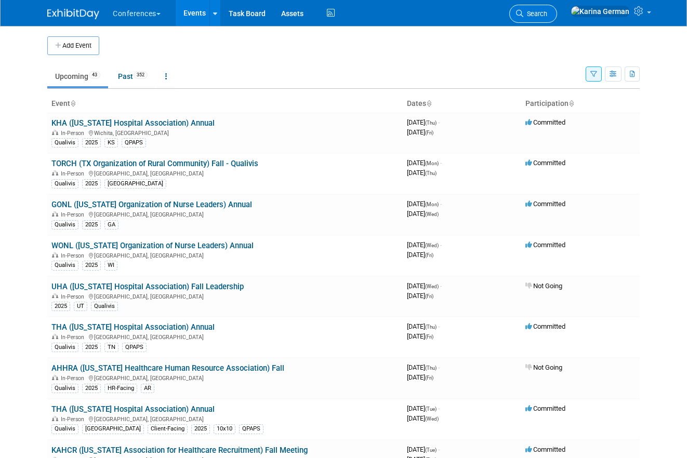
click at [547, 14] on span "Search" at bounding box center [535, 14] width 24 height 8
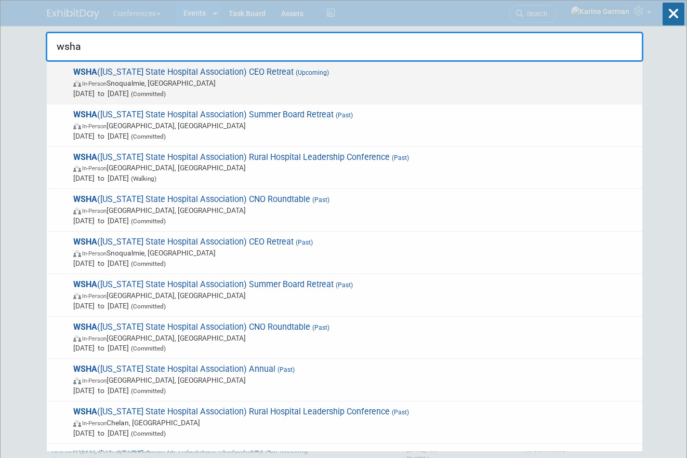
type input "wsha"
click at [233, 78] on span "In-Person Snoqualmie, WA" at bounding box center [355, 83] width 564 height 10
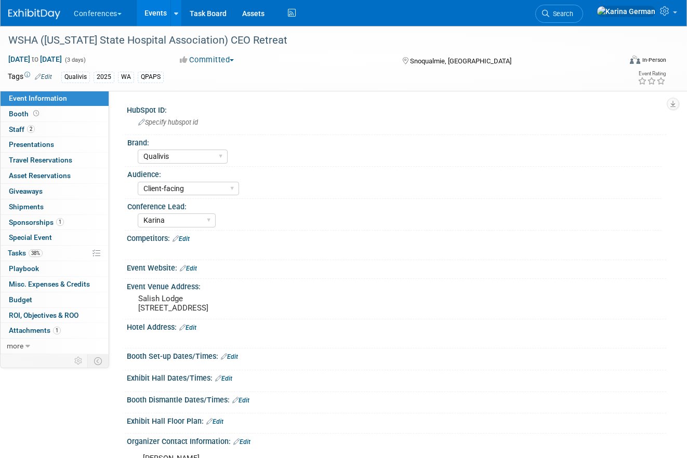
select select "Qualivis"
select select "Client-facing"
select select "Karina"
click at [48, 251] on link "38% Tasks 38%" at bounding box center [55, 253] width 108 height 15
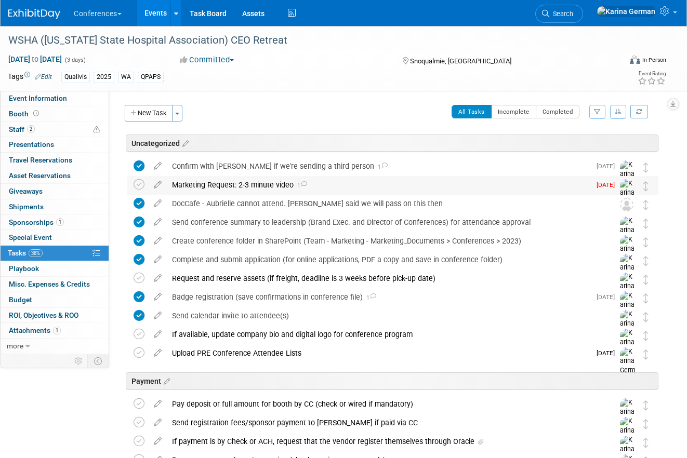
click at [222, 192] on div "Marketing Request: 2-3 minute video 1" at bounding box center [378, 185] width 423 height 18
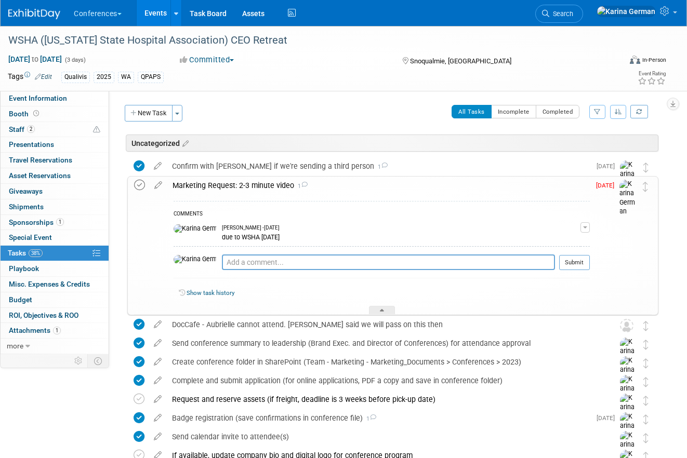
click at [134, 185] on icon at bounding box center [139, 185] width 11 height 11
click at [246, 262] on textarea at bounding box center [388, 262] width 333 height 16
click at [158, 185] on icon at bounding box center [158, 183] width 18 height 13
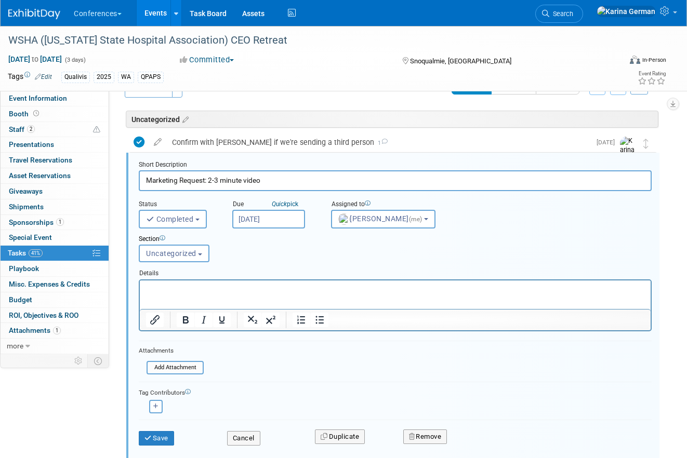
scroll to position [24, 0]
click at [219, 288] on p "Rich Text Area. Press ALT-0 for help." at bounding box center [395, 289] width 499 height 10
paste body "Rich Text Area. Press ALT-0 for help."
click at [245, 276] on div "Details" at bounding box center [395, 271] width 513 height 15
click at [151, 320] on icon "Insert/edit link" at bounding box center [154, 319] width 9 height 9
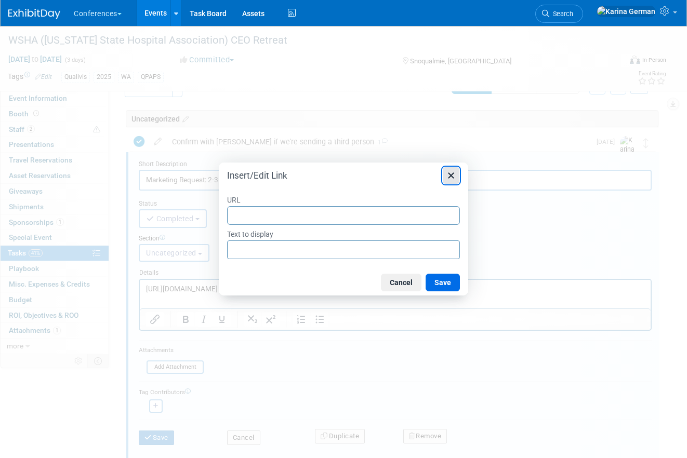
click at [453, 171] on icon "Close" at bounding box center [451, 175] width 12 height 12
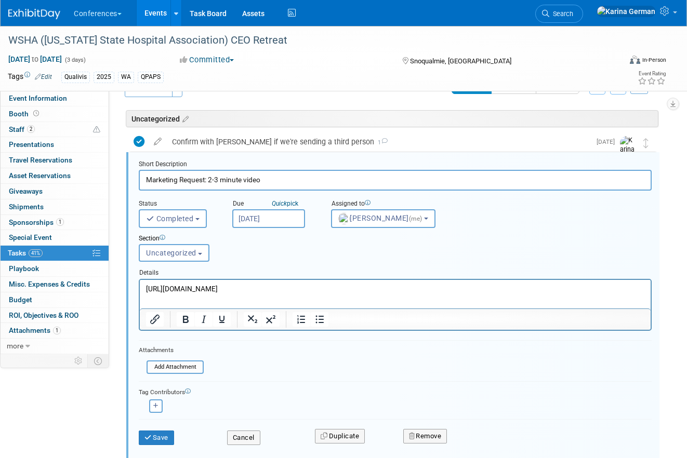
click at [364, 288] on p "https://next.frame.io/share/93c5f5ac-8de4-46fb-bb99-8ce23f1d1b59/view/8e94da19-…" at bounding box center [395, 289] width 499 height 10
click at [152, 315] on icon "Insert/edit link" at bounding box center [155, 319] width 12 height 12
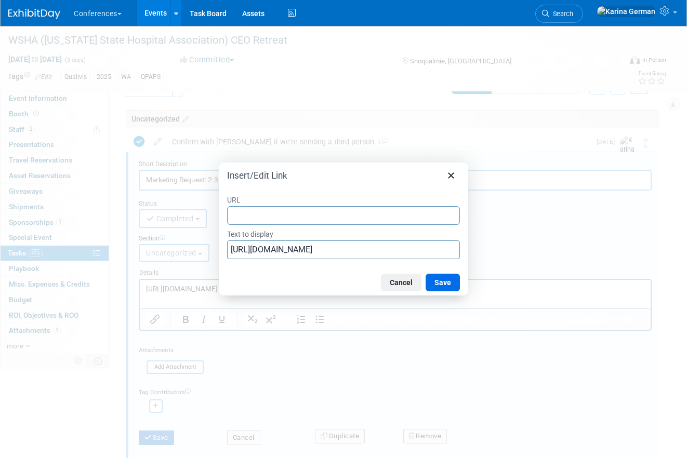
type input "https://next.frame.io/share/93c5f5ac-8de4-46fb-bb99-8ce23f1d1b59/view/8e94da19-…"
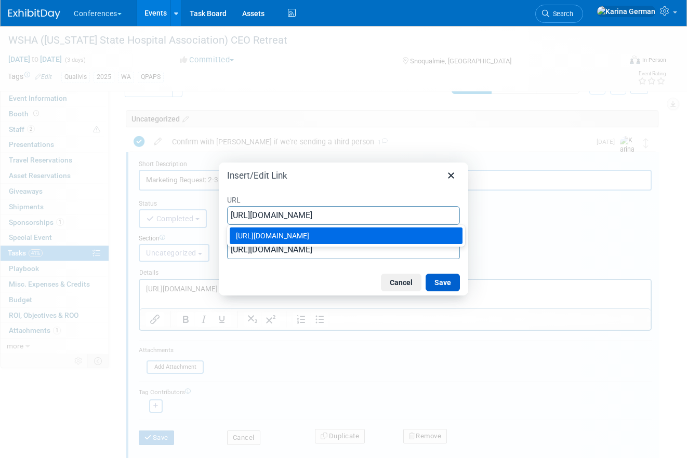
click at [438, 278] on button "Save" at bounding box center [442, 283] width 34 height 18
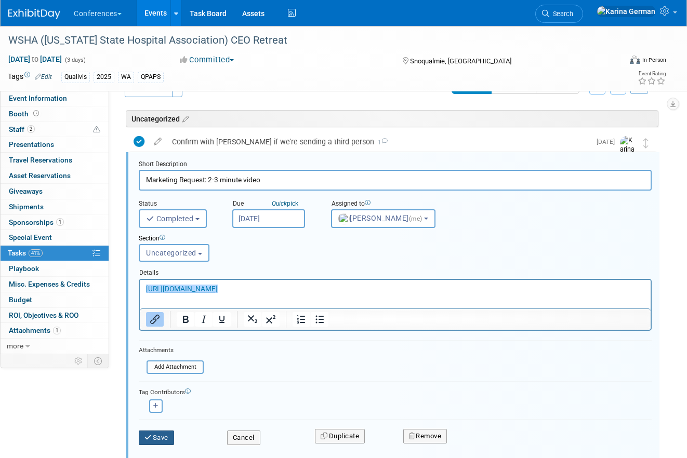
click at [156, 442] on button "Save" at bounding box center [156, 438] width 35 height 15
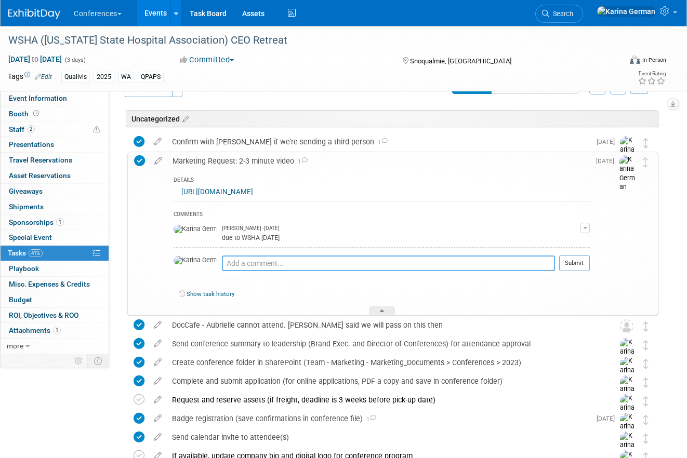
click at [222, 266] on textarea at bounding box center [388, 264] width 333 height 16
type textarea "sent to WSHA"
click at [572, 260] on button "Submit" at bounding box center [574, 264] width 31 height 16
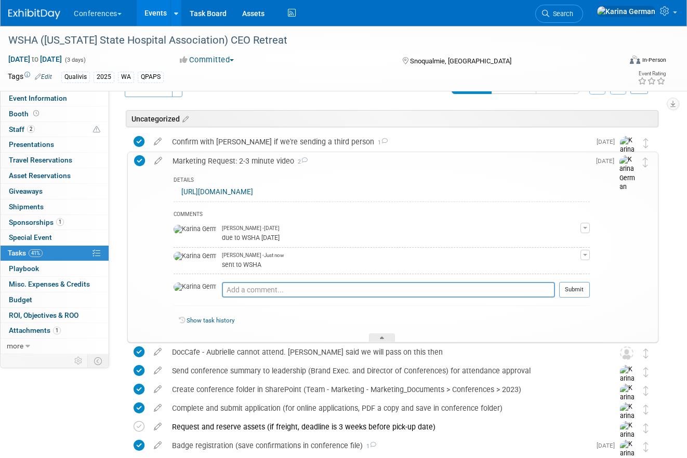
click at [272, 167] on div "Marketing Request: 2-3 minute video 2" at bounding box center [378, 161] width 422 height 18
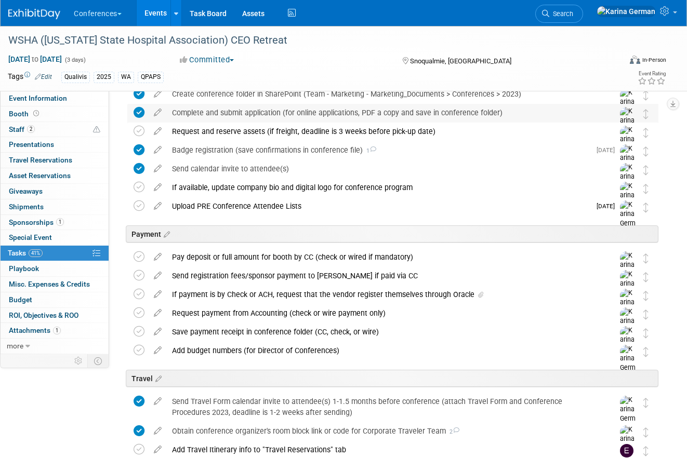
scroll to position [0, 0]
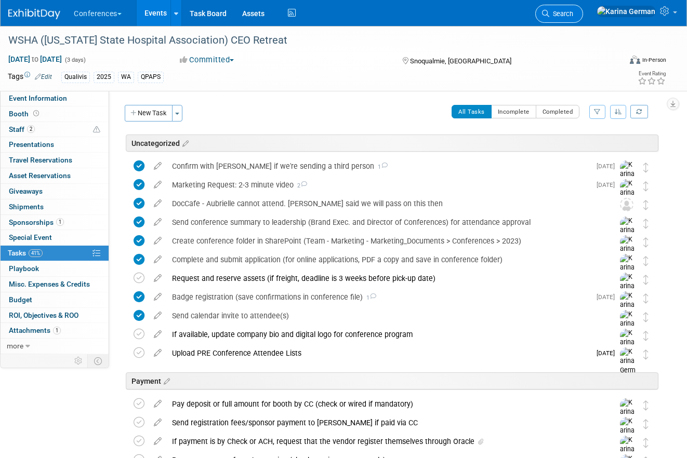
click at [573, 15] on span "Search" at bounding box center [561, 14] width 24 height 8
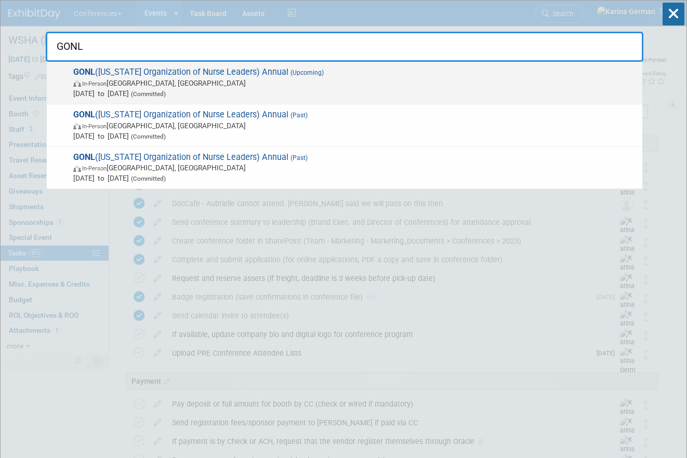
type input "GONL"
click at [254, 83] on span "In-Person Savannah, GA" at bounding box center [355, 83] width 564 height 10
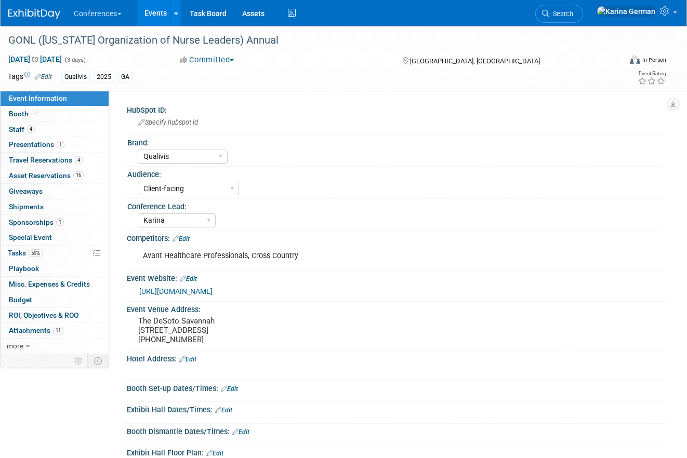
select select "Qualivis"
select select "Client-facing"
select select "Karina"
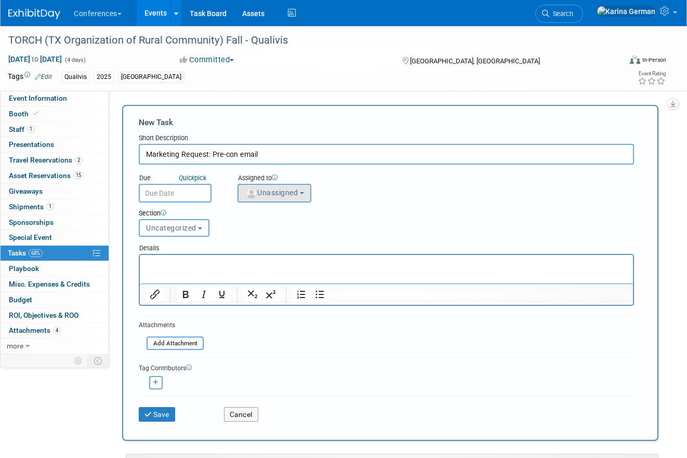
type input "Marketing Request: Pre-con email"
click at [279, 187] on button "Unassigned" at bounding box center [274, 193] width 74 height 19
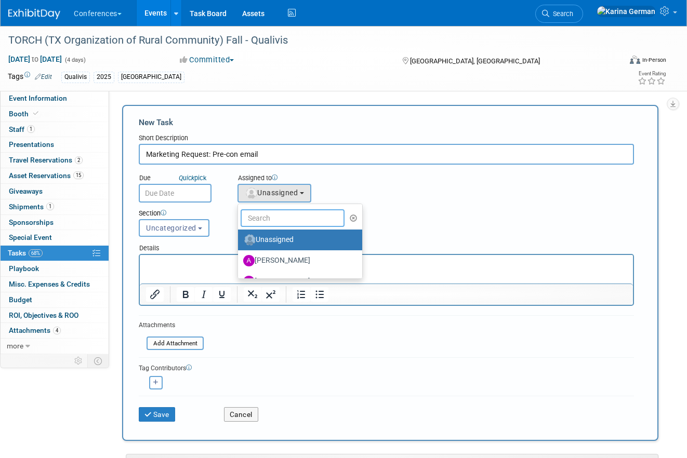
click at [272, 212] on input "text" at bounding box center [292, 218] width 104 height 18
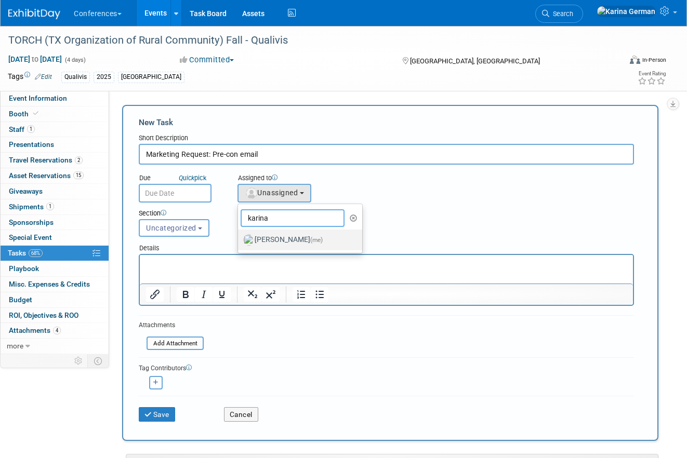
type input "karina"
click at [271, 235] on label "[PERSON_NAME] (me)" at bounding box center [297, 240] width 109 height 17
click at [239, 235] on input "[PERSON_NAME] (me)" at bounding box center [236, 238] width 7 height 7
select select "eb9a80ed-01df-455e-b7c9-ebccef2a47a7"
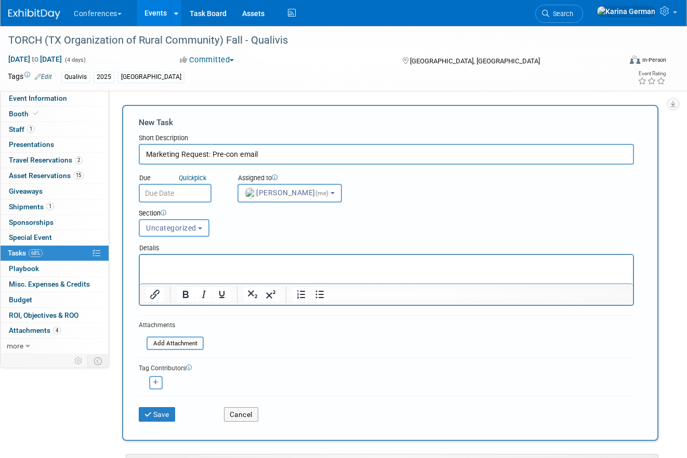
click at [164, 197] on input "text" at bounding box center [175, 193] width 73 height 19
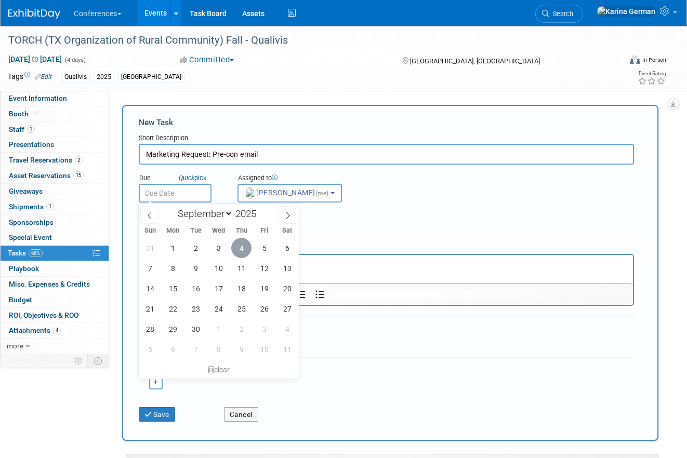
click at [245, 250] on span "4" at bounding box center [241, 248] width 20 height 20
type input "[DATE]"
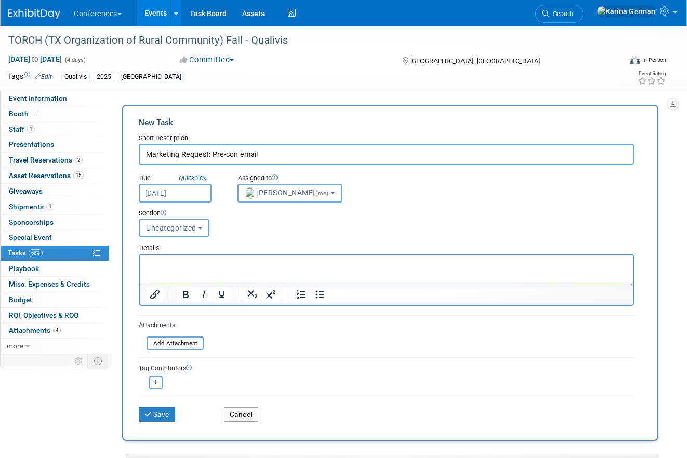
click at [383, 227] on div "Section Uncategorized Payment Travel Shipping & Logistics Post-conference Uncat…" at bounding box center [365, 221] width 468 height 36
click at [268, 216] on div "Section" at bounding box center [365, 214] width 452 height 10
